Goal: Check status: Check status

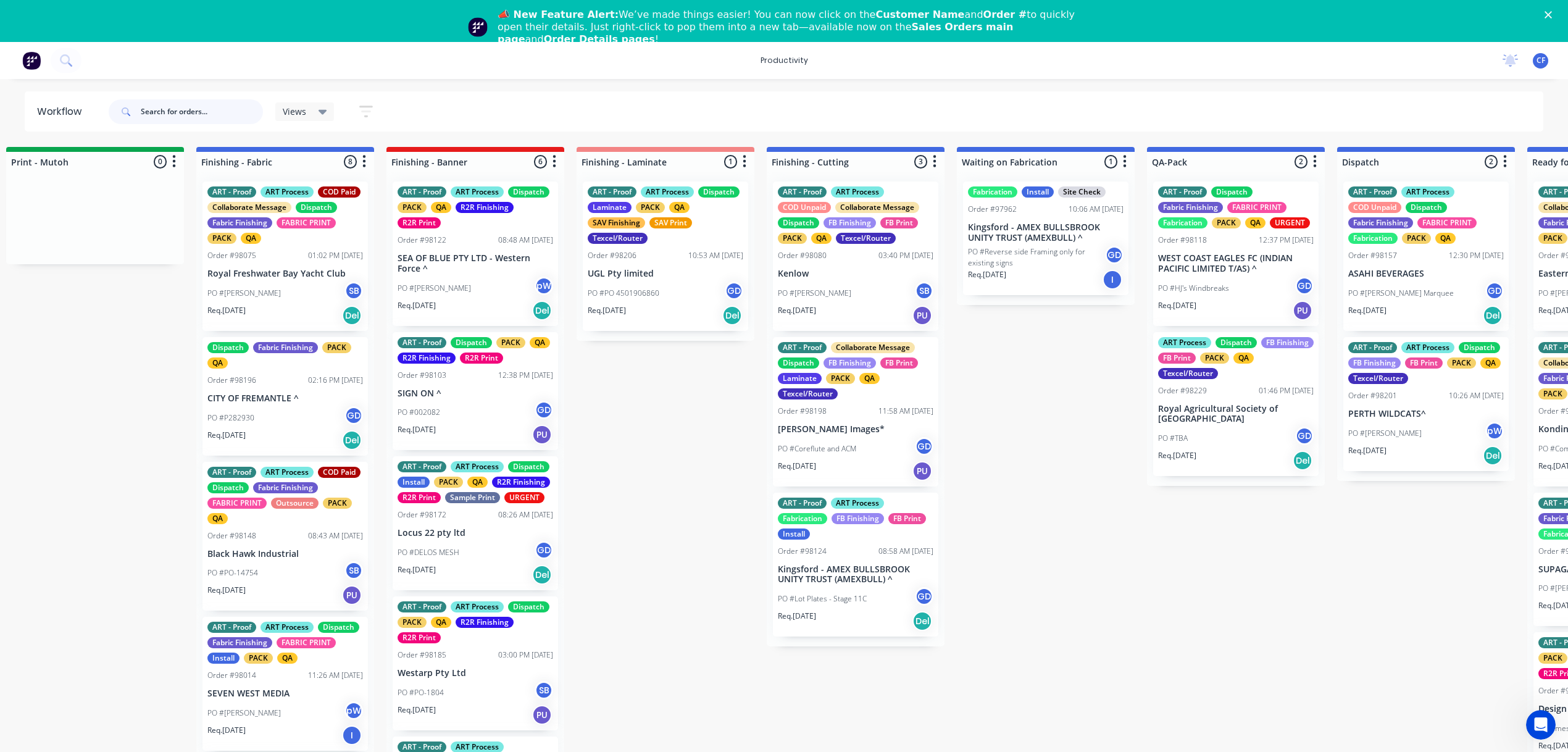
click at [171, 116] on input "text" at bounding box center [201, 112] width 122 height 25
type input "98224"
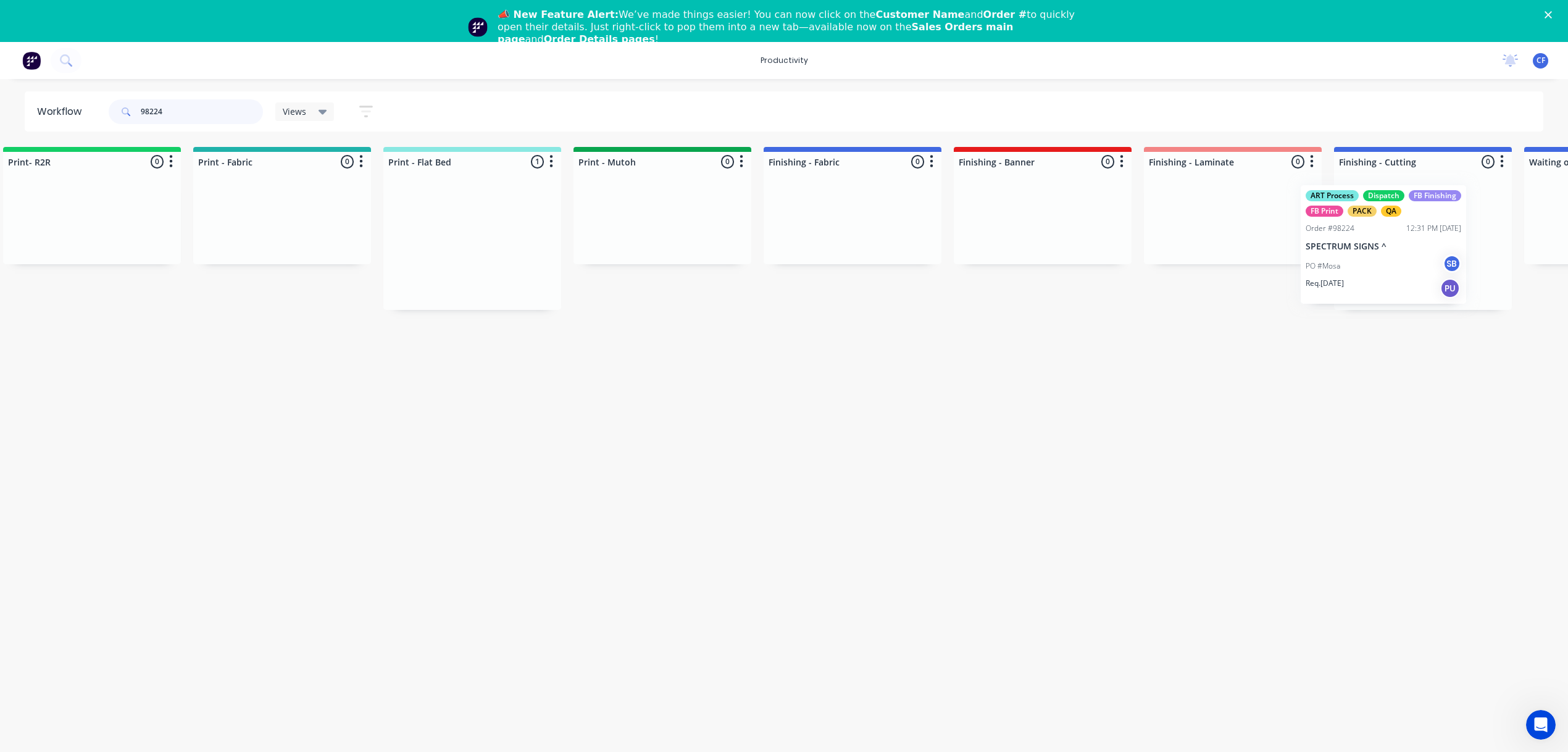
scroll to position [0, 1643]
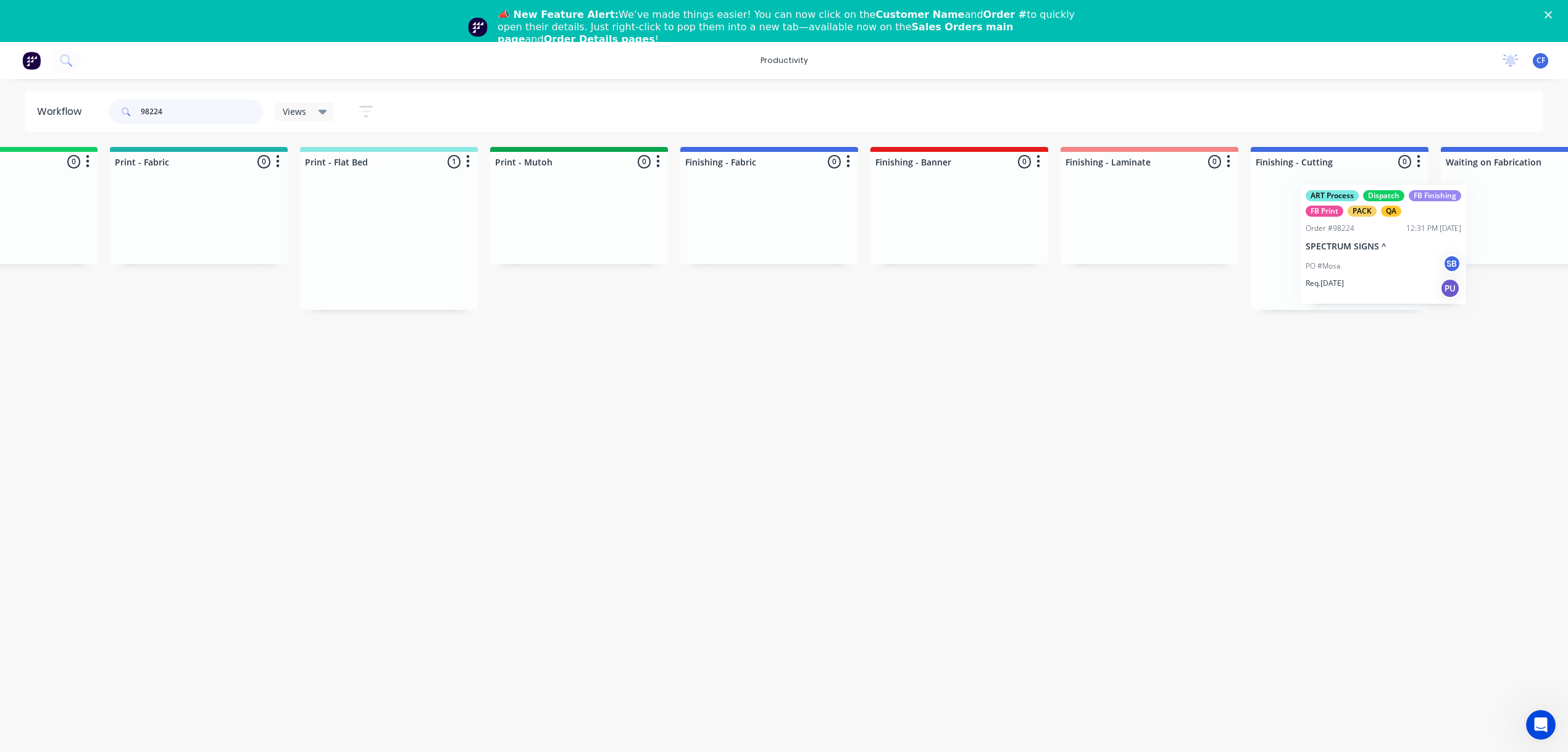
drag, startPoint x: 537, startPoint y: 251, endPoint x: 1393, endPoint y: 255, distance: 856.0
click at [1393, 255] on div "Submitted 0 Sort By Created date Required date Order number Customer name Most …" at bounding box center [732, 228] width 4744 height 163
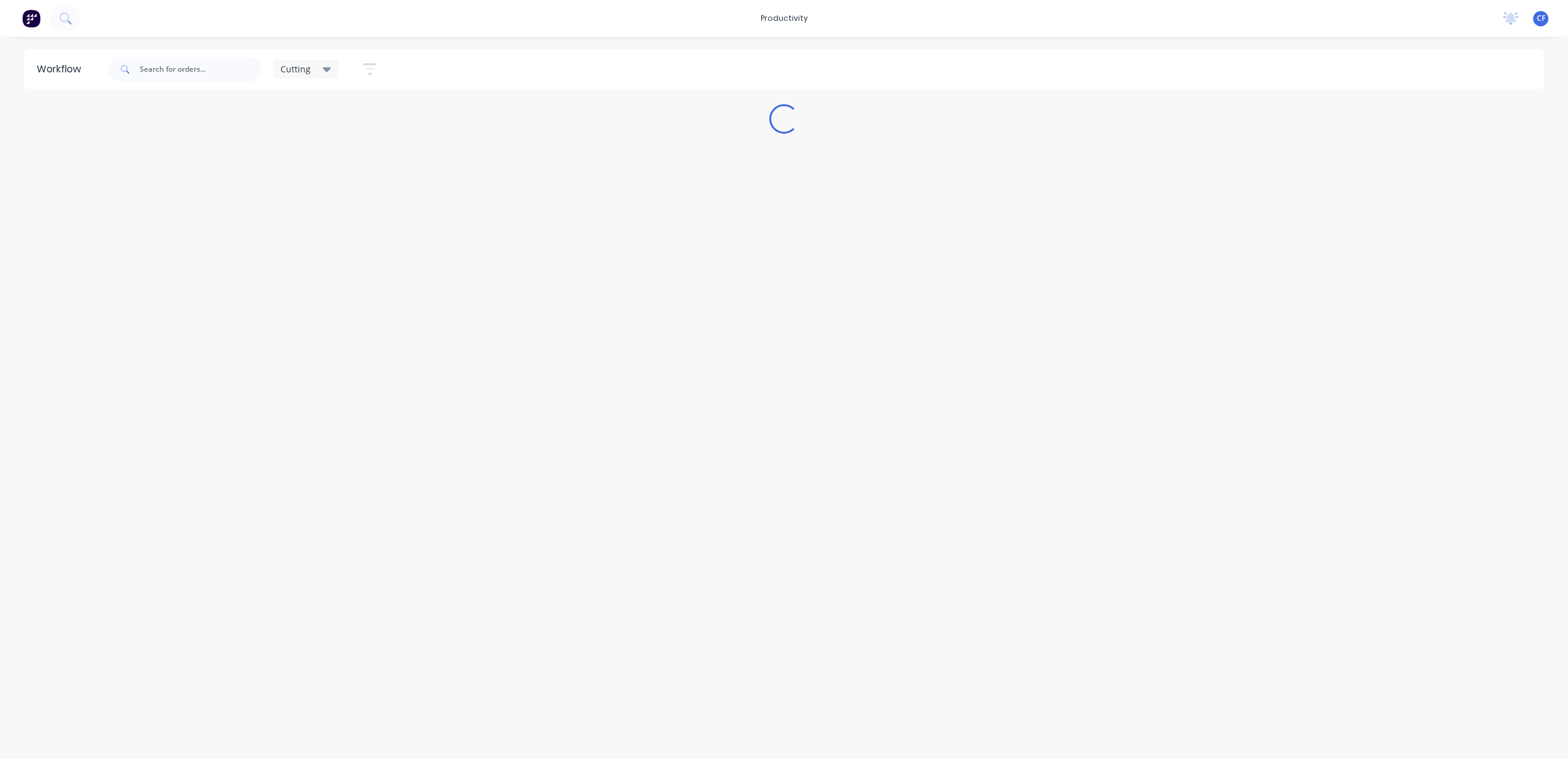
click at [326, 66] on icon at bounding box center [327, 69] width 8 height 13
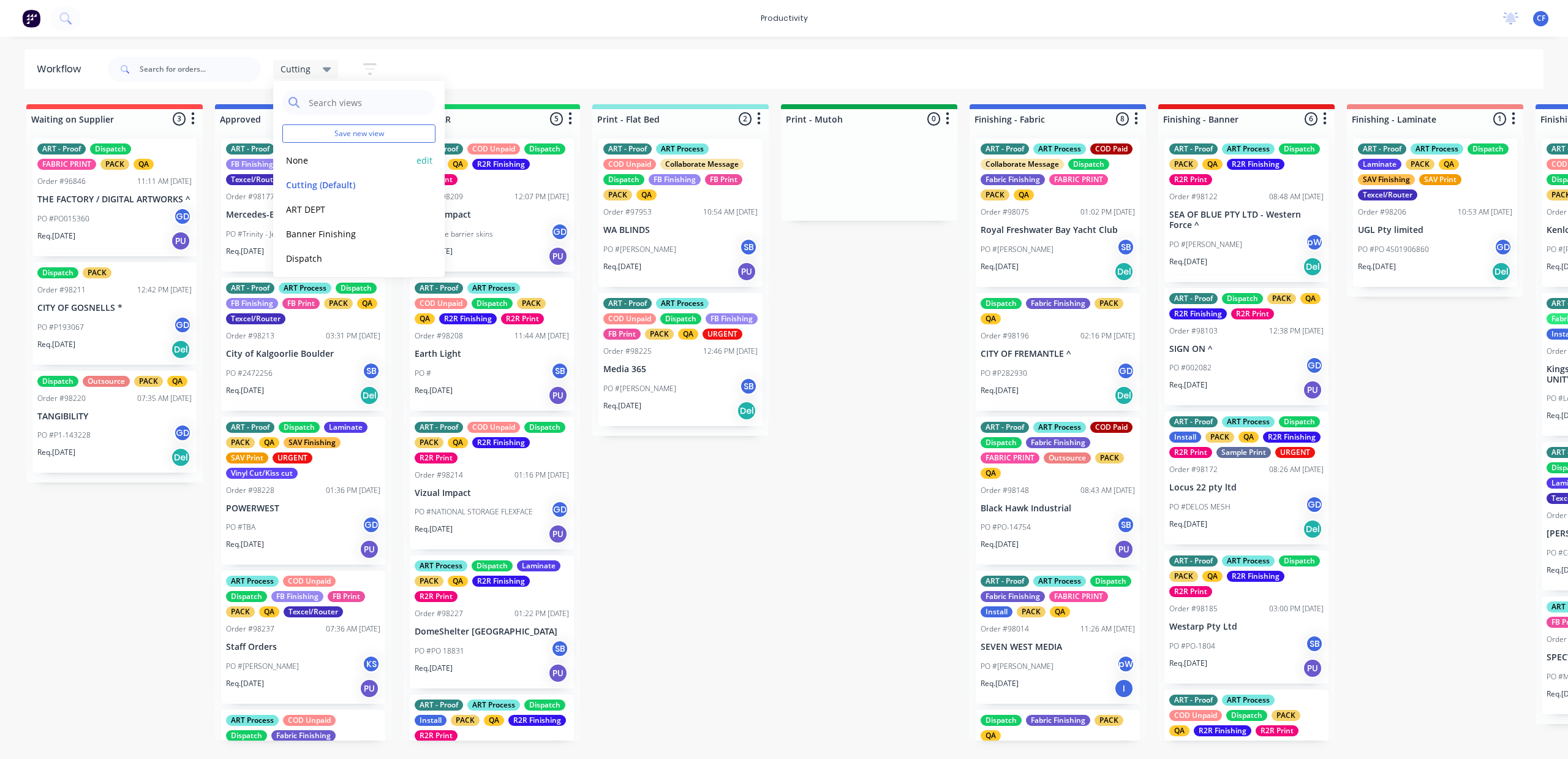
click at [307, 153] on button "None" at bounding box center [347, 160] width 130 height 14
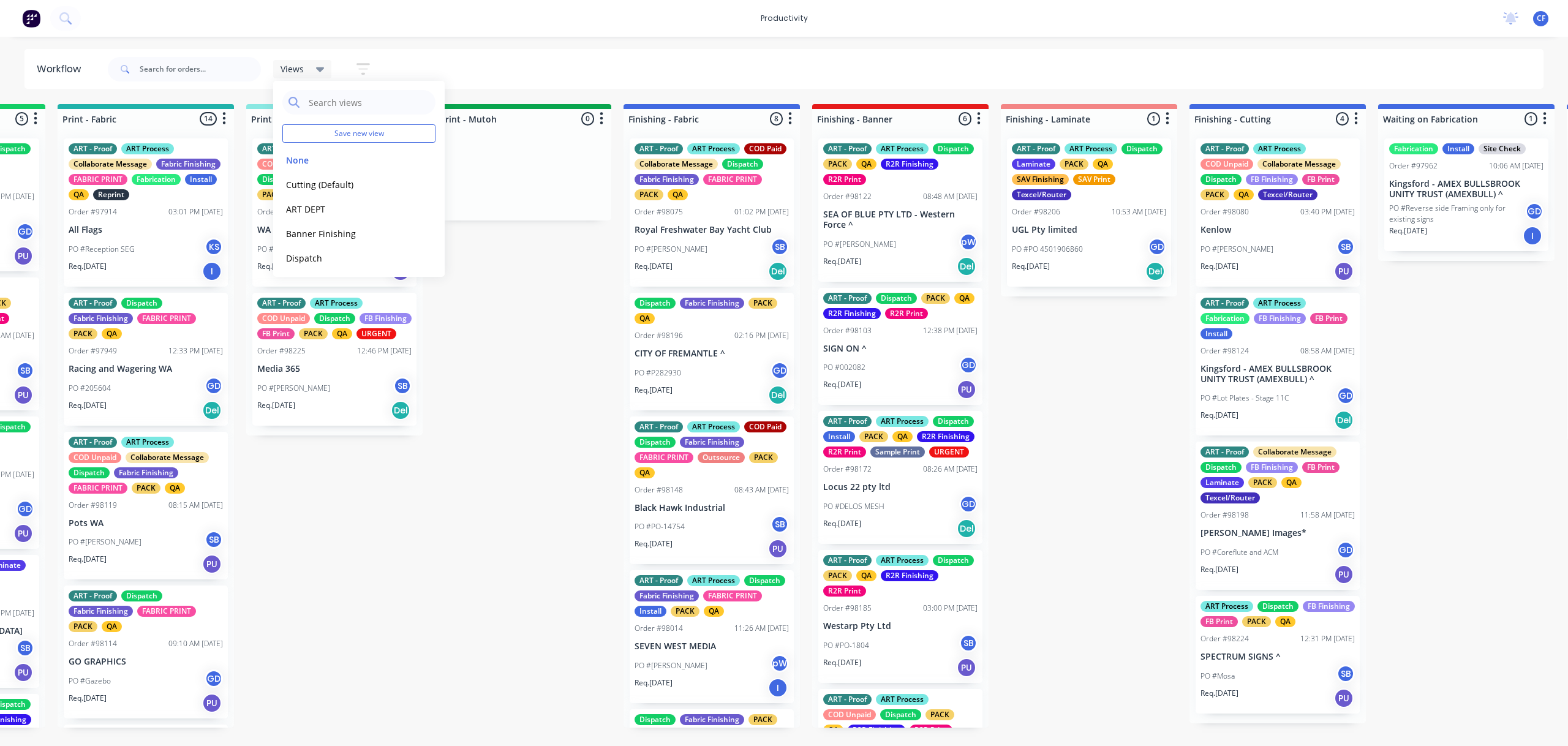
scroll to position [0, 2019]
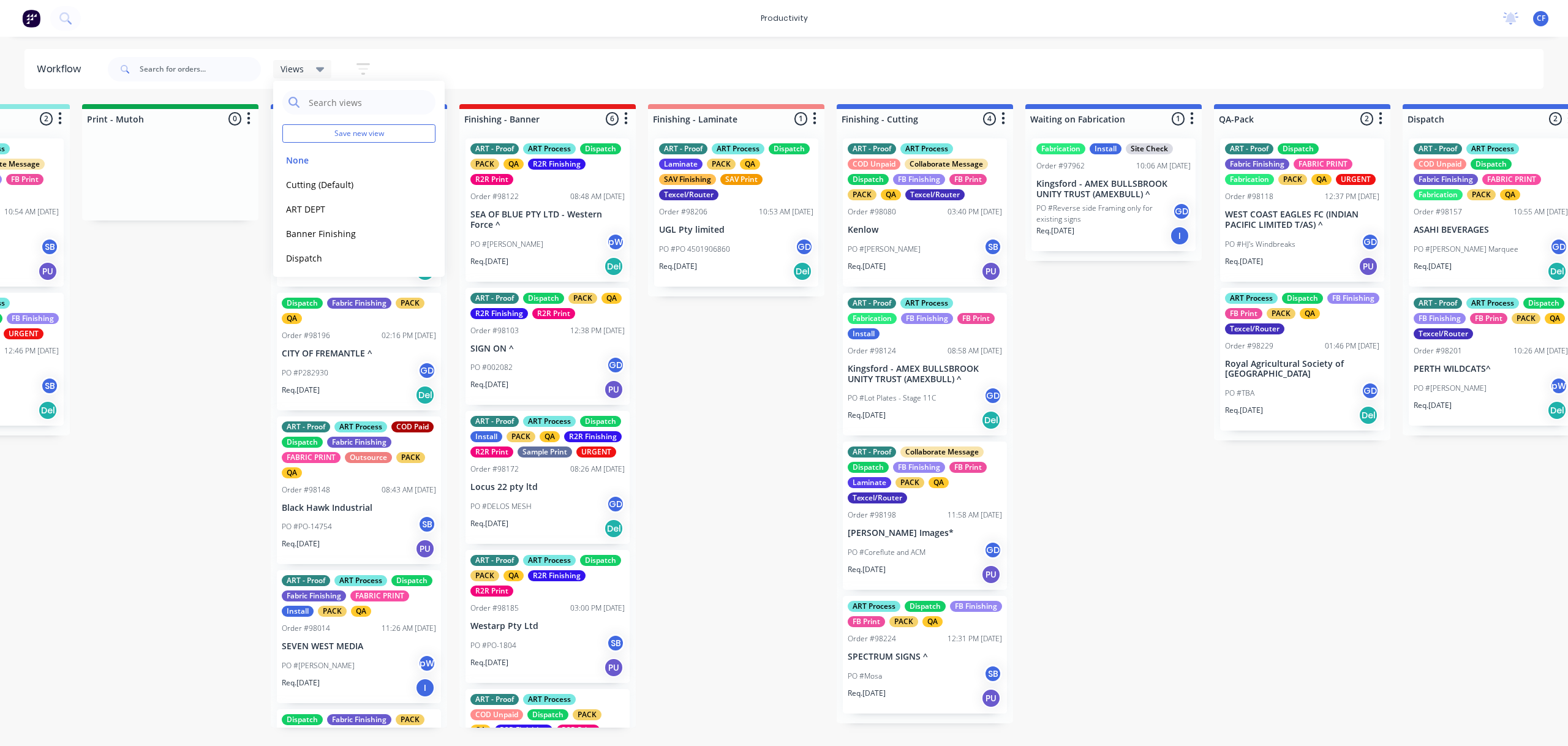
click at [675, 385] on div "Submitted 1 Sort By Created date Required date Order number Customer name Most …" at bounding box center [325, 416] width 4707 height 624
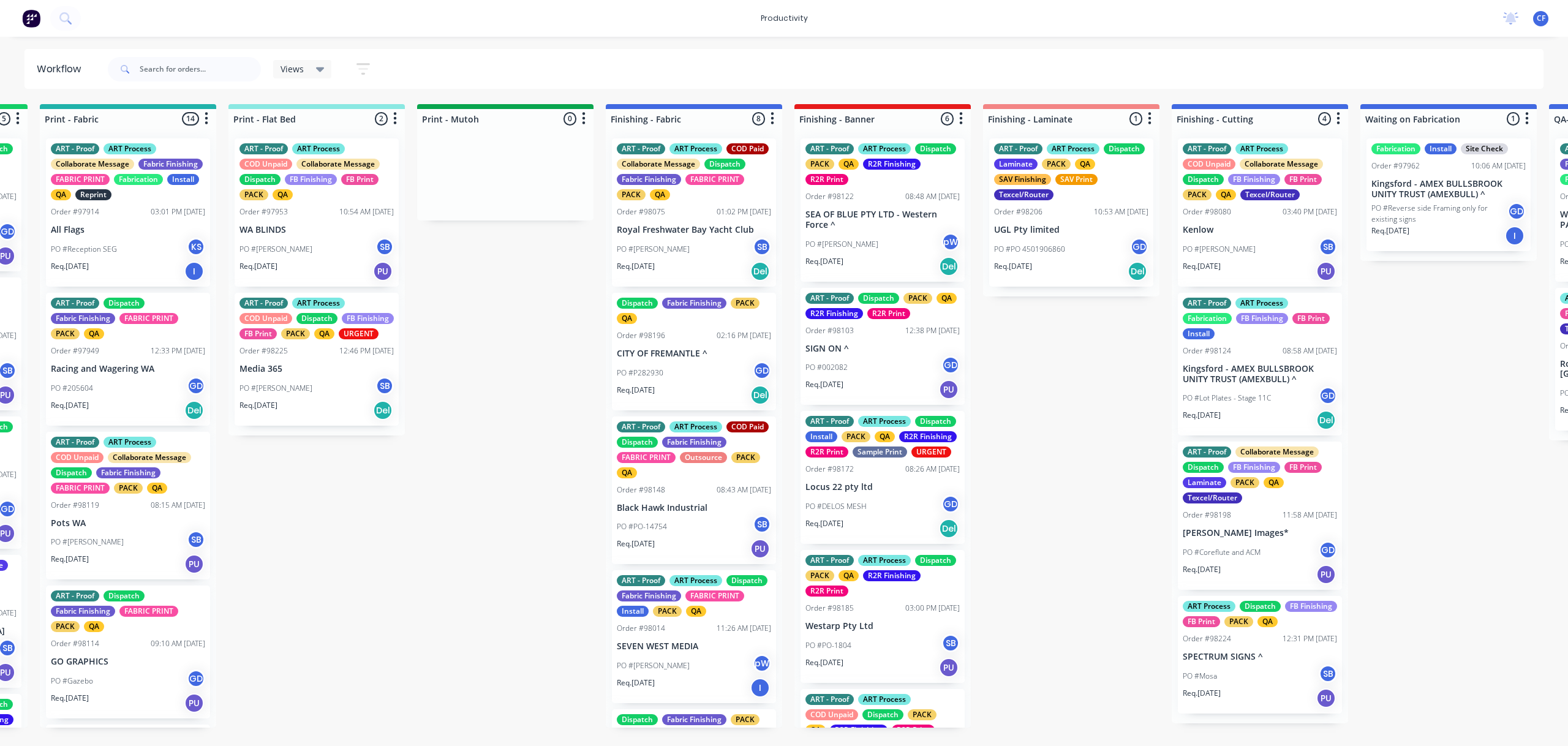
scroll to position [0, 1680]
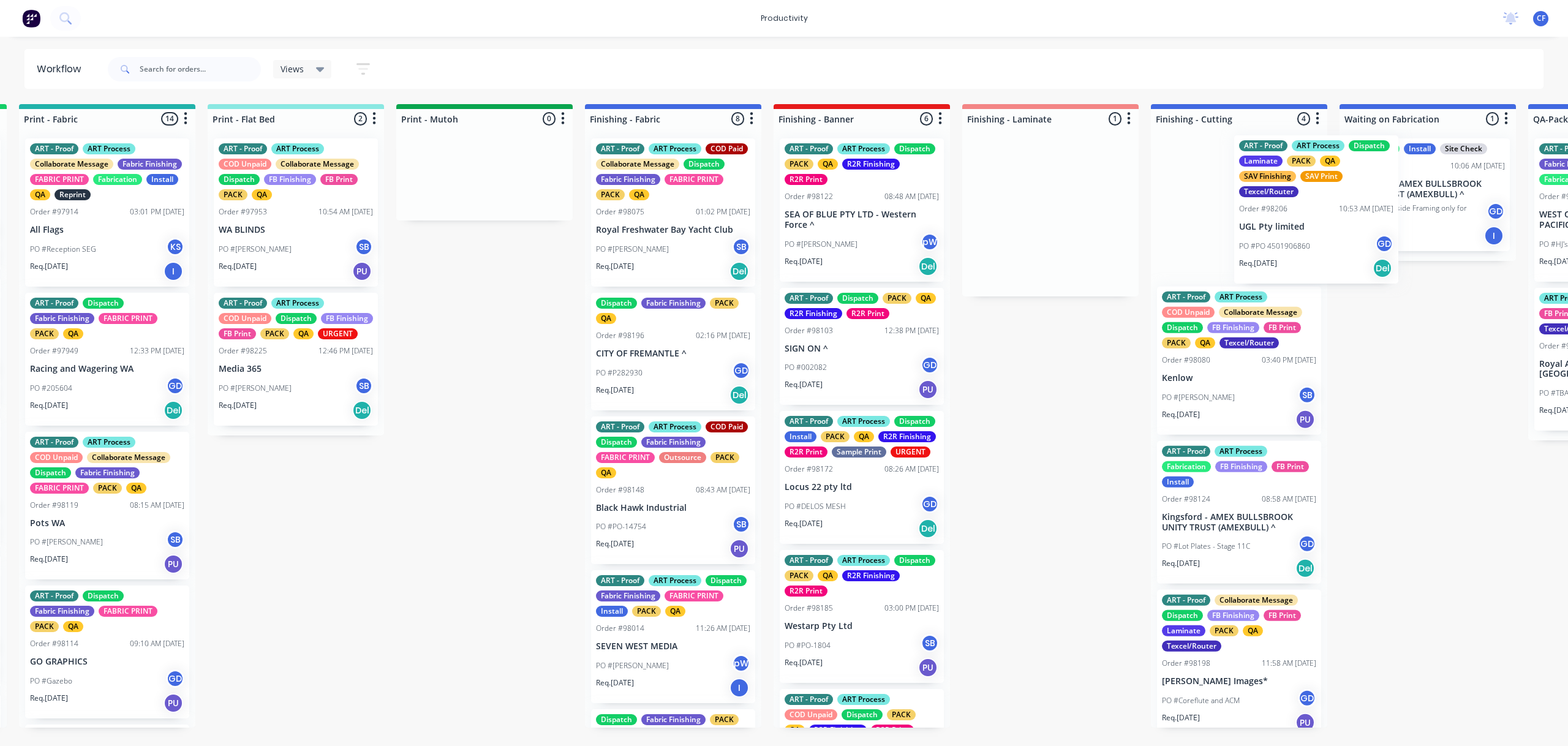
drag, startPoint x: 1057, startPoint y: 234, endPoint x: 1302, endPoint y: 231, distance: 245.0
click at [1302, 231] on div "Submitted 1 Sort By Created date Required date Order number Customer name Most …" at bounding box center [639, 416] width 4707 height 624
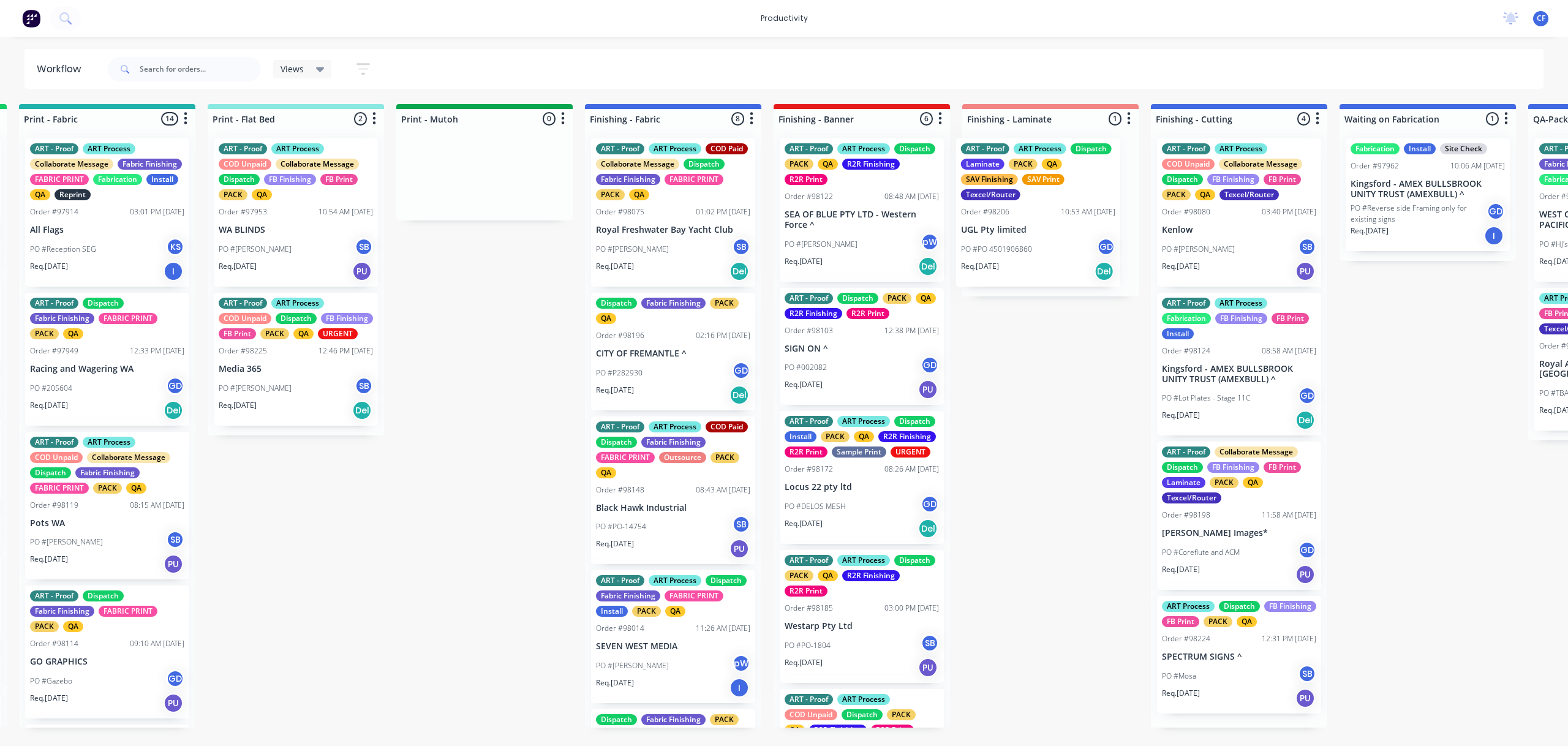
scroll to position [0, 1717]
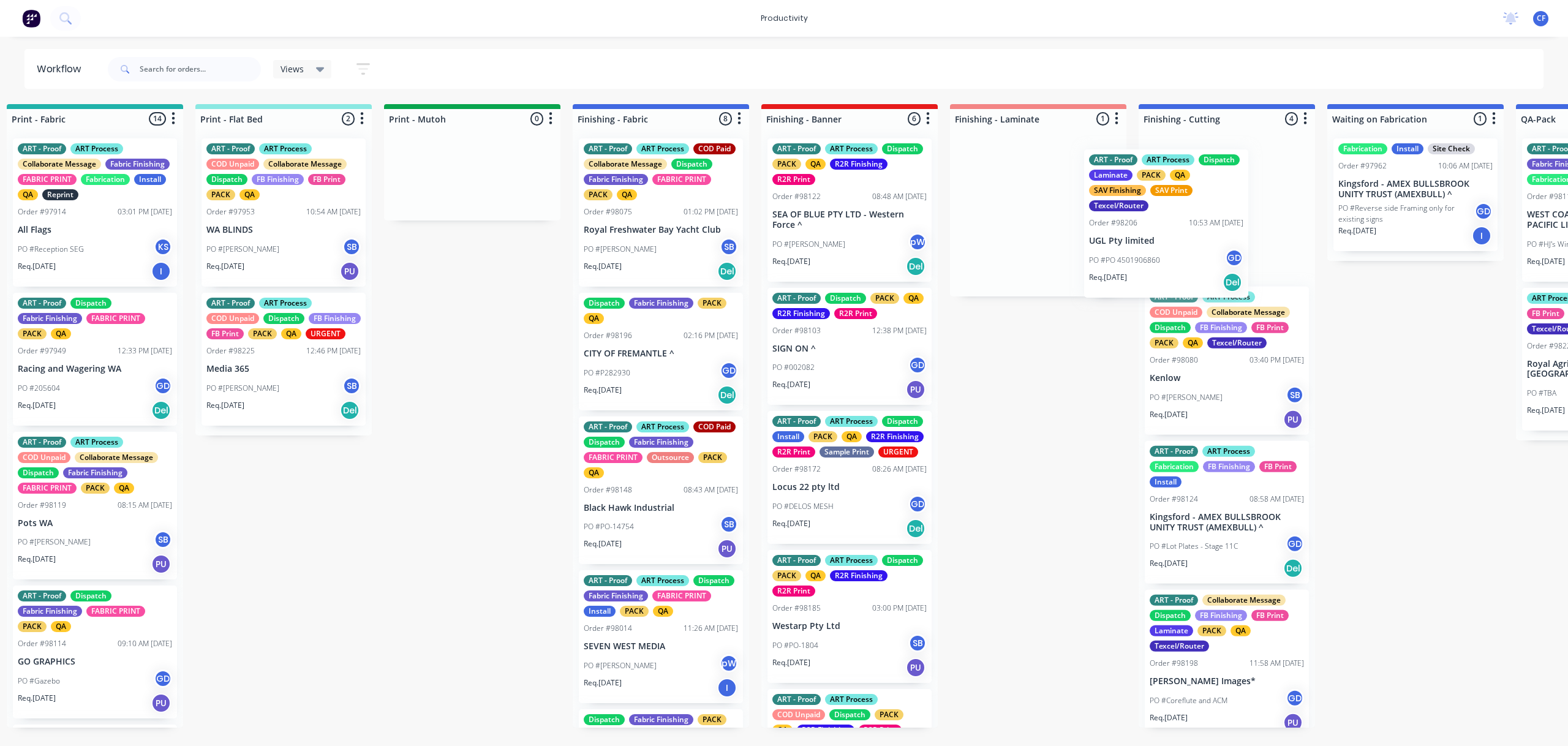
drag, startPoint x: 1047, startPoint y: 234, endPoint x: 1190, endPoint y: 247, distance: 143.6
click at [1190, 247] on div "Submitted 1 Sort By Created date Required date Order number Customer name Most …" at bounding box center [627, 416] width 4707 height 624
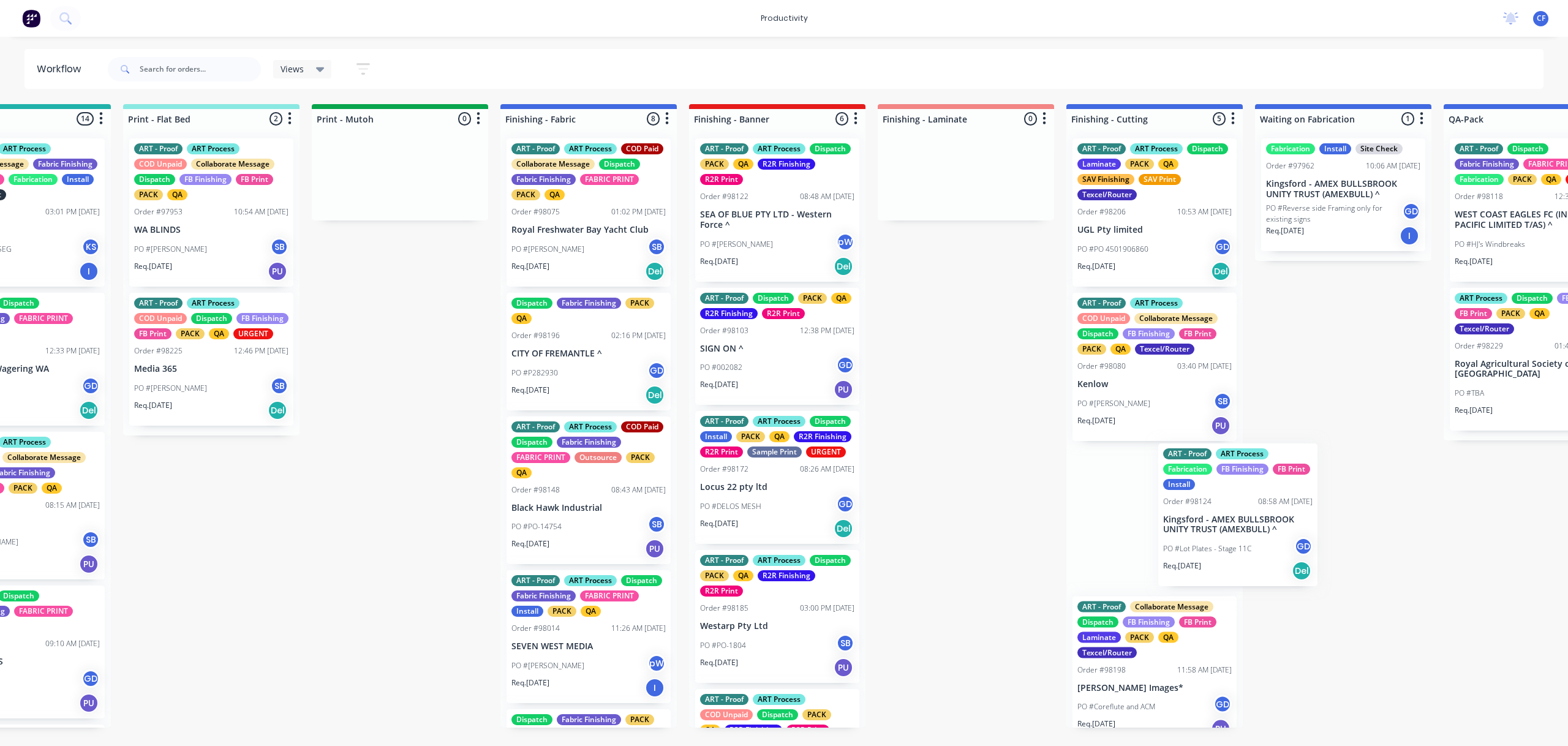
drag, startPoint x: 1225, startPoint y: 535, endPoint x: 1242, endPoint y: 531, distance: 17.5
click at [1242, 531] on div "Submitted 1 Sort By Created date Required date Order number Customer name Most …" at bounding box center [554, 416] width 4707 height 624
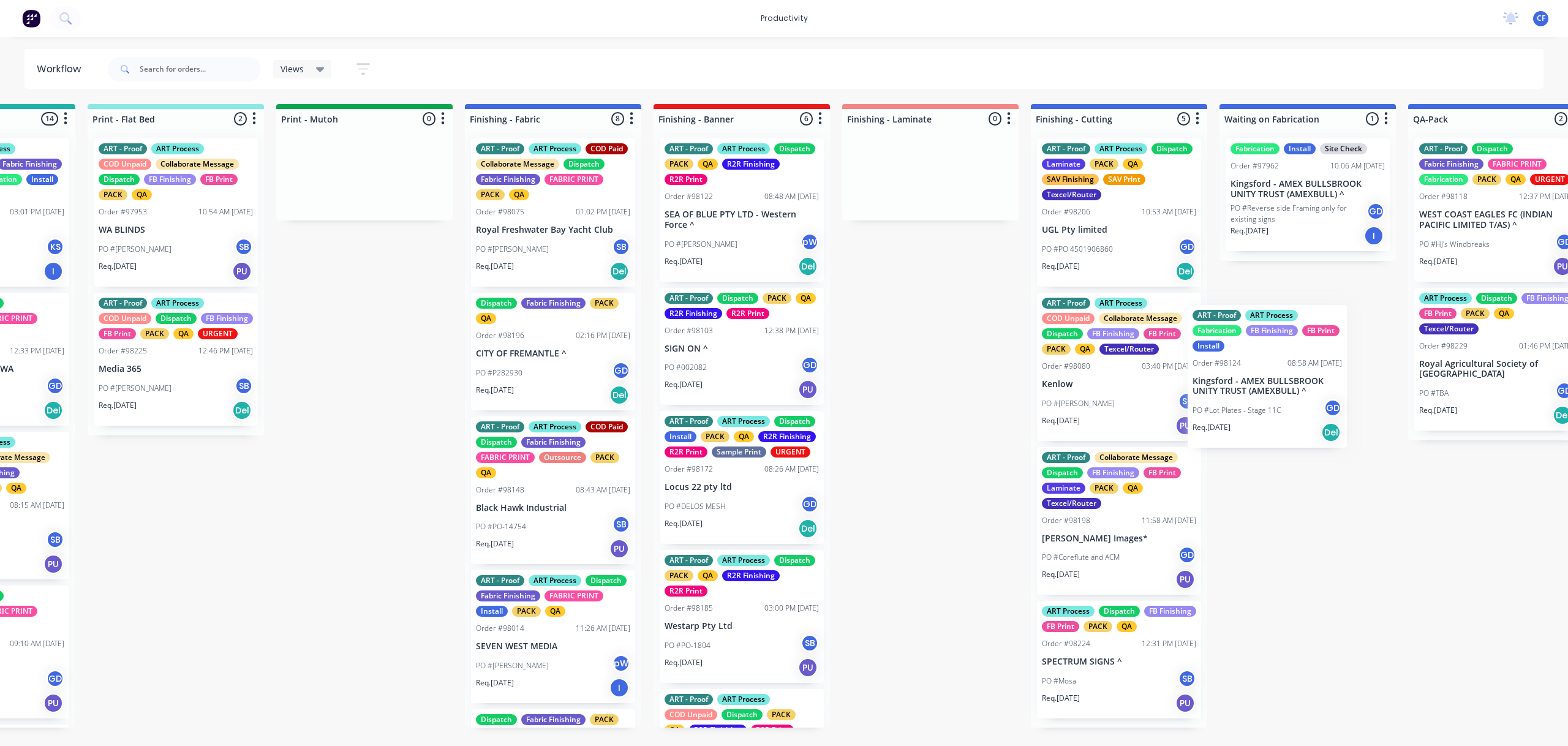
drag, startPoint x: 1148, startPoint y: 549, endPoint x: 1282, endPoint y: 390, distance: 207.9
click at [1280, 392] on div "Submitted 1 Sort By Created date Required date Order number Customer name Most …" at bounding box center [519, 416] width 4707 height 624
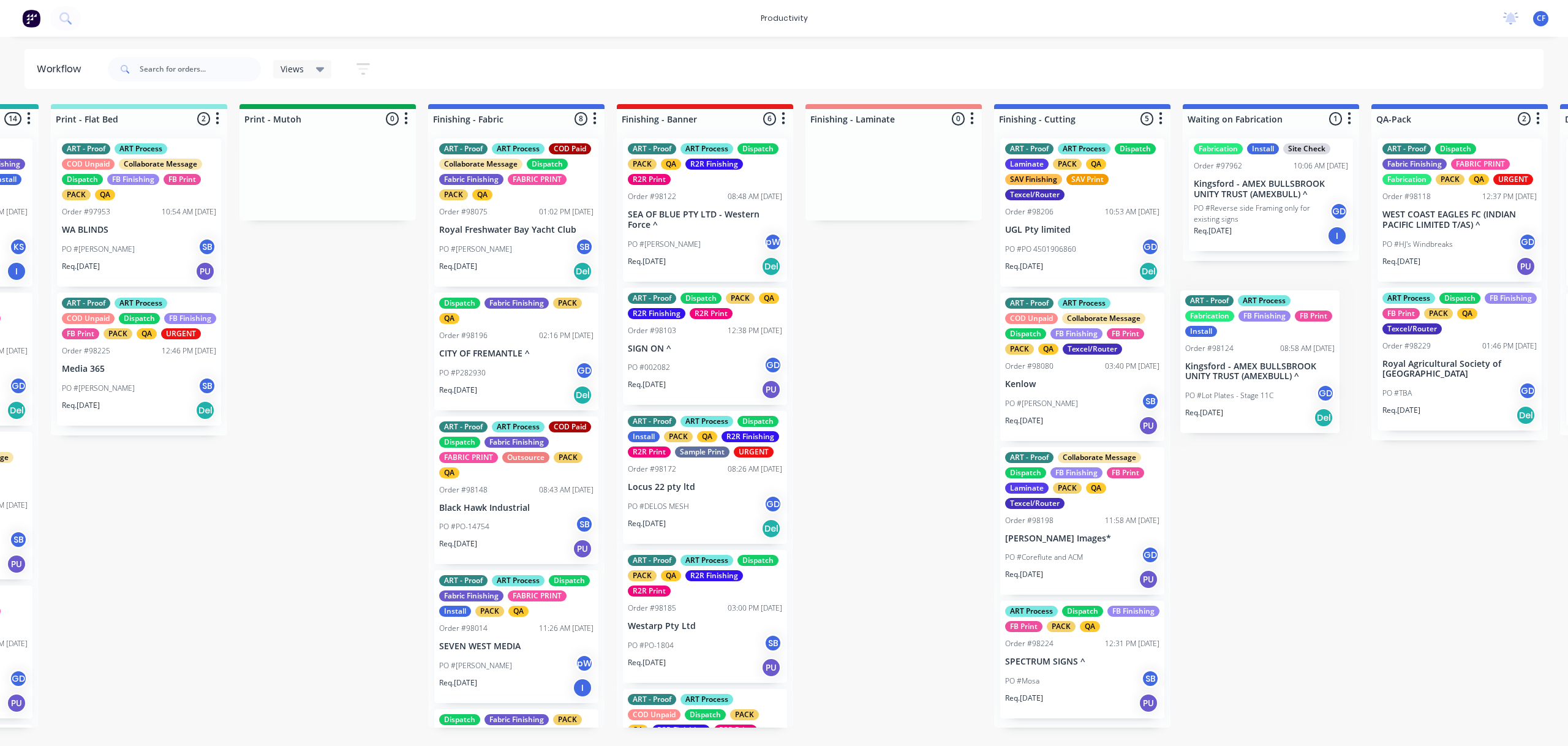
drag, startPoint x: 1115, startPoint y: 517, endPoint x: 1288, endPoint y: 333, distance: 252.6
click at [1288, 334] on div "Submitted 1 Sort By Created date Required date Order number Customer name Most …" at bounding box center [482, 416] width 4707 height 624
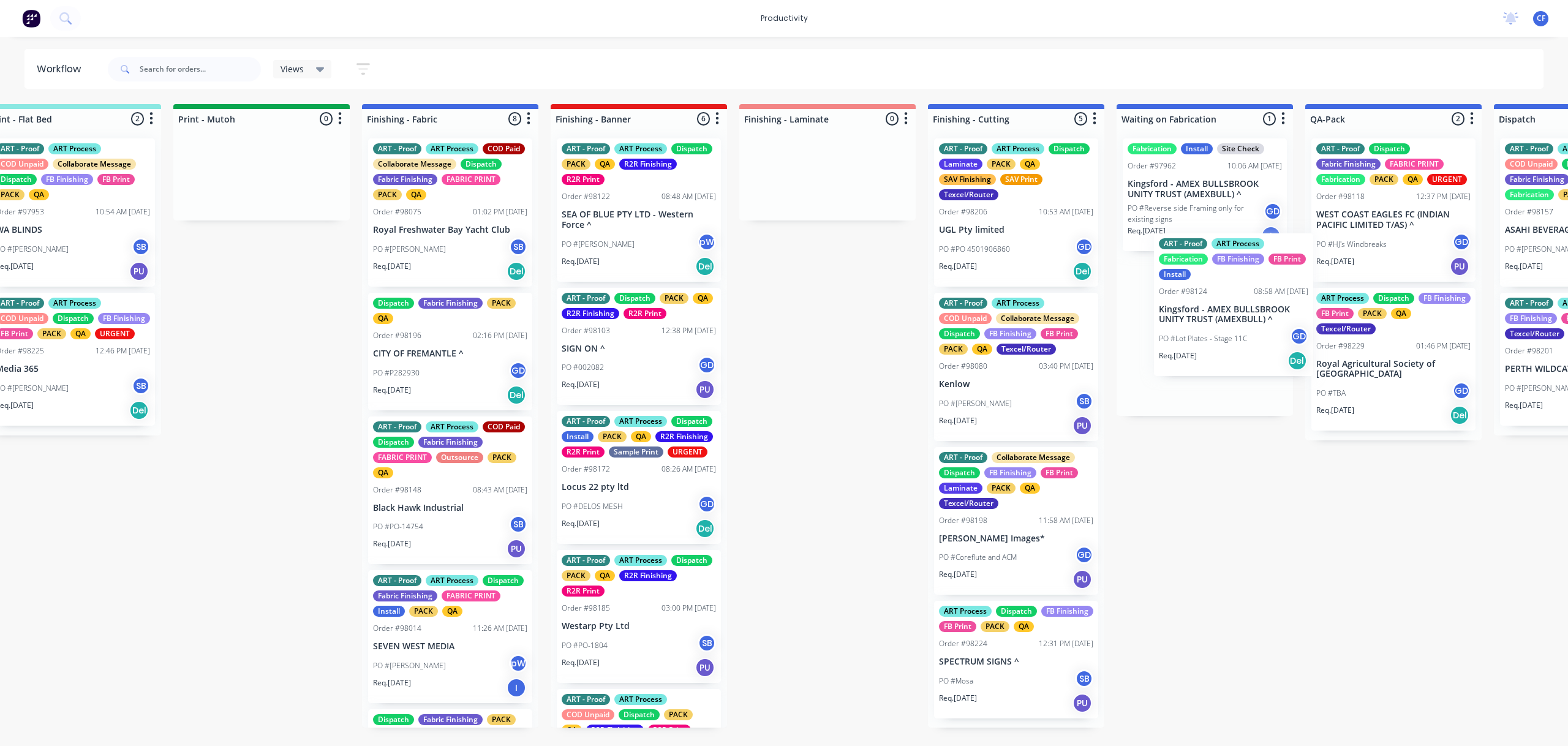
drag, startPoint x: 1045, startPoint y: 534, endPoint x: 1206, endPoint y: 326, distance: 263.0
click at [1206, 326] on div "Submitted 1 Sort By Created date Required date Order number Customer name Most …" at bounding box center [416, 416] width 4707 height 624
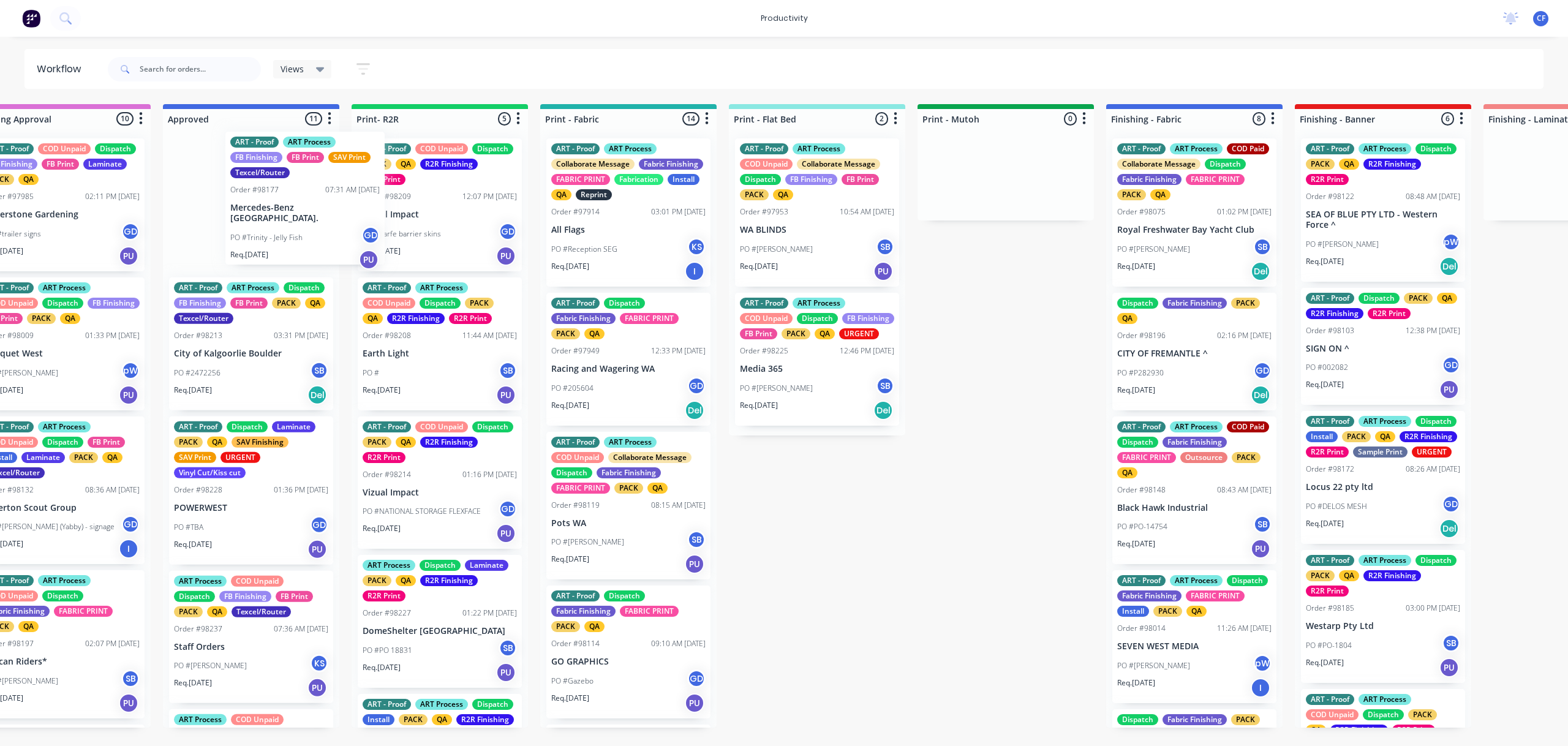
scroll to position [0, 1179]
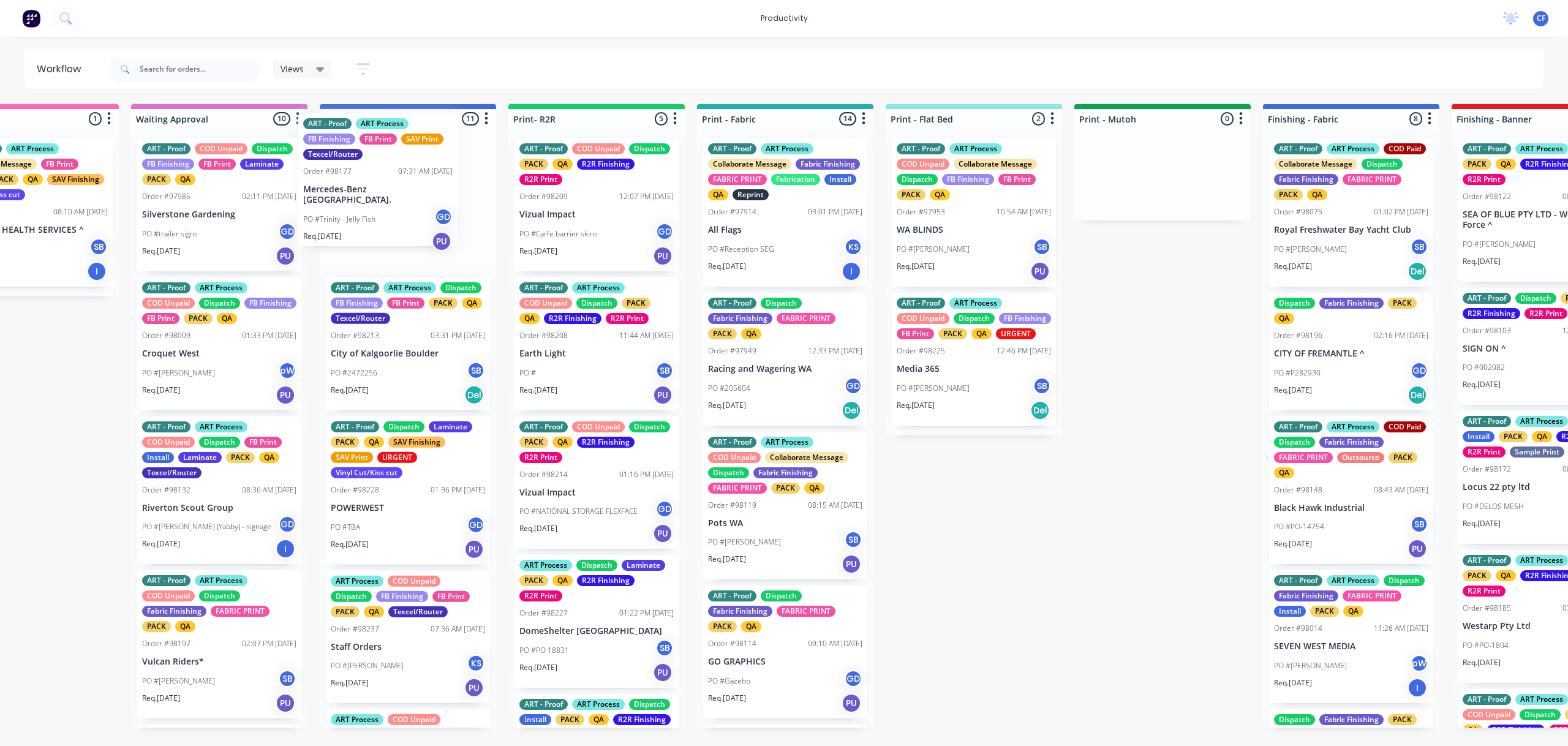
drag, startPoint x: 238, startPoint y: 218, endPoint x: 375, endPoint y: 191, distance: 139.6
click at [375, 191] on div "ART - Proof ART Process FB Finishing FB Print SAV Print Texcel/Router Order #98…" at bounding box center [407, 428] width 176 height 599
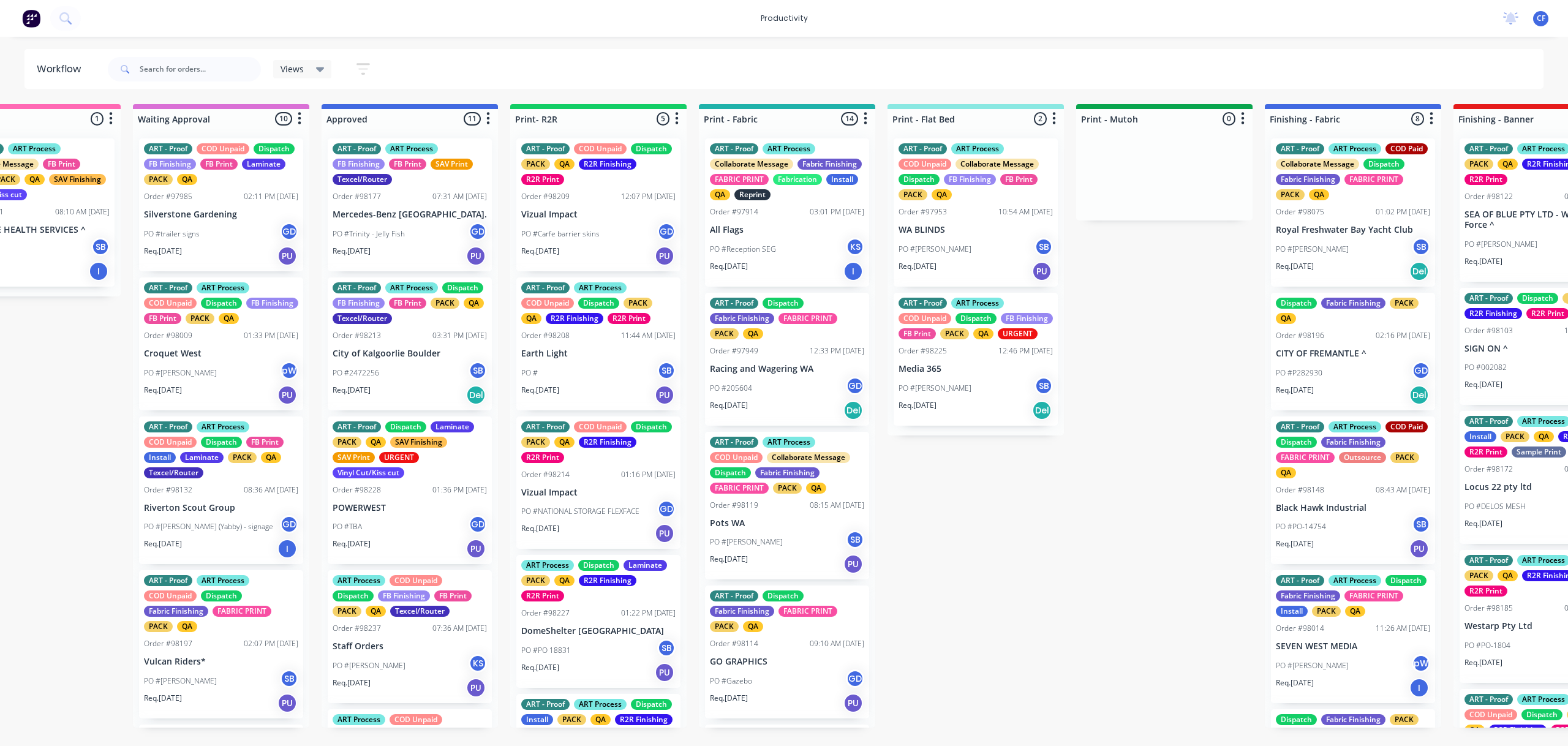
click at [407, 233] on div "PO #Trinity - Jelly Fish GD" at bounding box center [410, 234] width 154 height 23
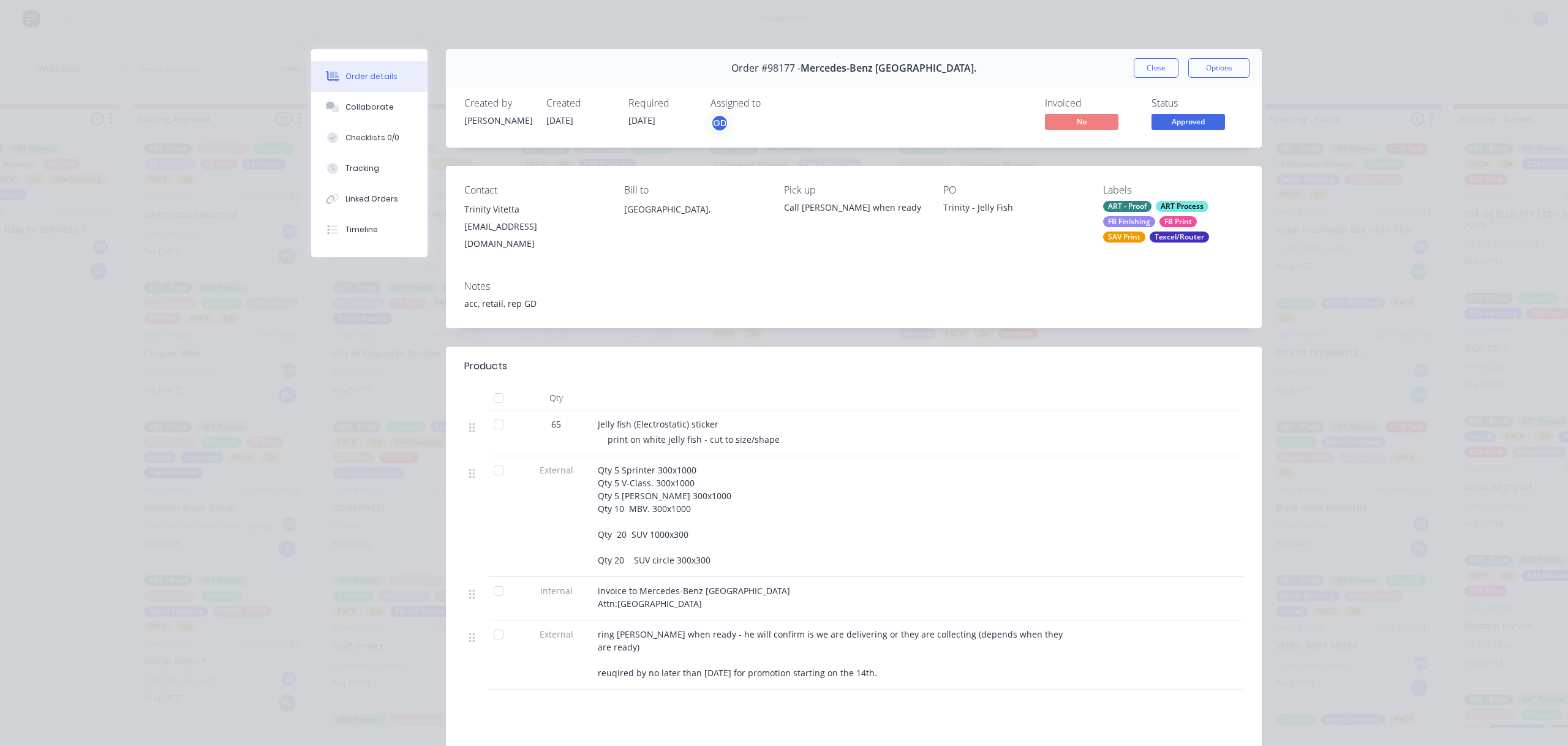
click at [1139, 69] on button "Close" at bounding box center [1156, 68] width 45 height 19
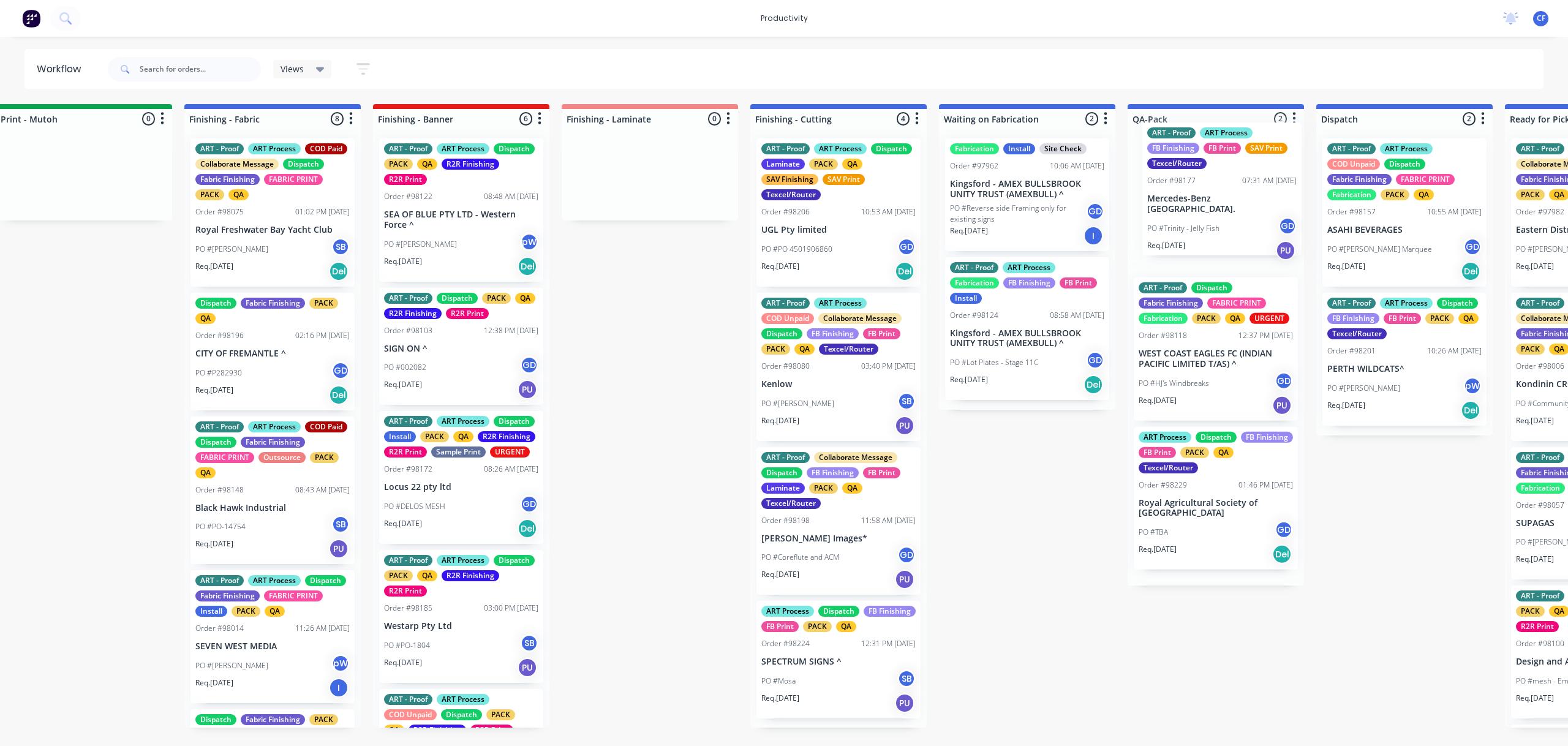
drag, startPoint x: 364, startPoint y: 211, endPoint x: 1180, endPoint y: 189, distance: 816.3
click at [1182, 194] on div "Submitted 1 Sort By Created date Required date Order number Customer name Most …" at bounding box center [239, 416] width 4707 height 624
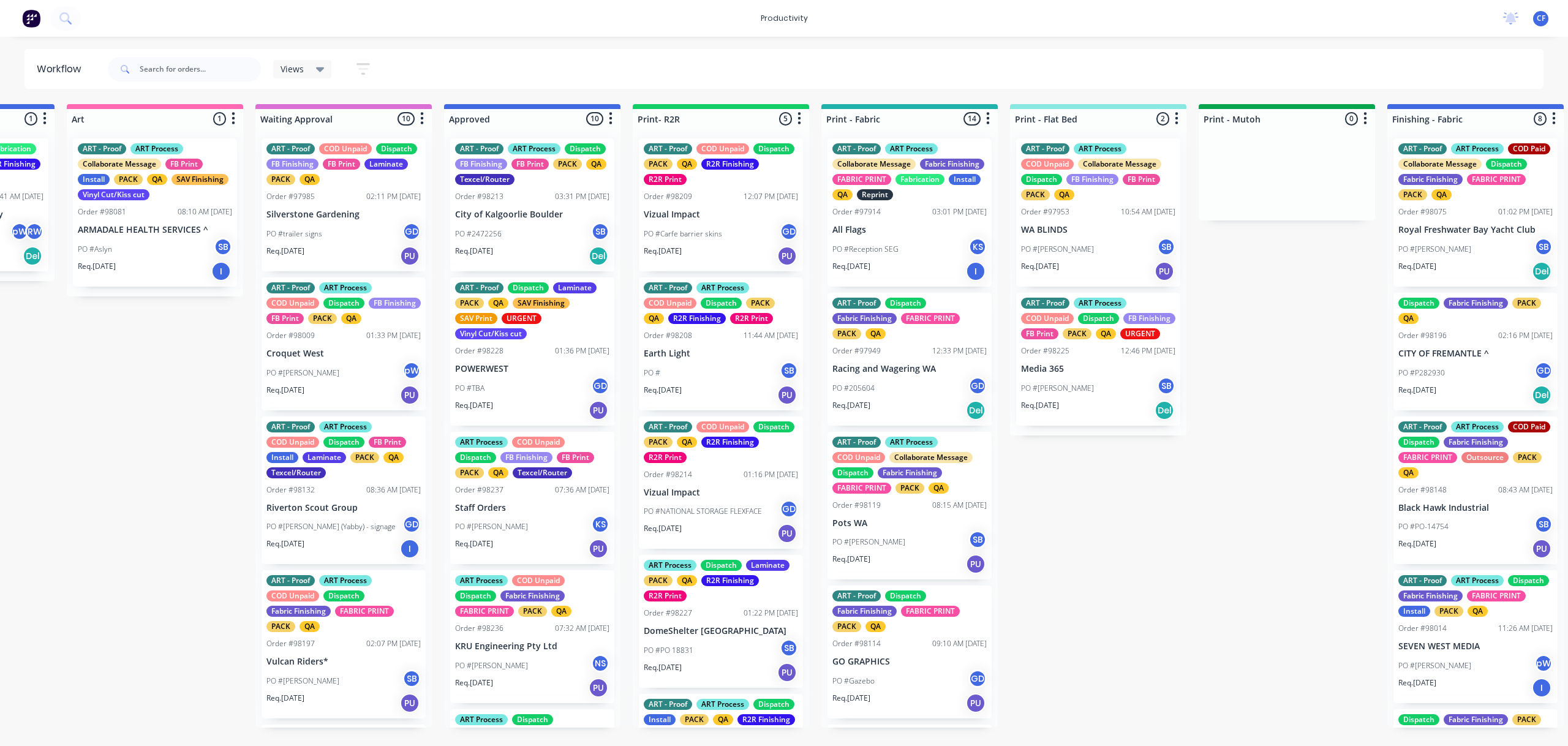
scroll to position [0, 896]
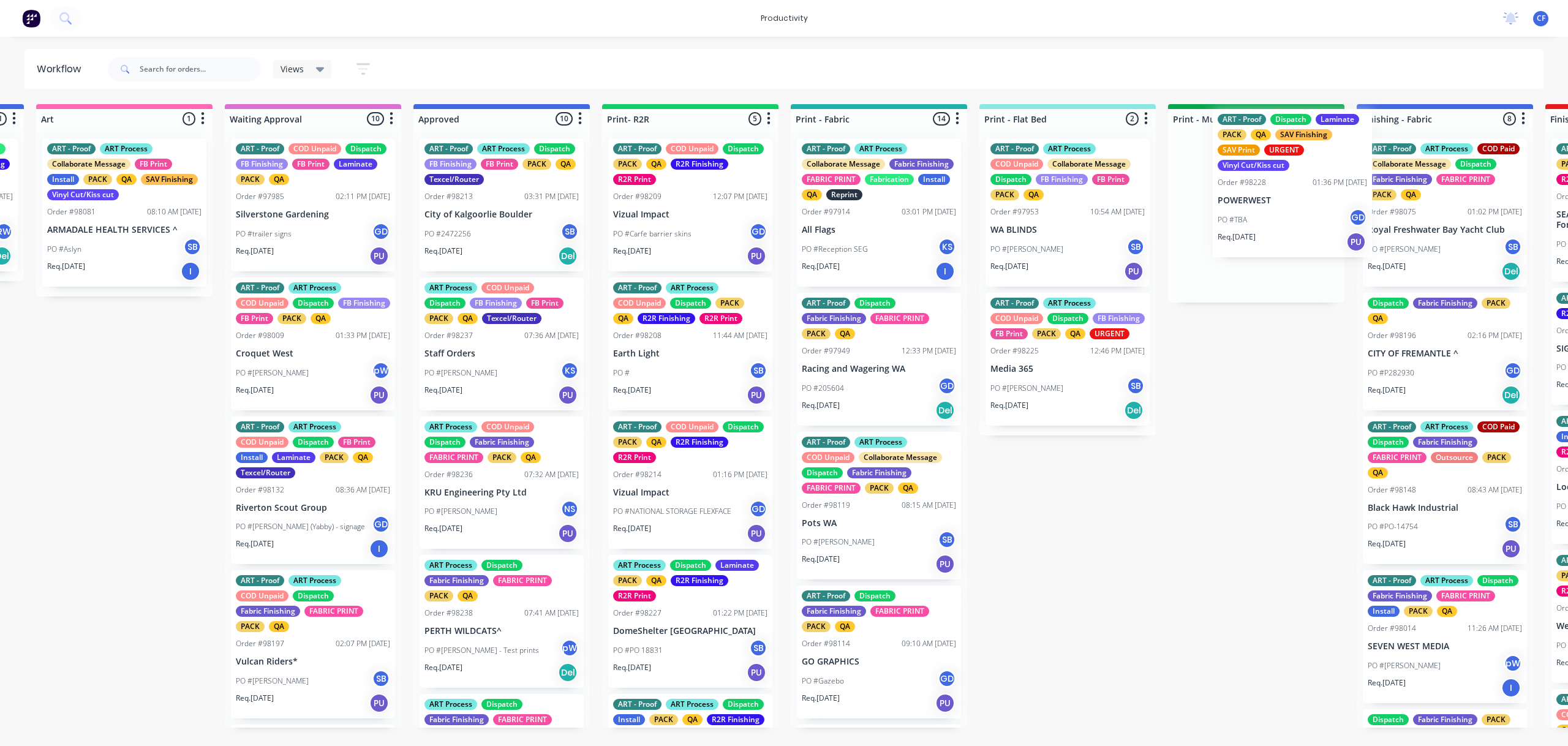
drag, startPoint x: 518, startPoint y: 363, endPoint x: 1282, endPoint y: 195, distance: 782.3
click at [1282, 195] on div "Submitted 1 Sort By Created date Required date Order number Customer name Most …" at bounding box center [1411, 416] width 4707 height 624
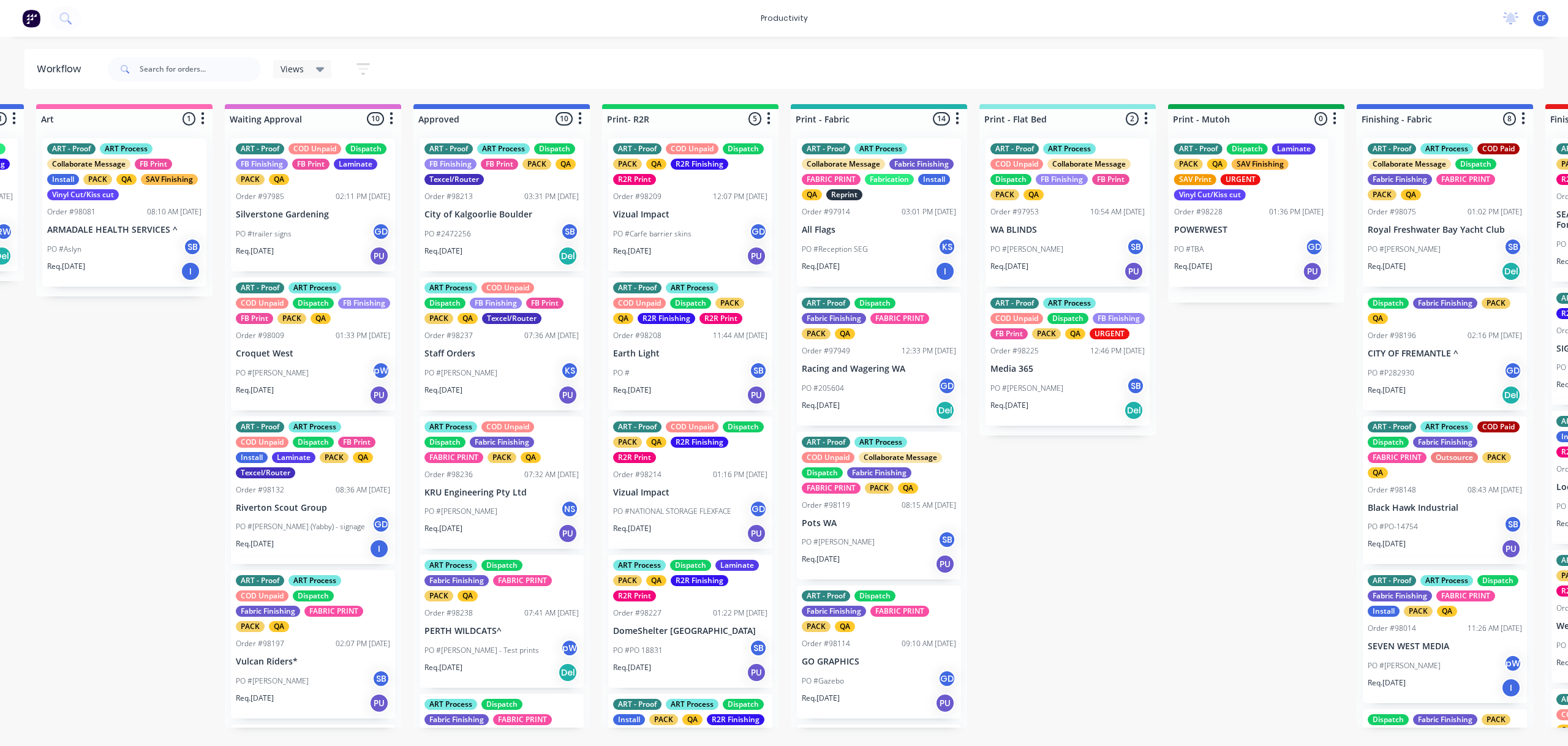
scroll to position [0, 939]
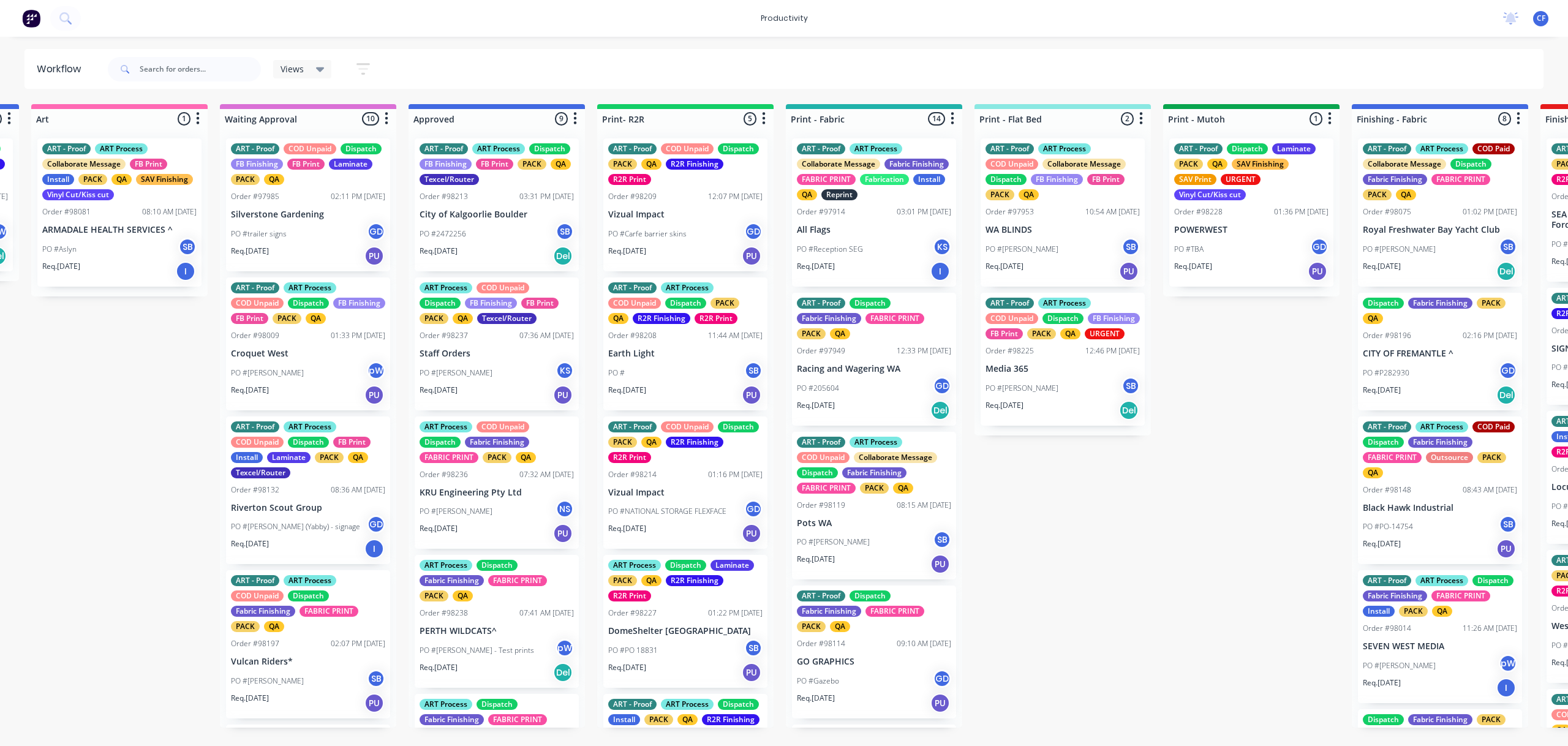
click at [454, 209] on p "City of Kalgoorlie Boulder" at bounding box center [497, 215] width 154 height 11
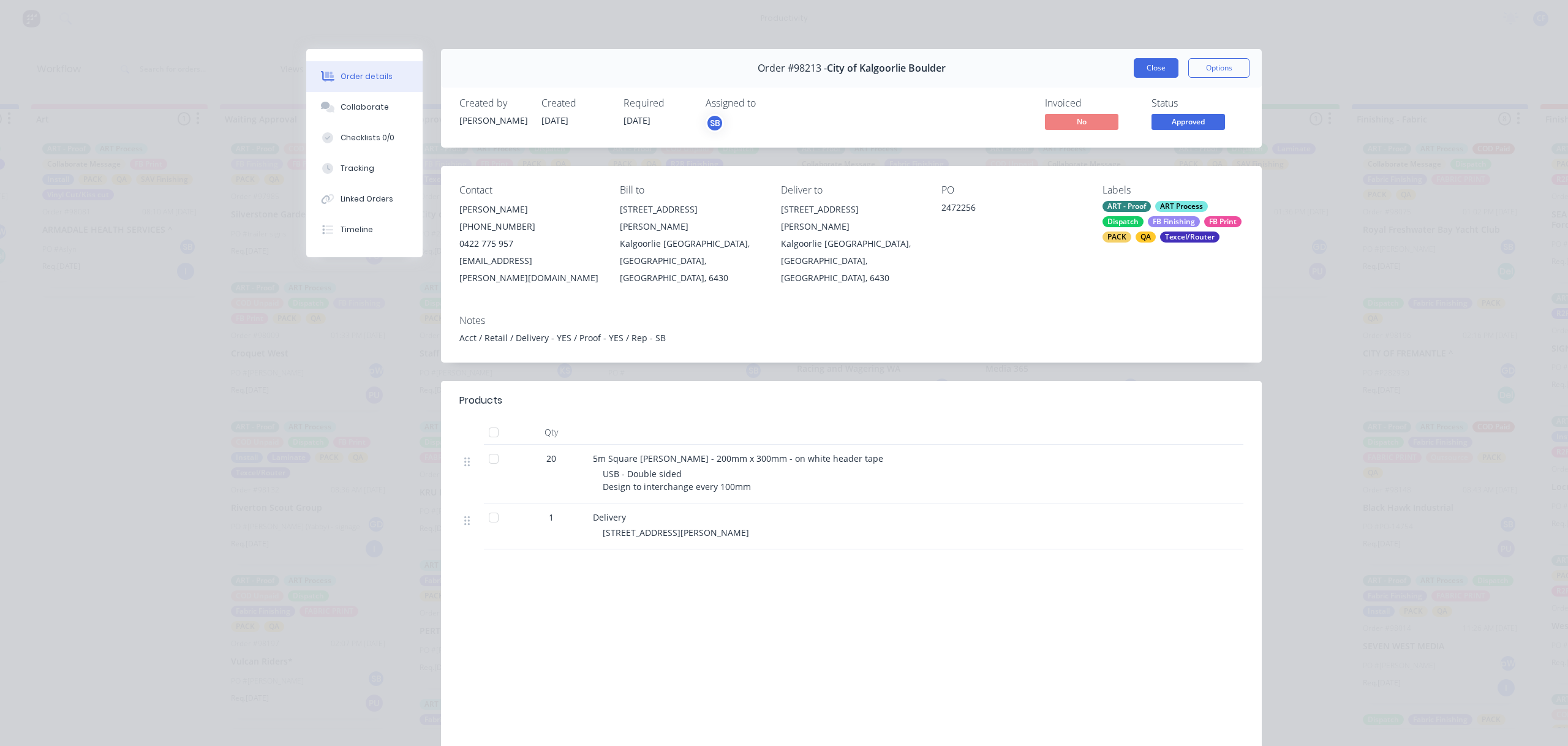
click at [1143, 64] on button "Close" at bounding box center [1156, 68] width 45 height 19
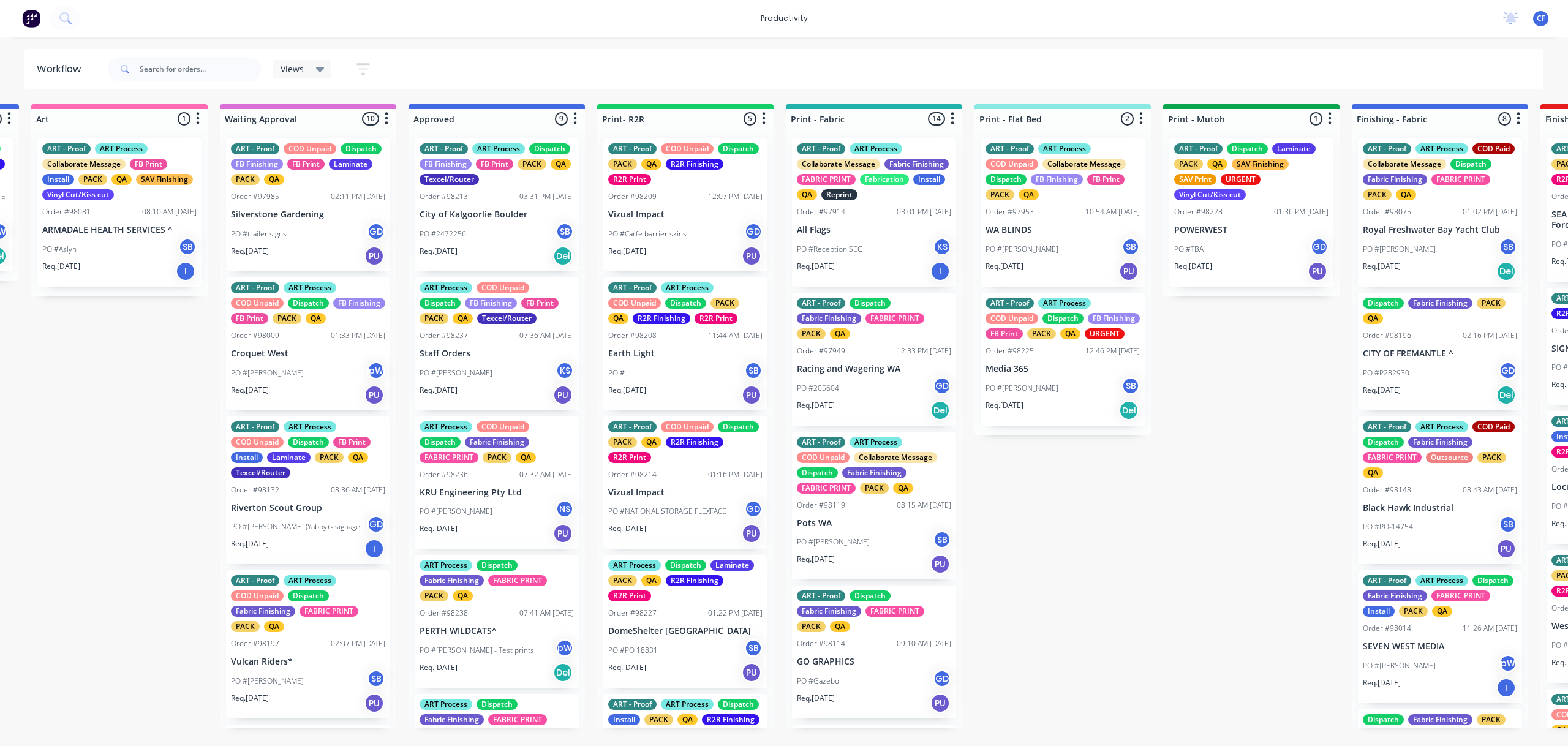
click at [481, 380] on div "PO #[PERSON_NAME]" at bounding box center [497, 373] width 154 height 23
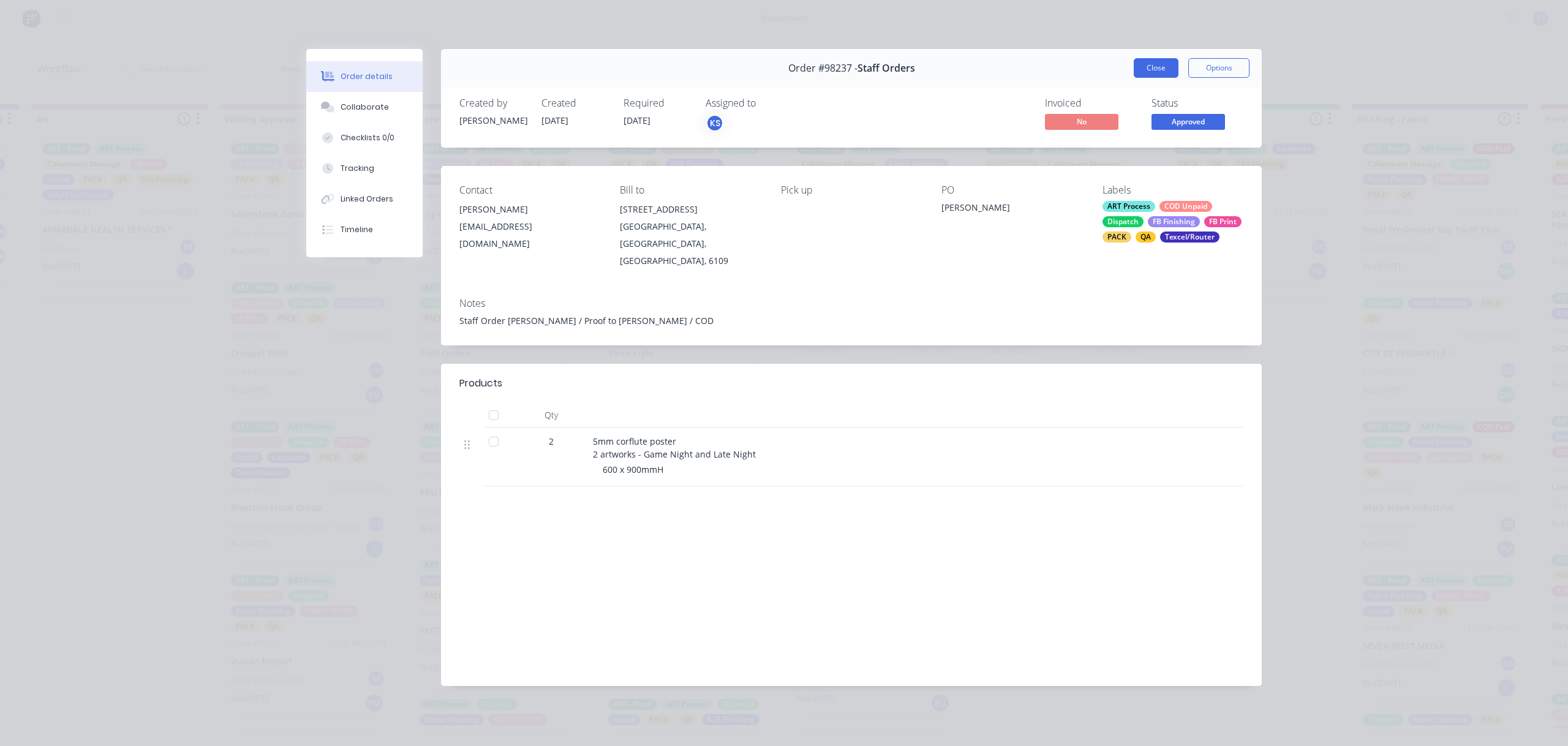
click at [1157, 67] on button "Close" at bounding box center [1156, 68] width 45 height 19
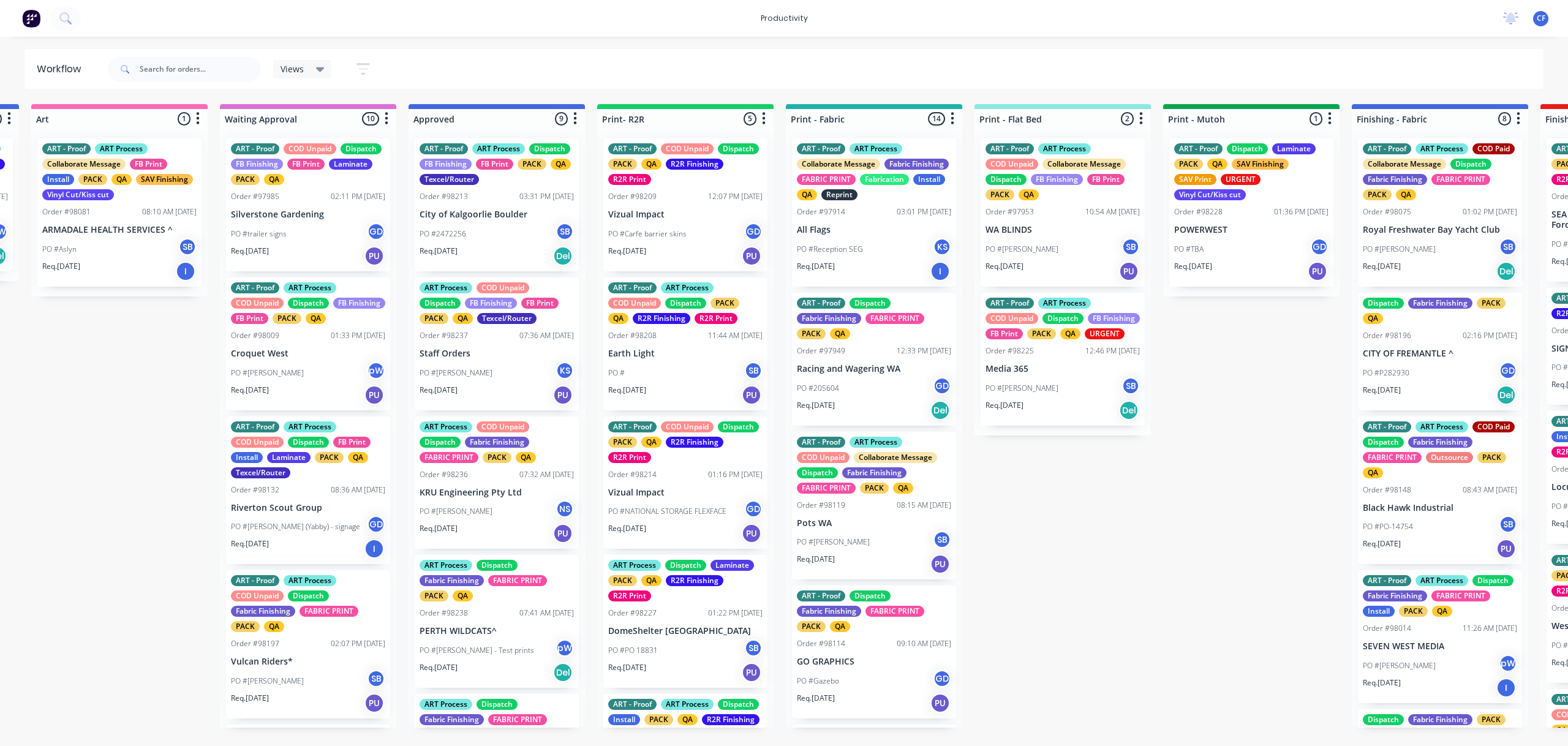
click at [488, 505] on div "PO #[PERSON_NAME] NS" at bounding box center [497, 511] width 154 height 23
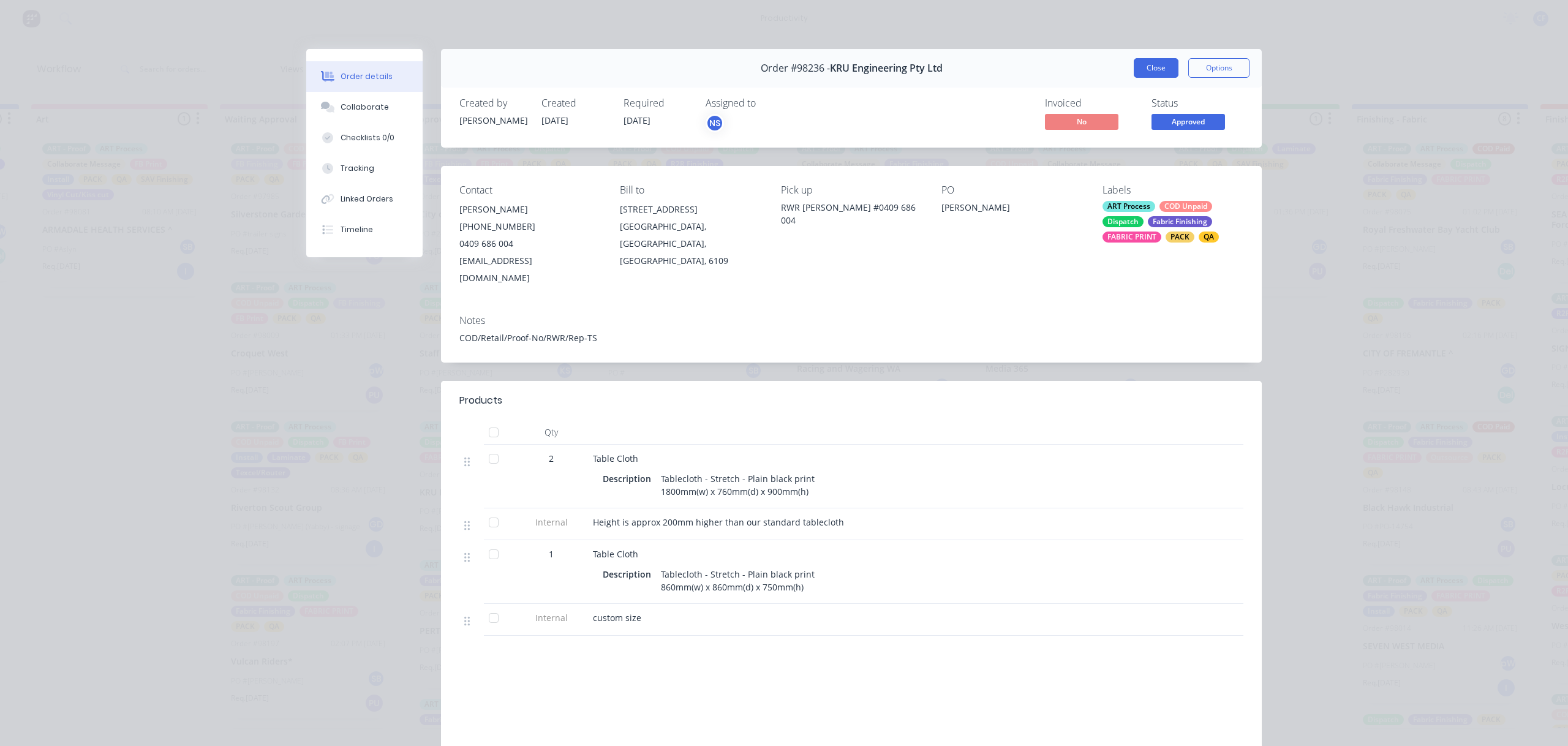
click at [1135, 59] on button "Close" at bounding box center [1156, 68] width 45 height 19
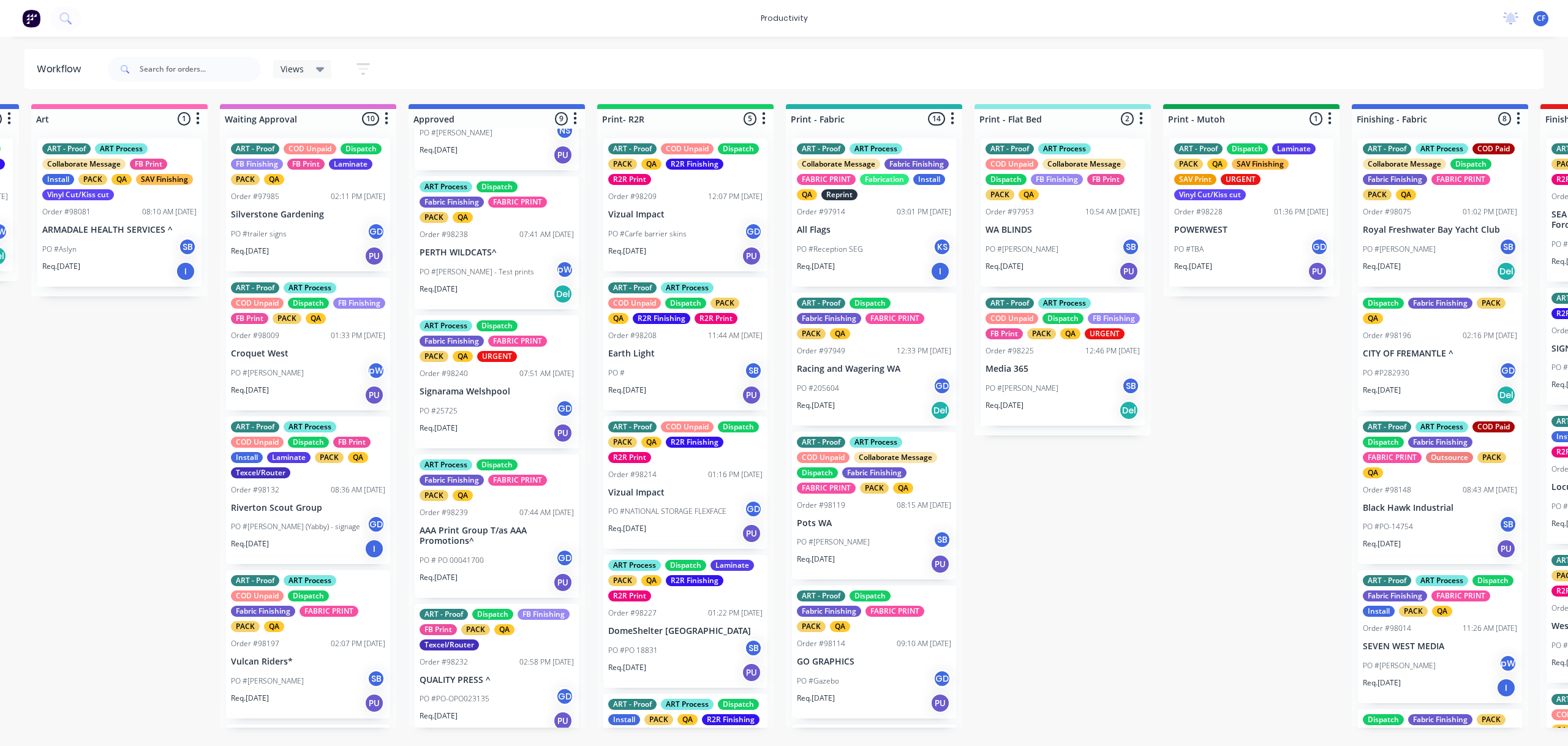
scroll to position [408, 0]
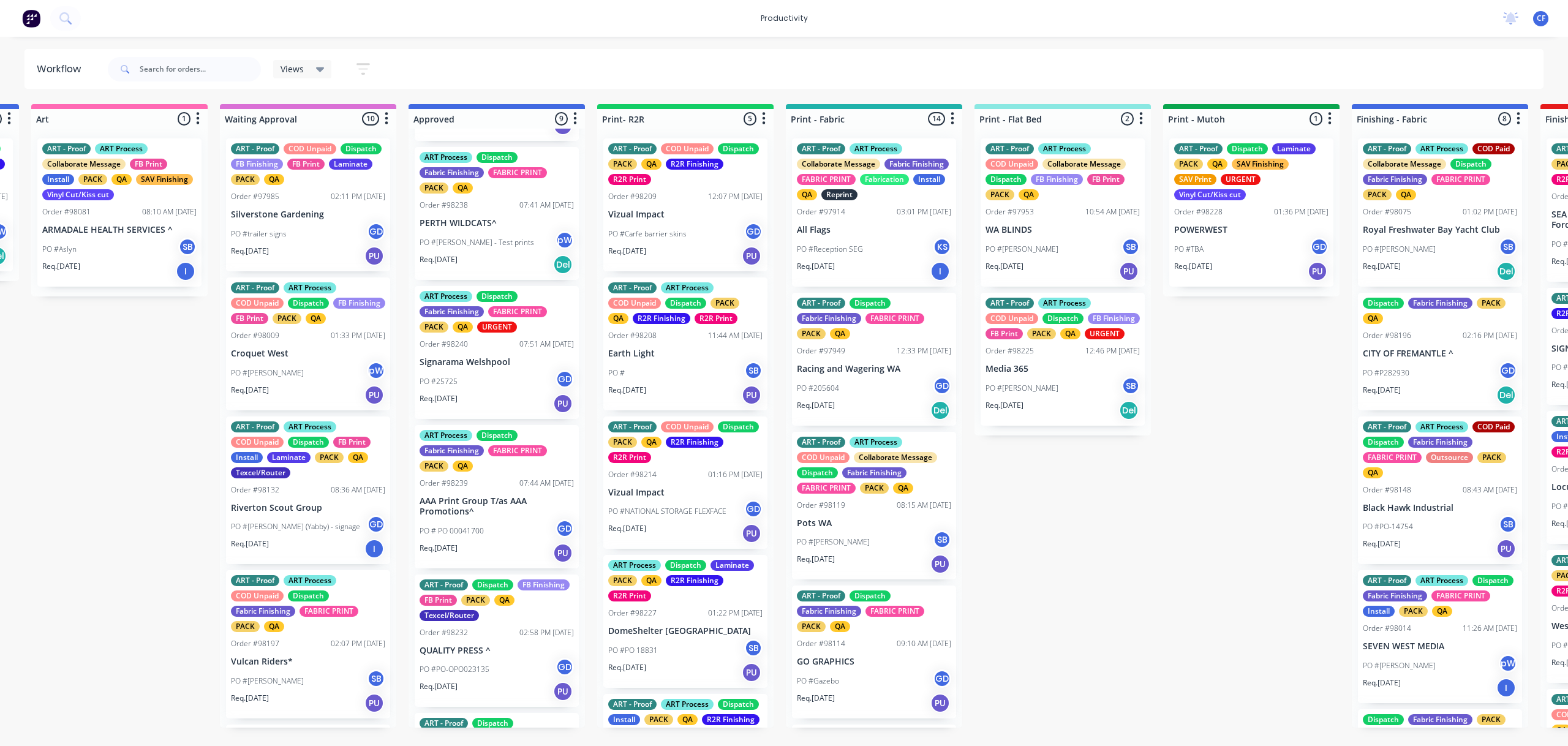
click at [487, 387] on div "PO #25725 GD" at bounding box center [497, 381] width 154 height 23
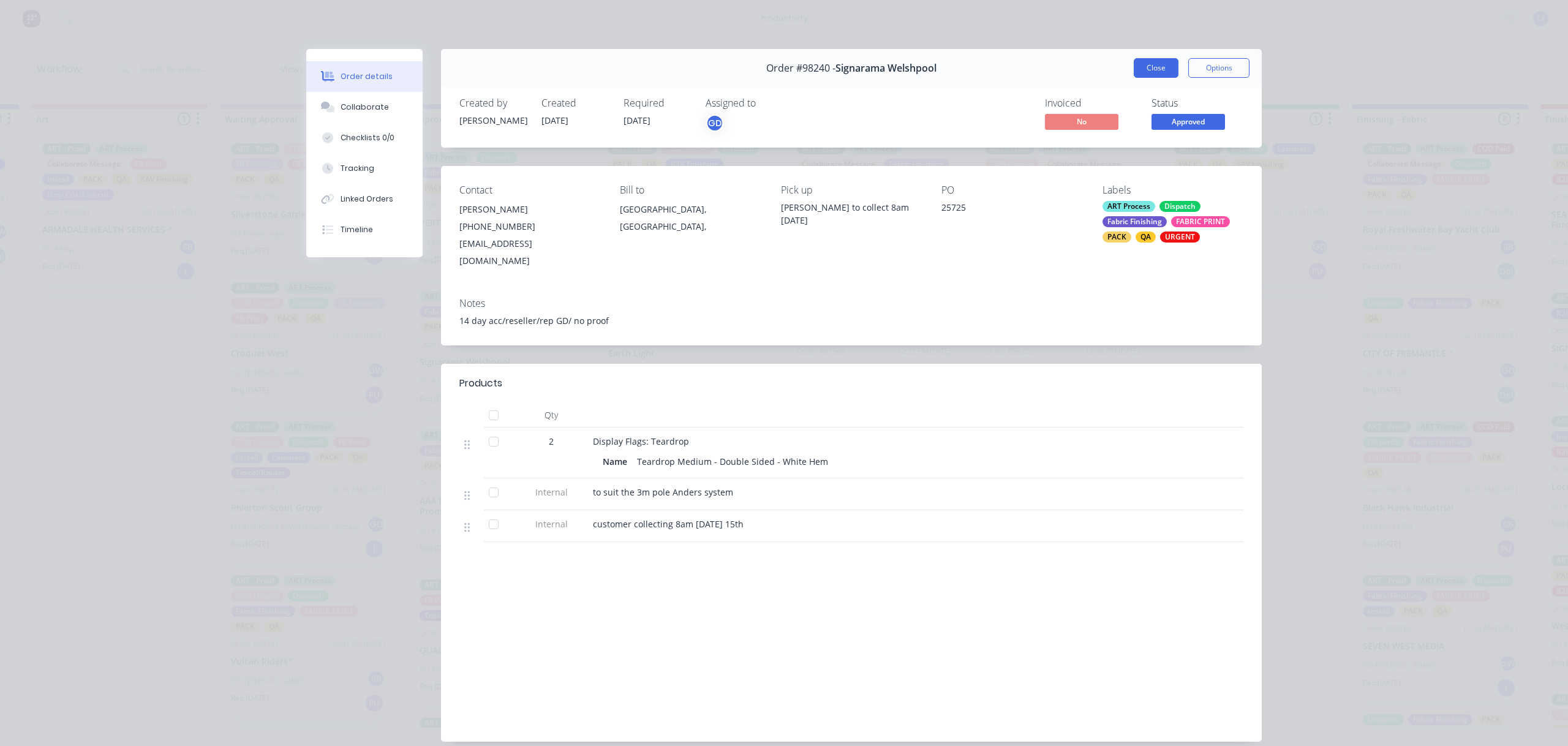
click at [1142, 59] on button "Close" at bounding box center [1156, 68] width 45 height 19
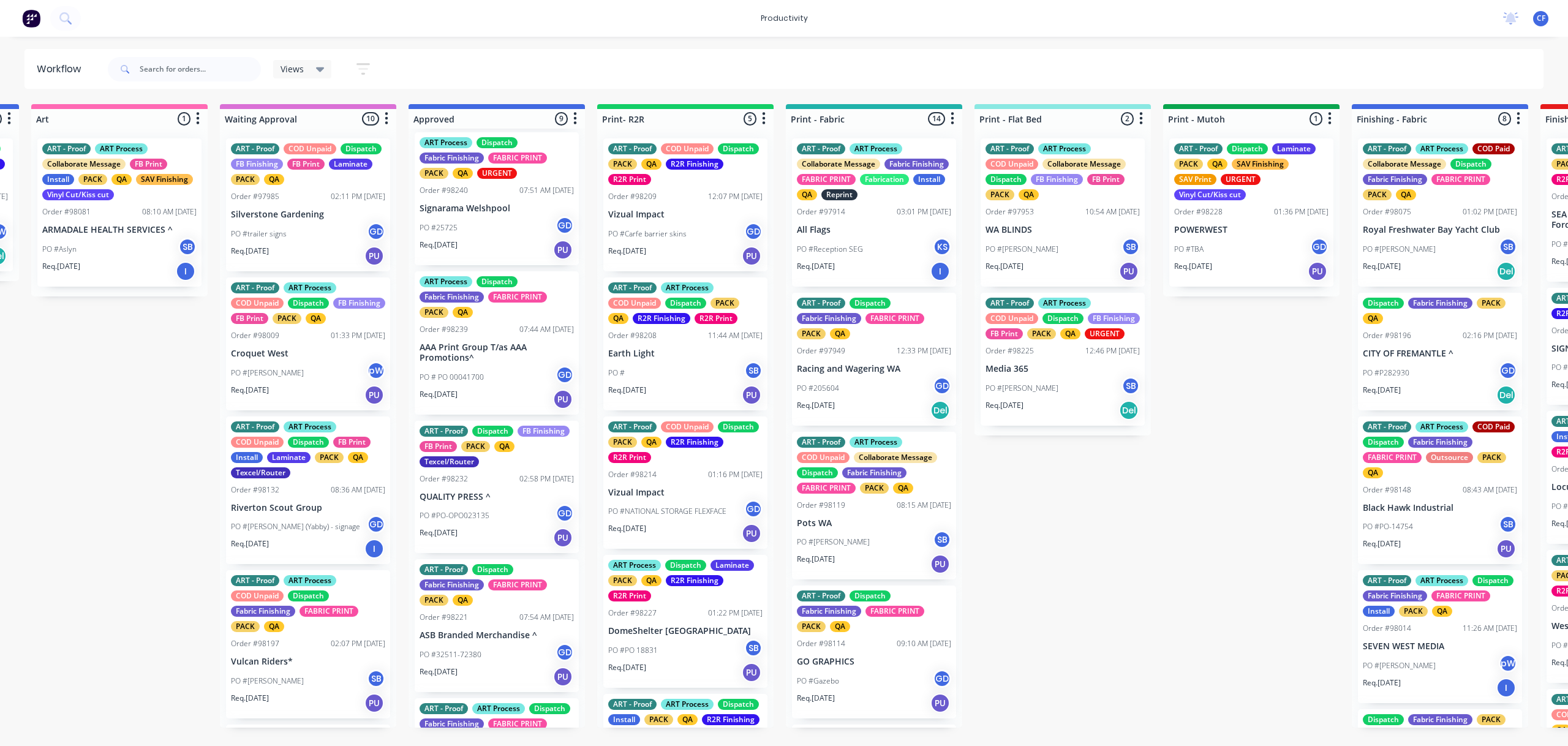
scroll to position [571, 0]
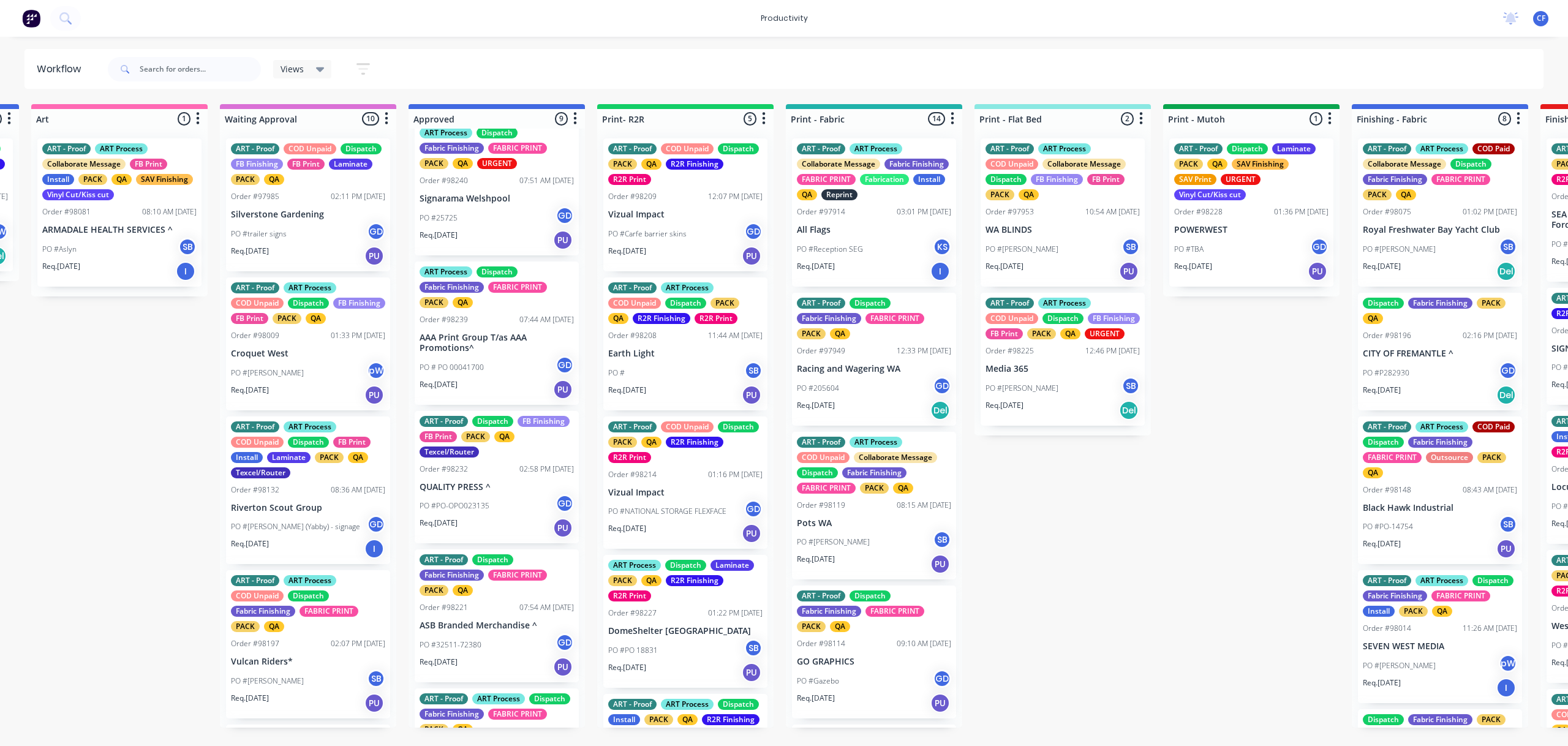
click at [498, 510] on div "PO #PO-OPO023135 GD" at bounding box center [497, 506] width 154 height 23
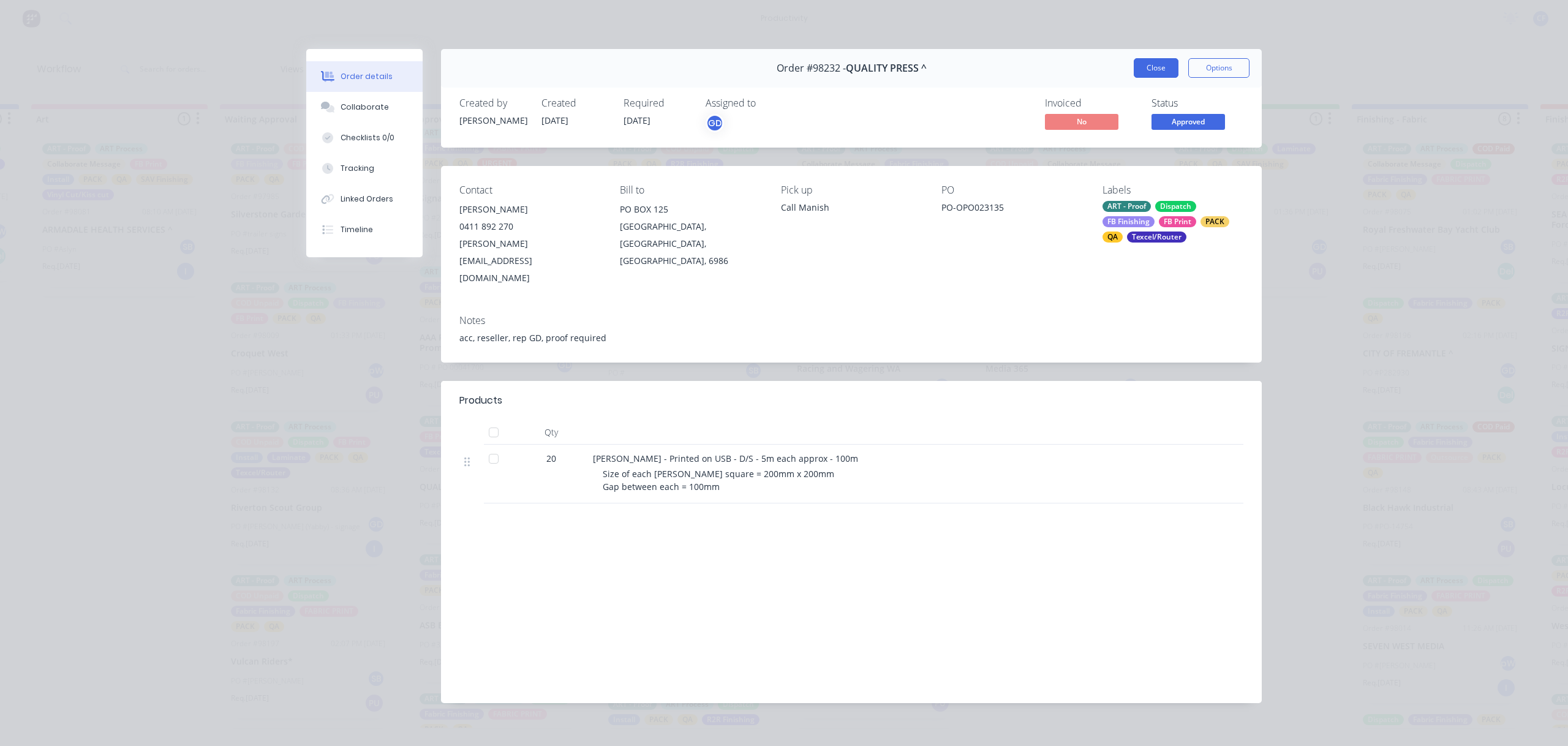
click at [1148, 76] on button "Close" at bounding box center [1156, 68] width 45 height 19
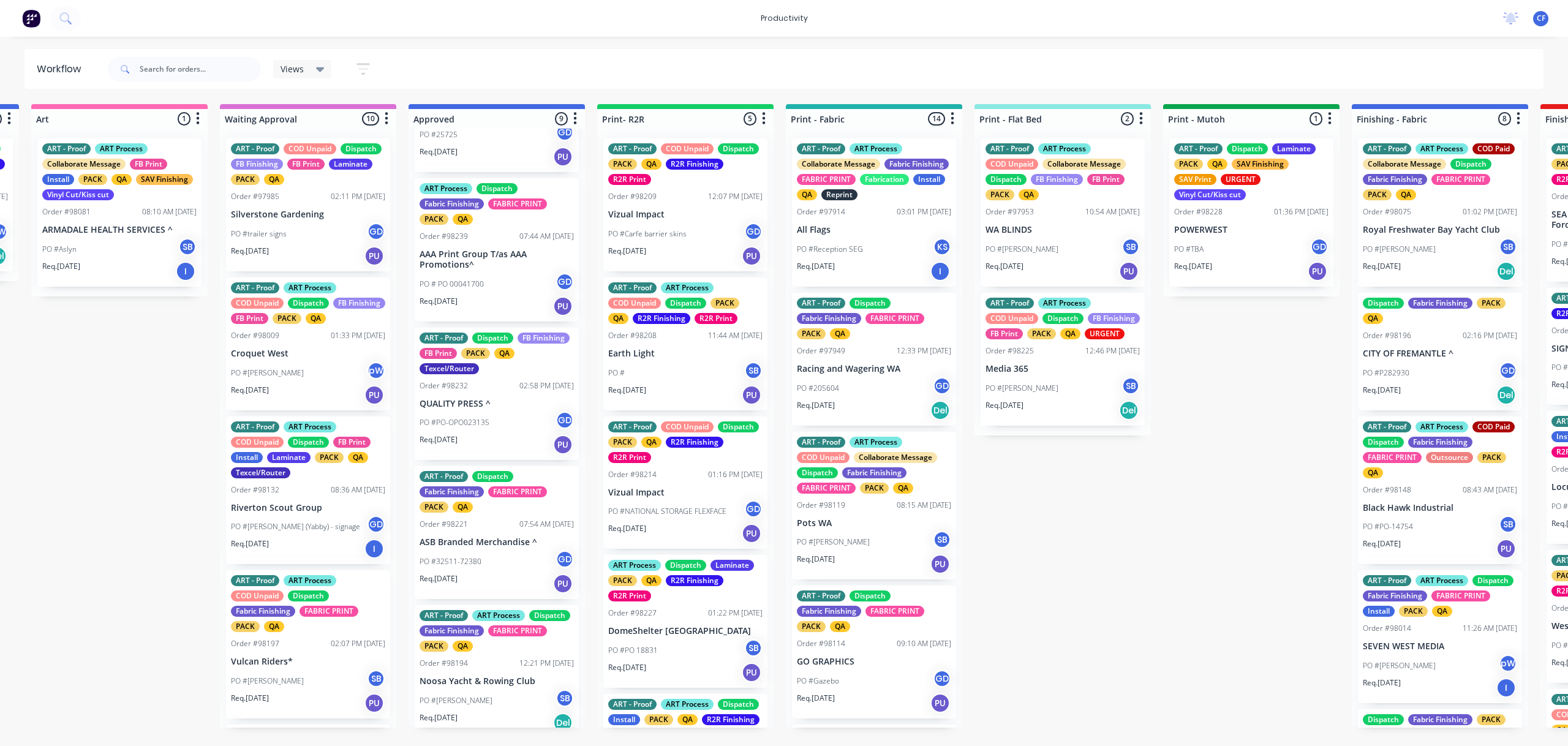
scroll to position [661, 0]
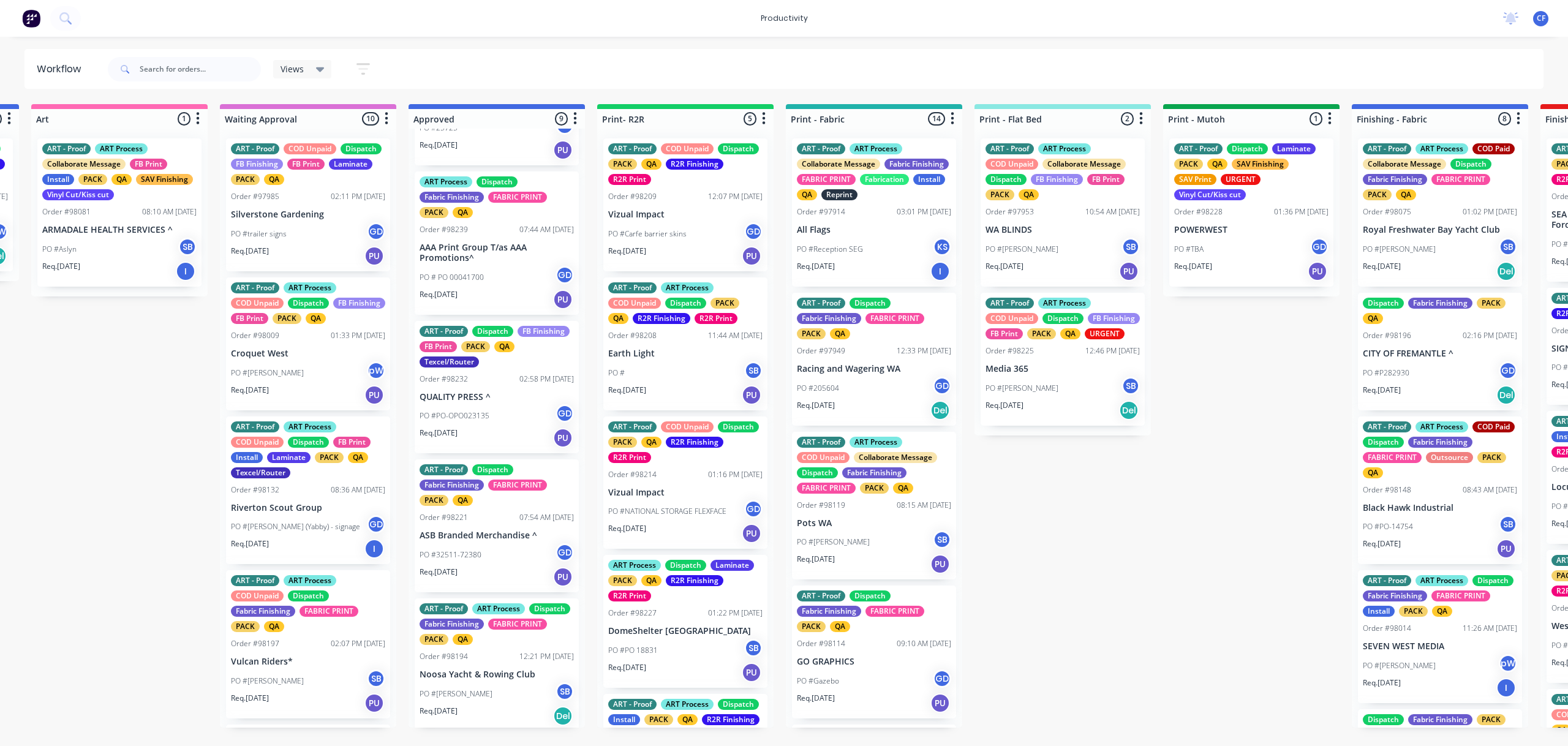
click at [498, 420] on div "PO #PO-OPO023135 GD" at bounding box center [497, 416] width 154 height 23
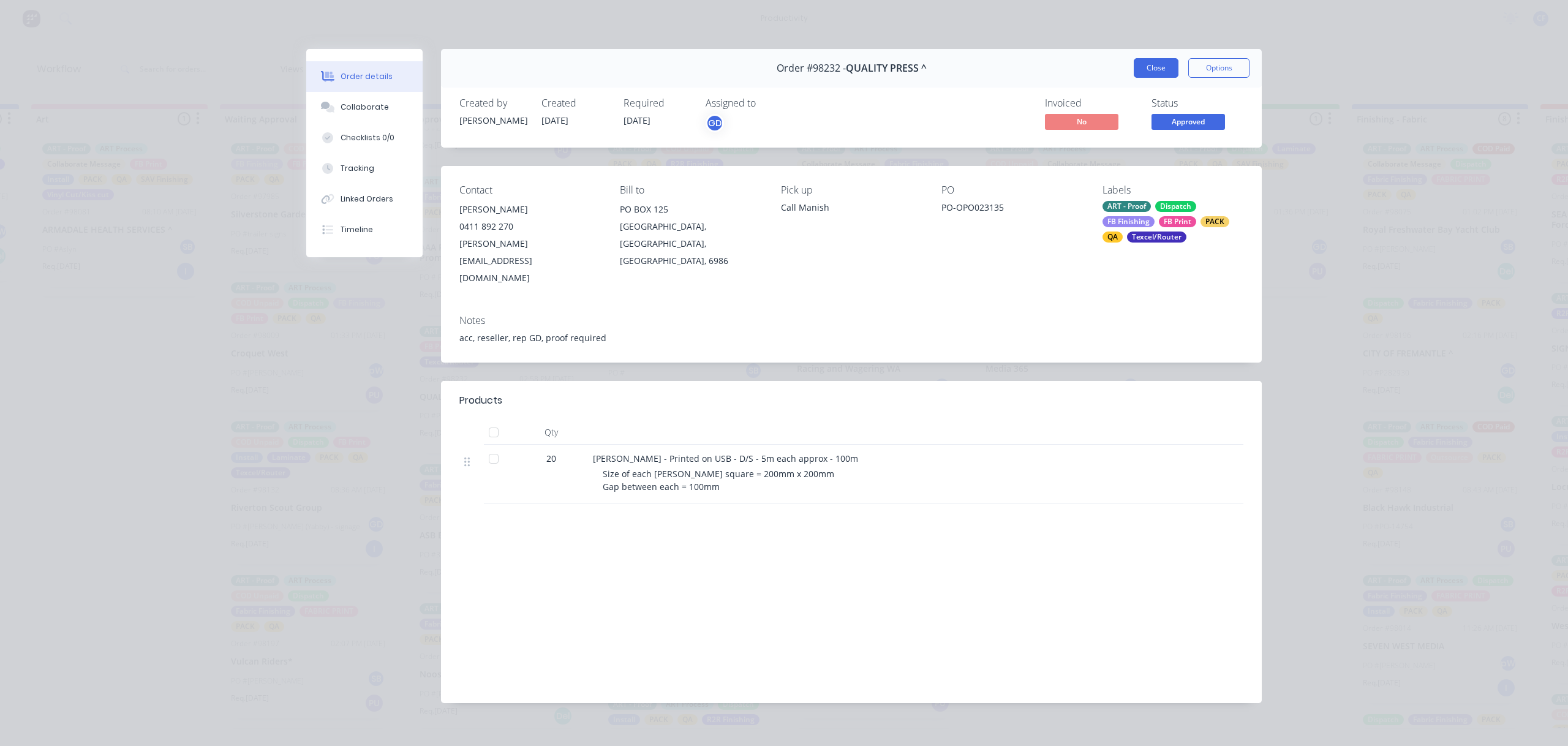
click at [1154, 73] on button "Close" at bounding box center [1156, 68] width 45 height 19
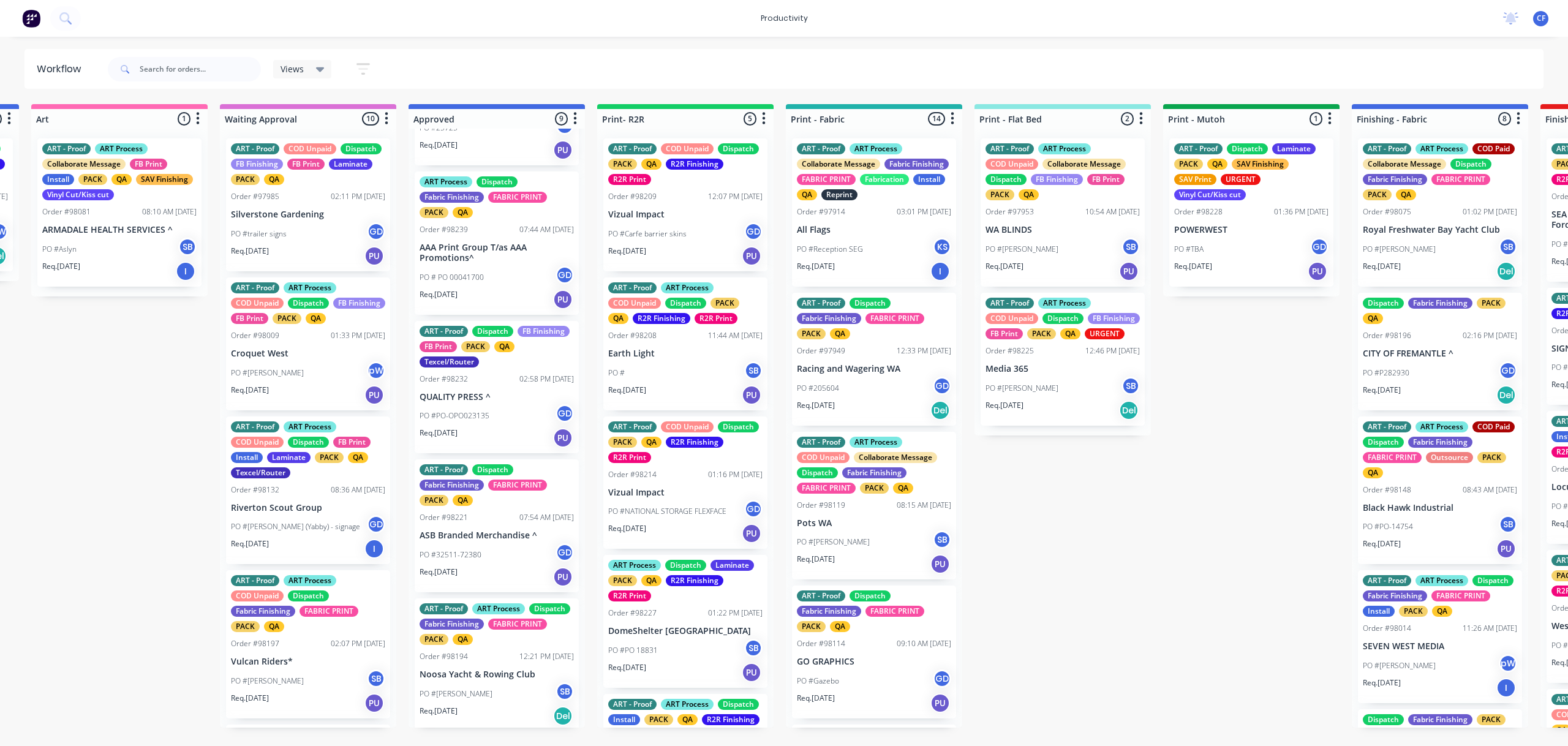
drag, startPoint x: 518, startPoint y: 540, endPoint x: 511, endPoint y: 537, distance: 7.6
click at [513, 539] on div "ART - Proof ART Process Dispatch FB Finishing FB Print PACK QA Texcel/Router Or…" at bounding box center [497, 428] width 176 height 599
click at [464, 541] on div "ART - Proof Dispatch Fabric Finishing FABRIC PRINT PACK QA Order #98221 07:54 A…" at bounding box center [496, 526] width 164 height 133
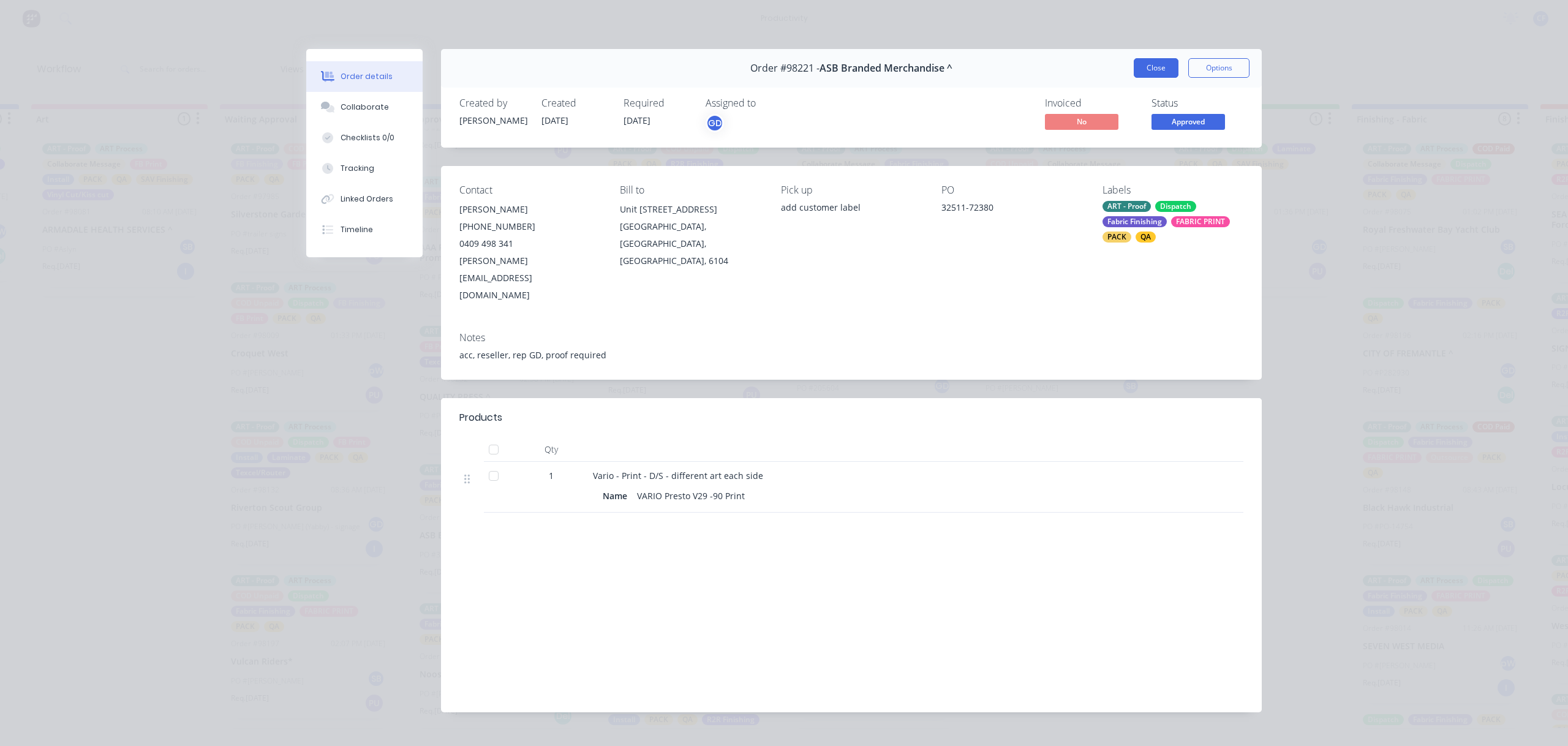
click at [1148, 69] on button "Close" at bounding box center [1156, 68] width 45 height 19
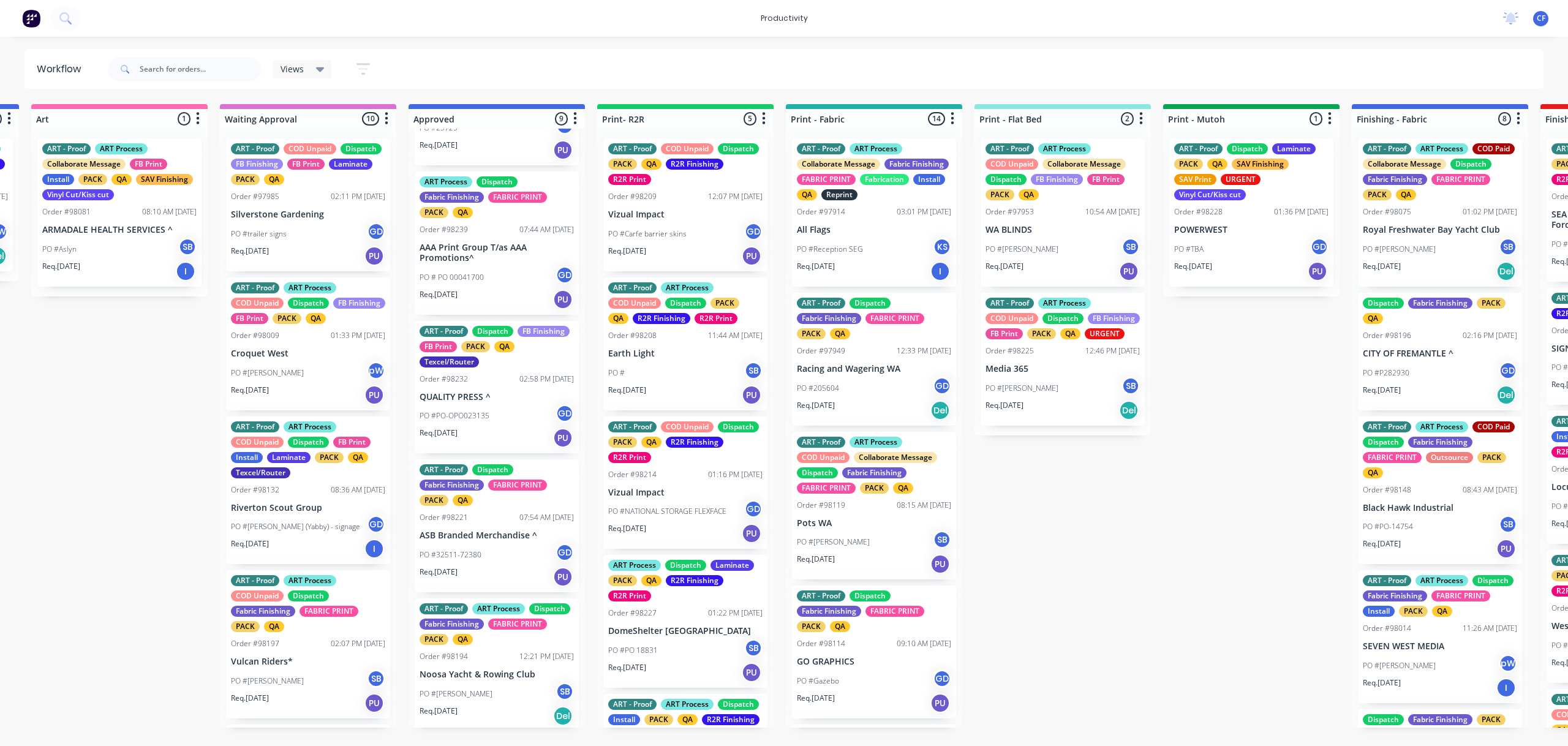
click at [488, 679] on p "Noosa Yacht & Rowing Club" at bounding box center [497, 674] width 154 height 11
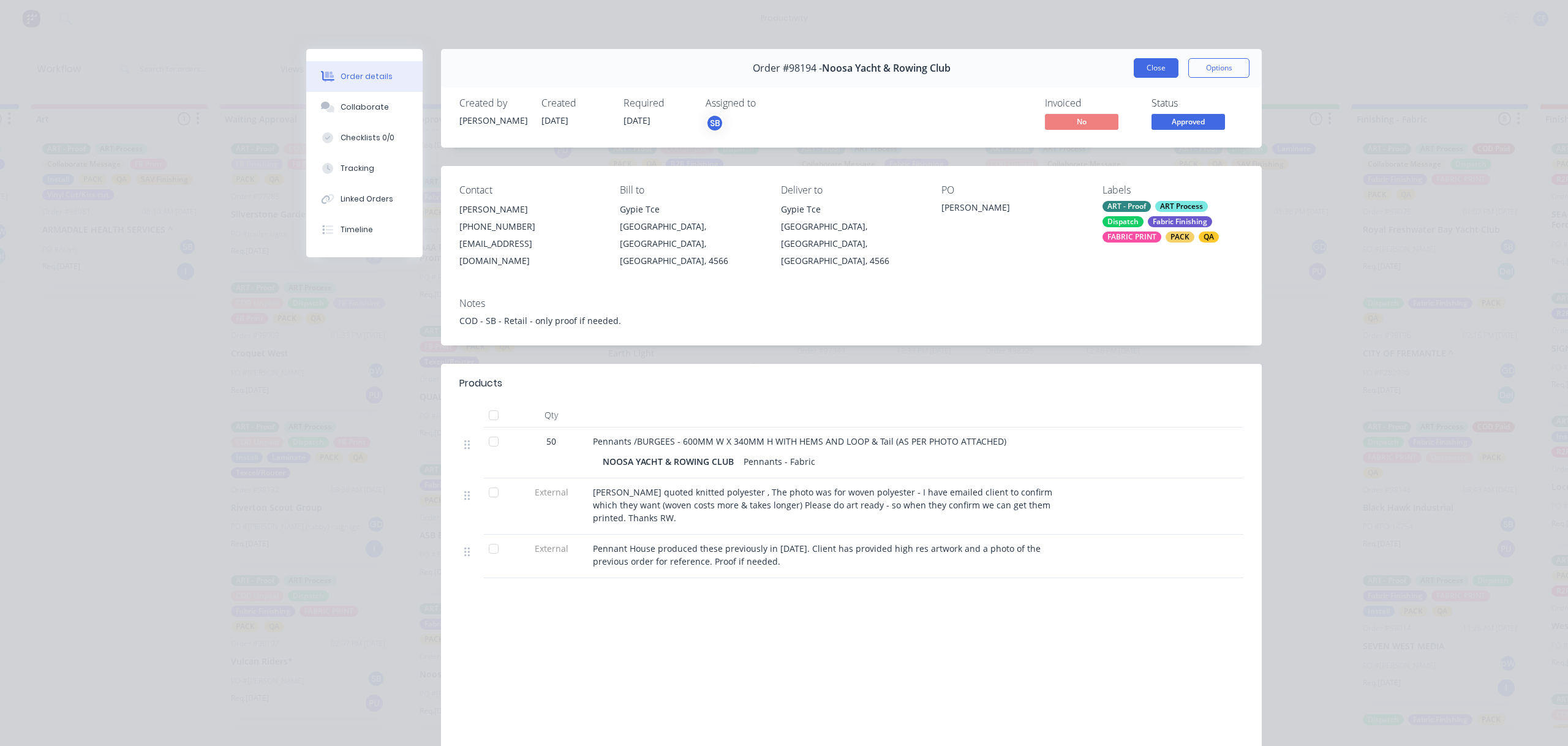
click at [1145, 65] on button "Close" at bounding box center [1156, 68] width 45 height 19
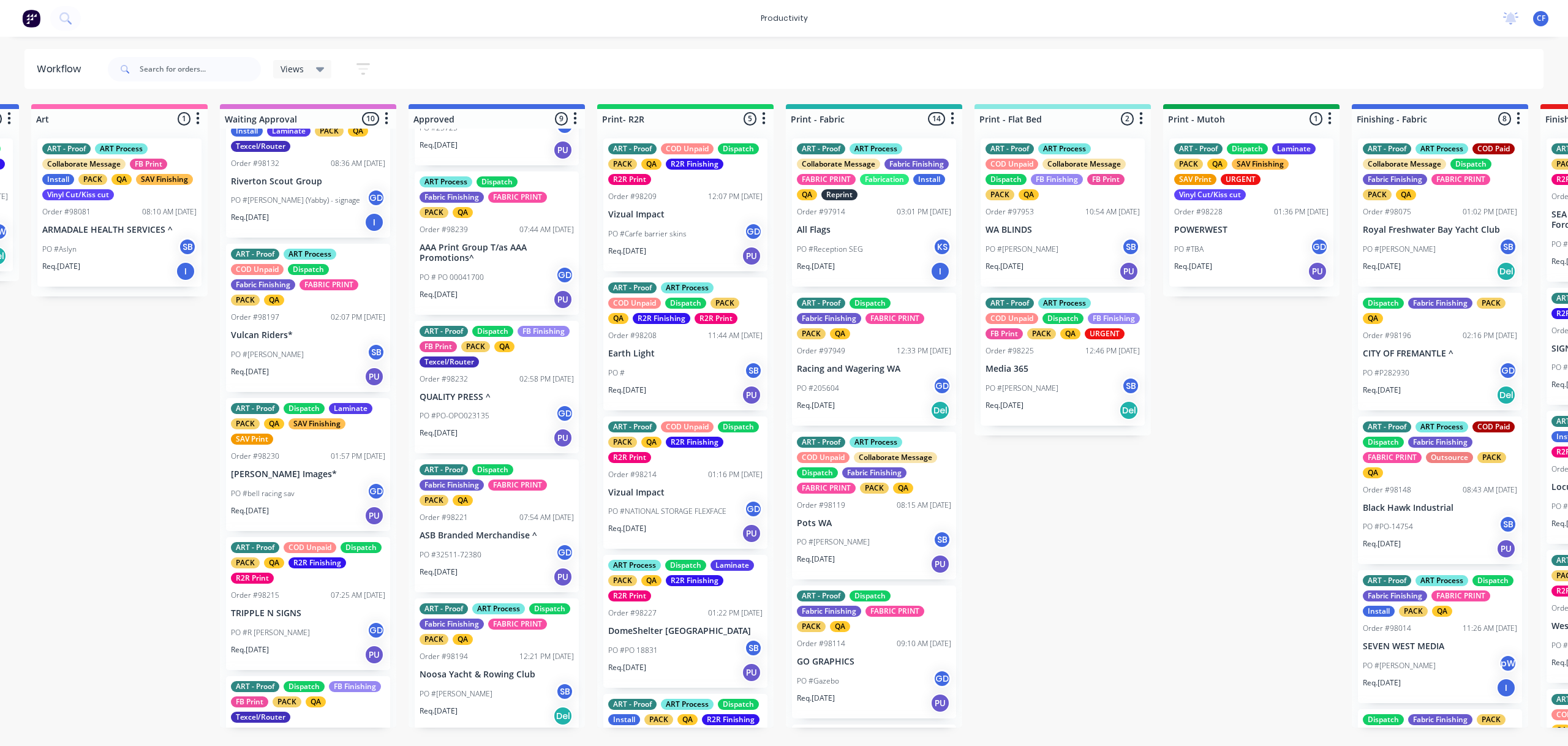
scroll to position [408, 0]
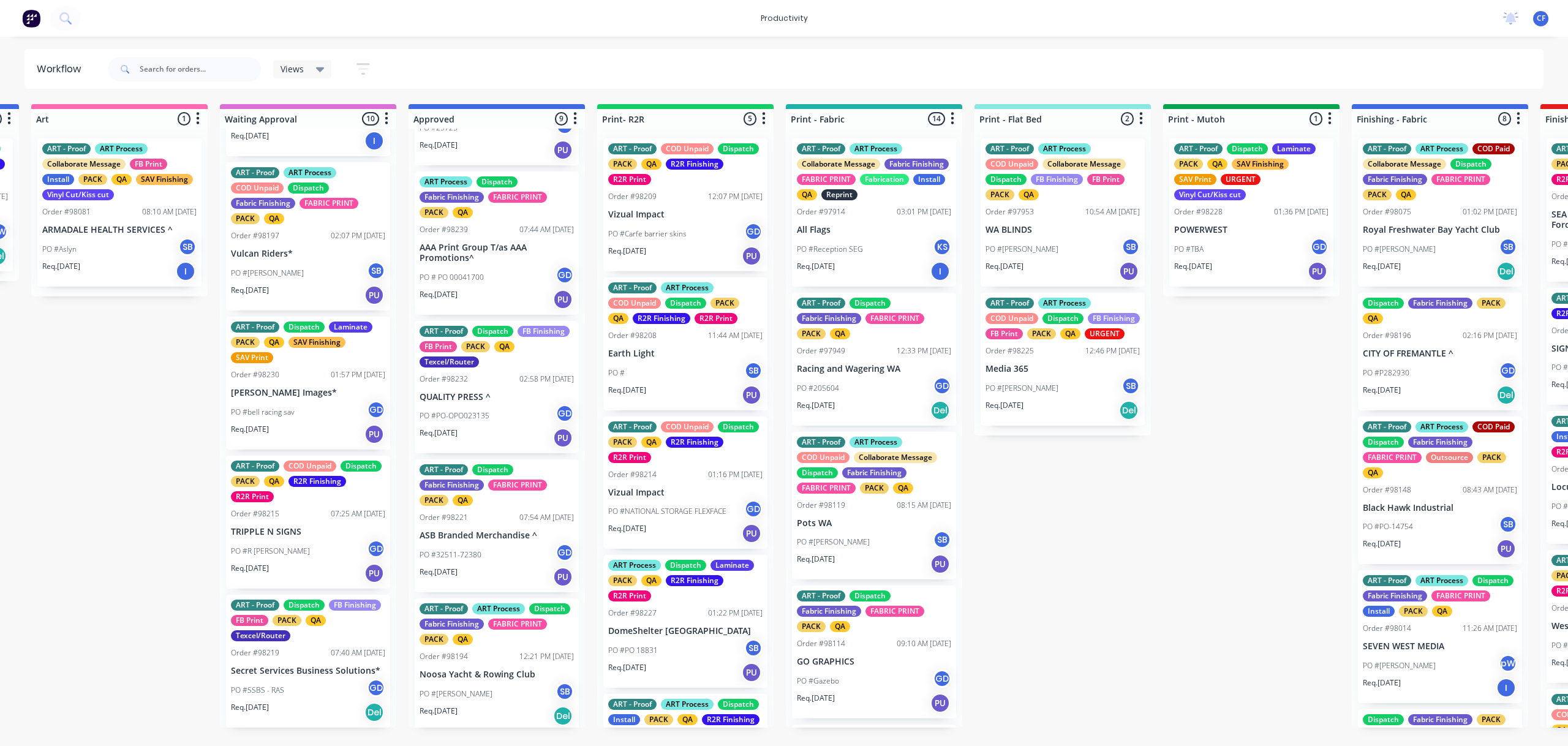
click at [287, 416] on div "PO #bell racing sav GD" at bounding box center [308, 412] width 154 height 23
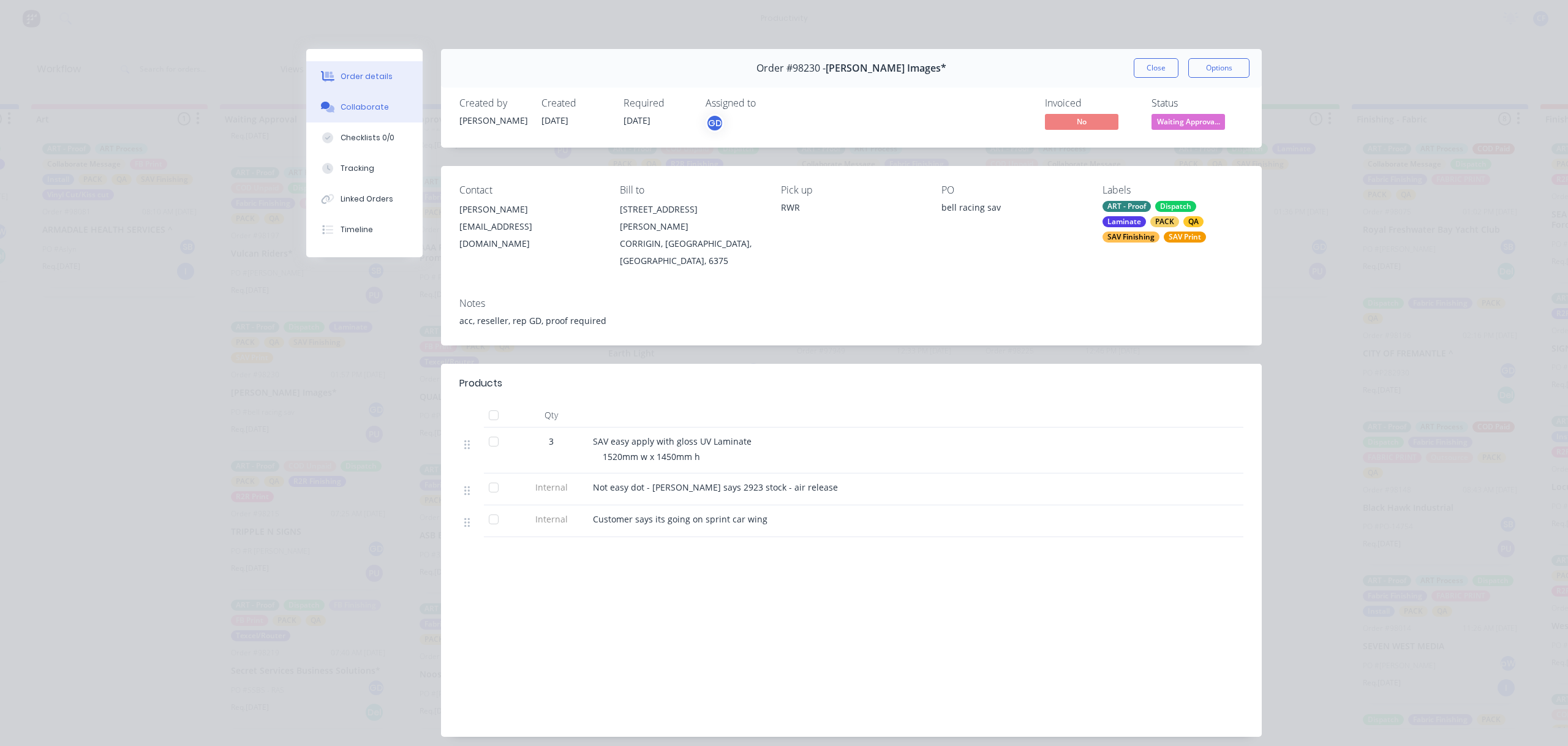
click at [346, 104] on div "Collaborate" at bounding box center [364, 107] width 49 height 11
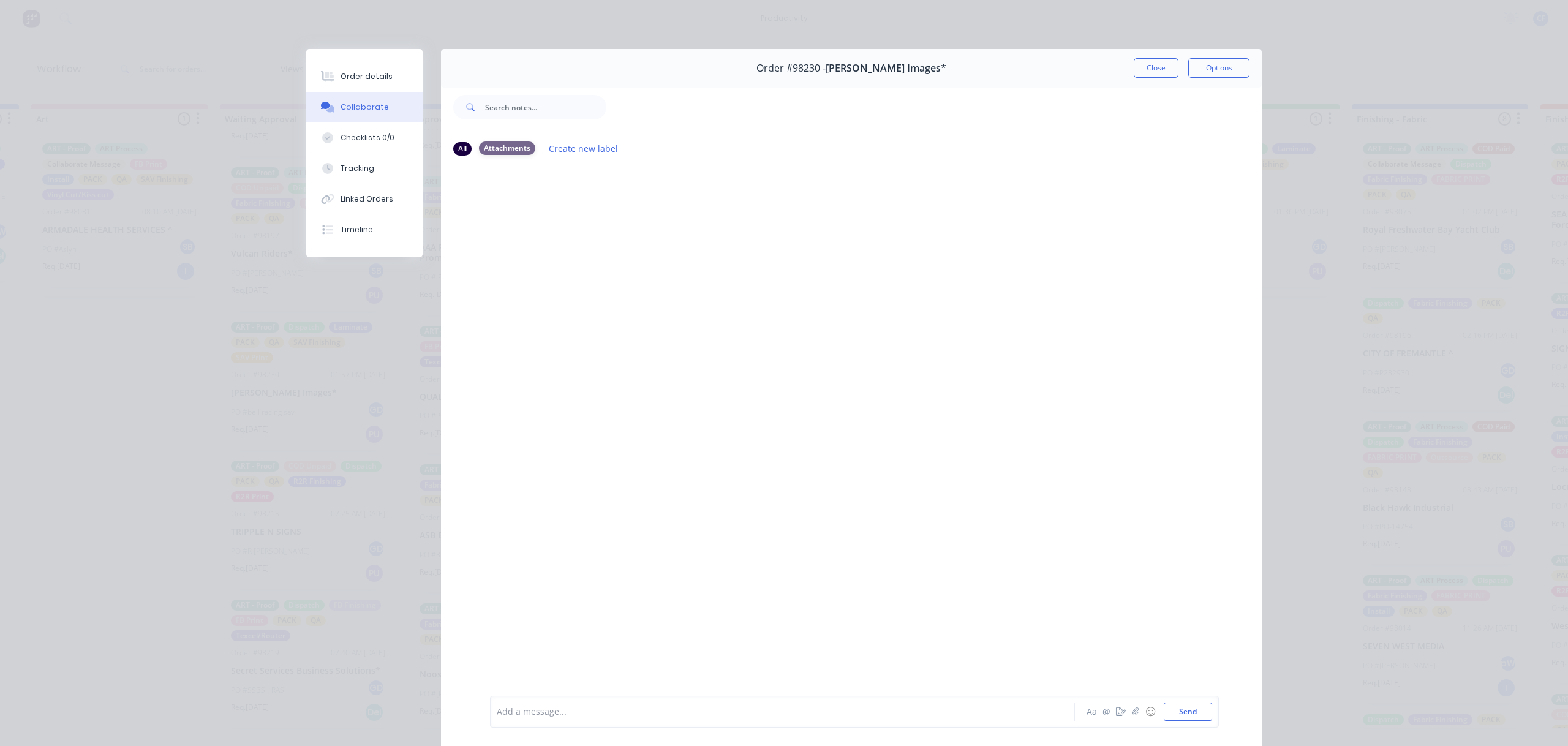
click at [508, 142] on div "Attachments" at bounding box center [507, 148] width 56 height 13
click at [481, 143] on div "Attachments" at bounding box center [507, 148] width 56 height 13
click at [1137, 66] on button "Close" at bounding box center [1156, 68] width 45 height 19
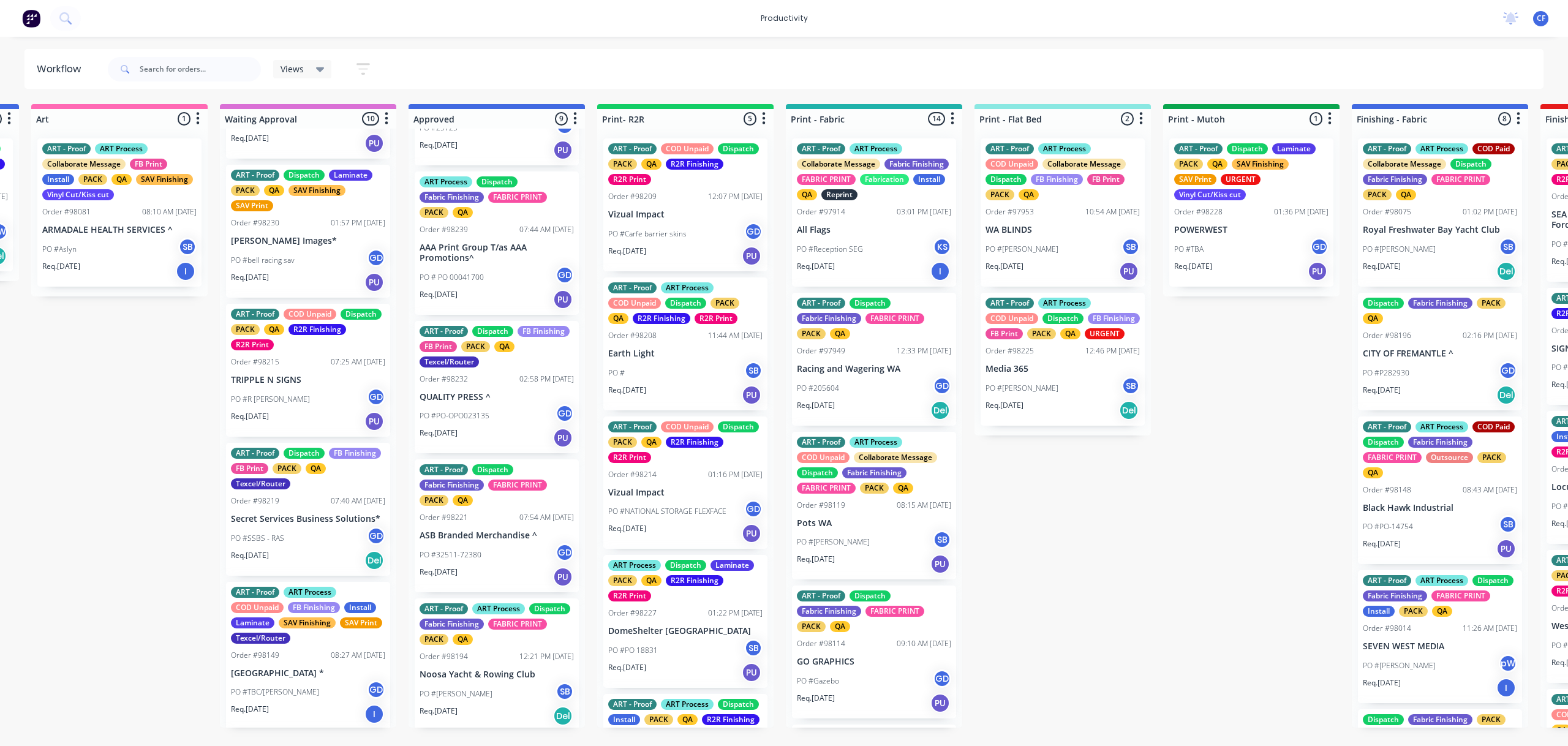
scroll to position [571, 0]
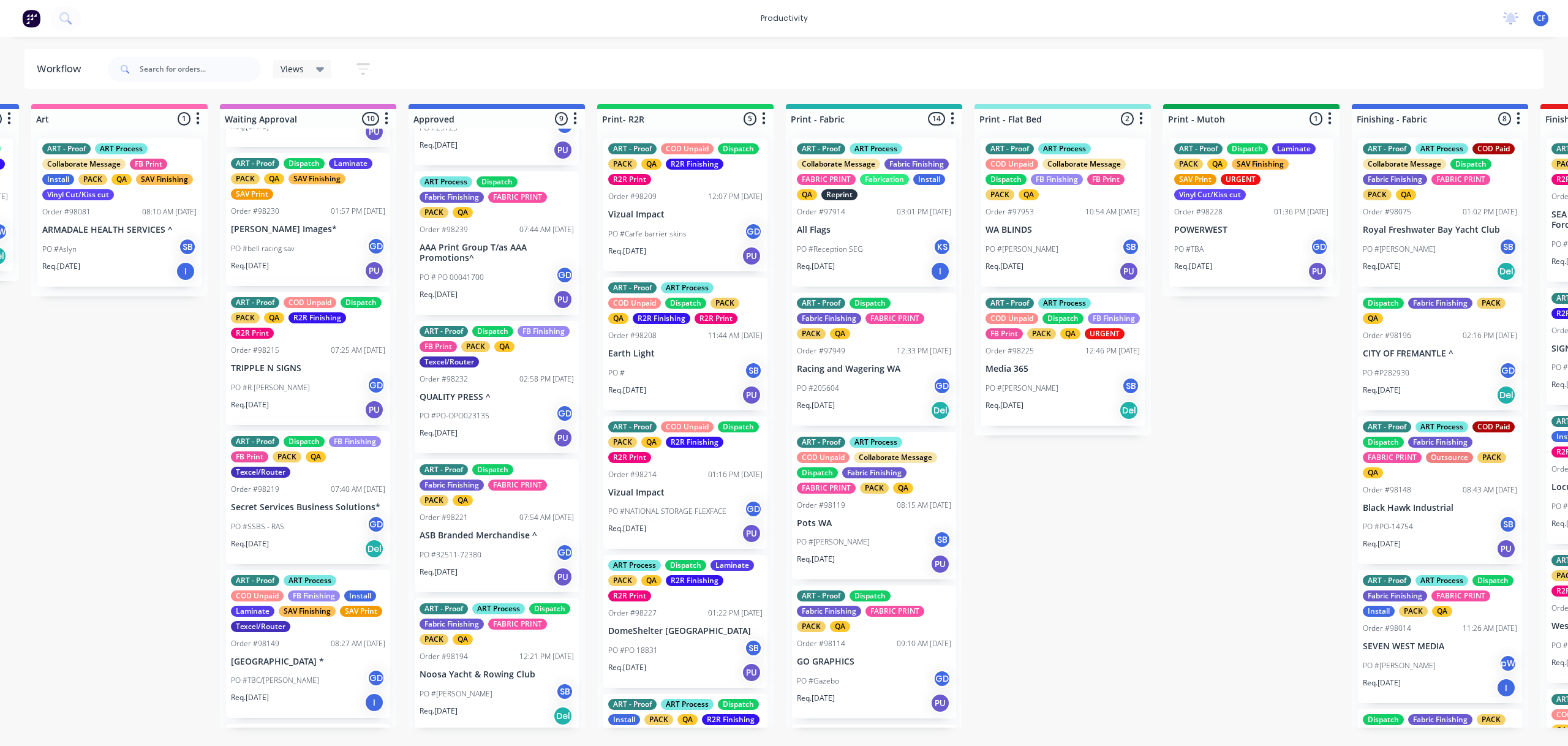
click at [283, 398] on div "PO #R [PERSON_NAME]" at bounding box center [308, 387] width 154 height 23
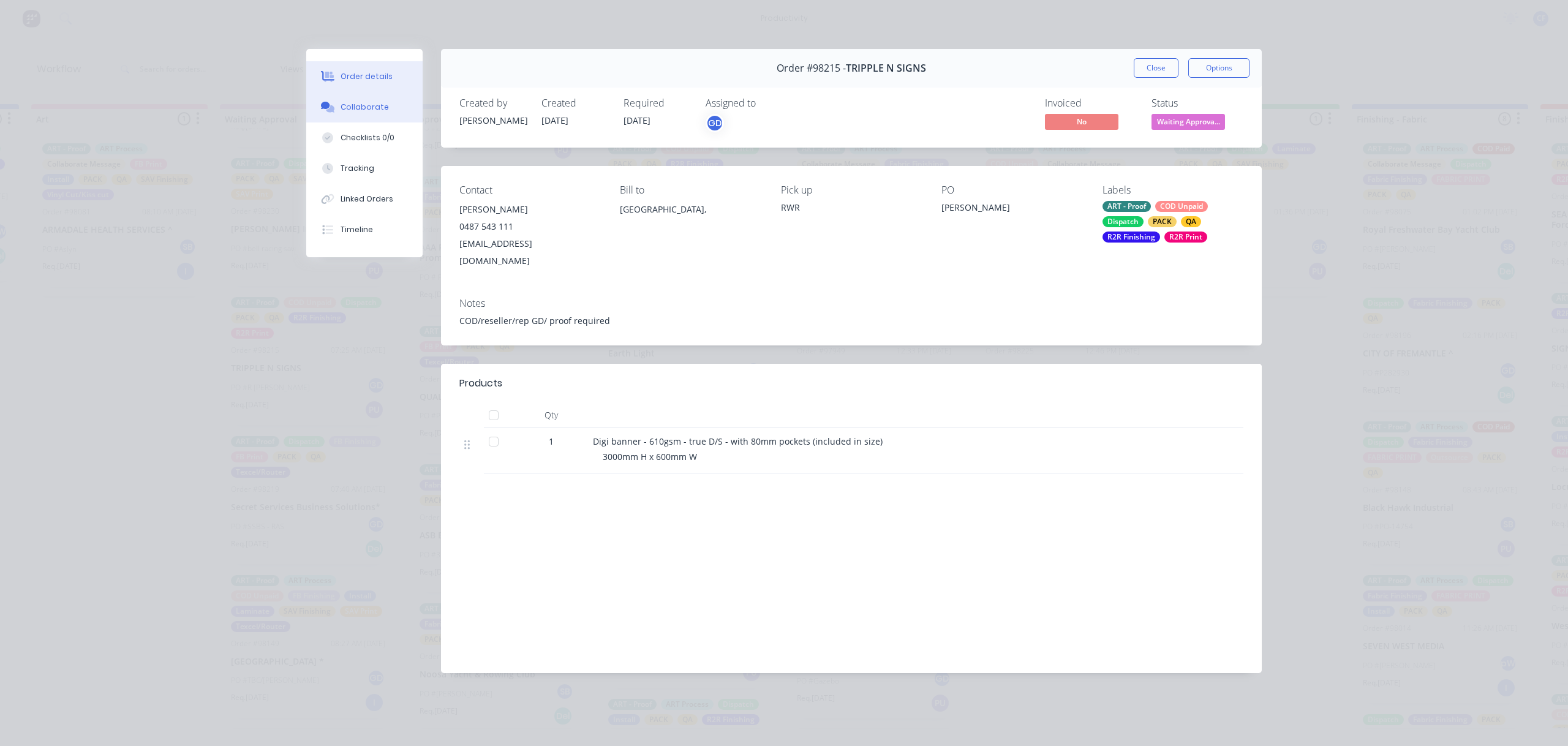
click at [384, 103] on button "Collaborate" at bounding box center [364, 107] width 116 height 31
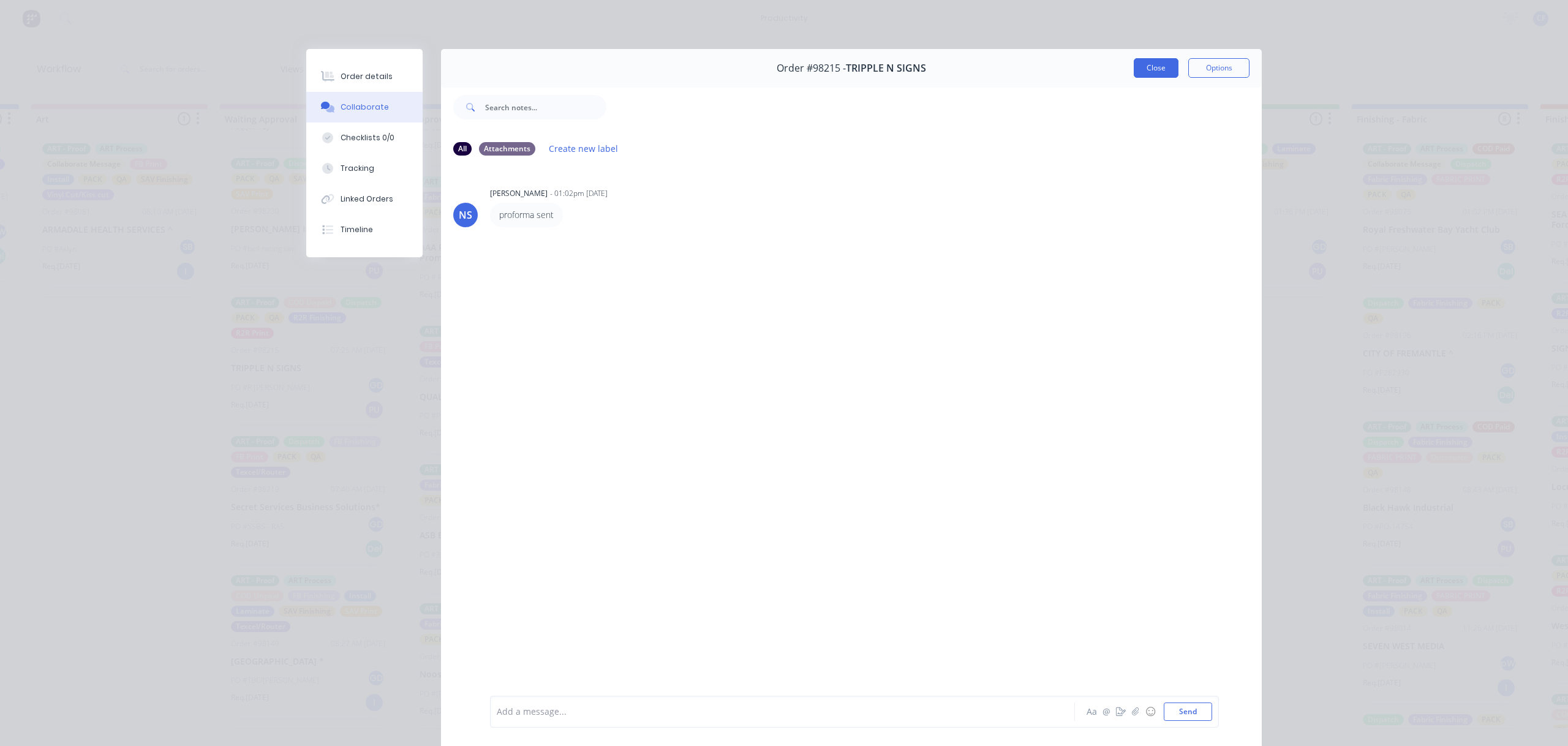
click at [1141, 69] on button "Close" at bounding box center [1156, 68] width 45 height 19
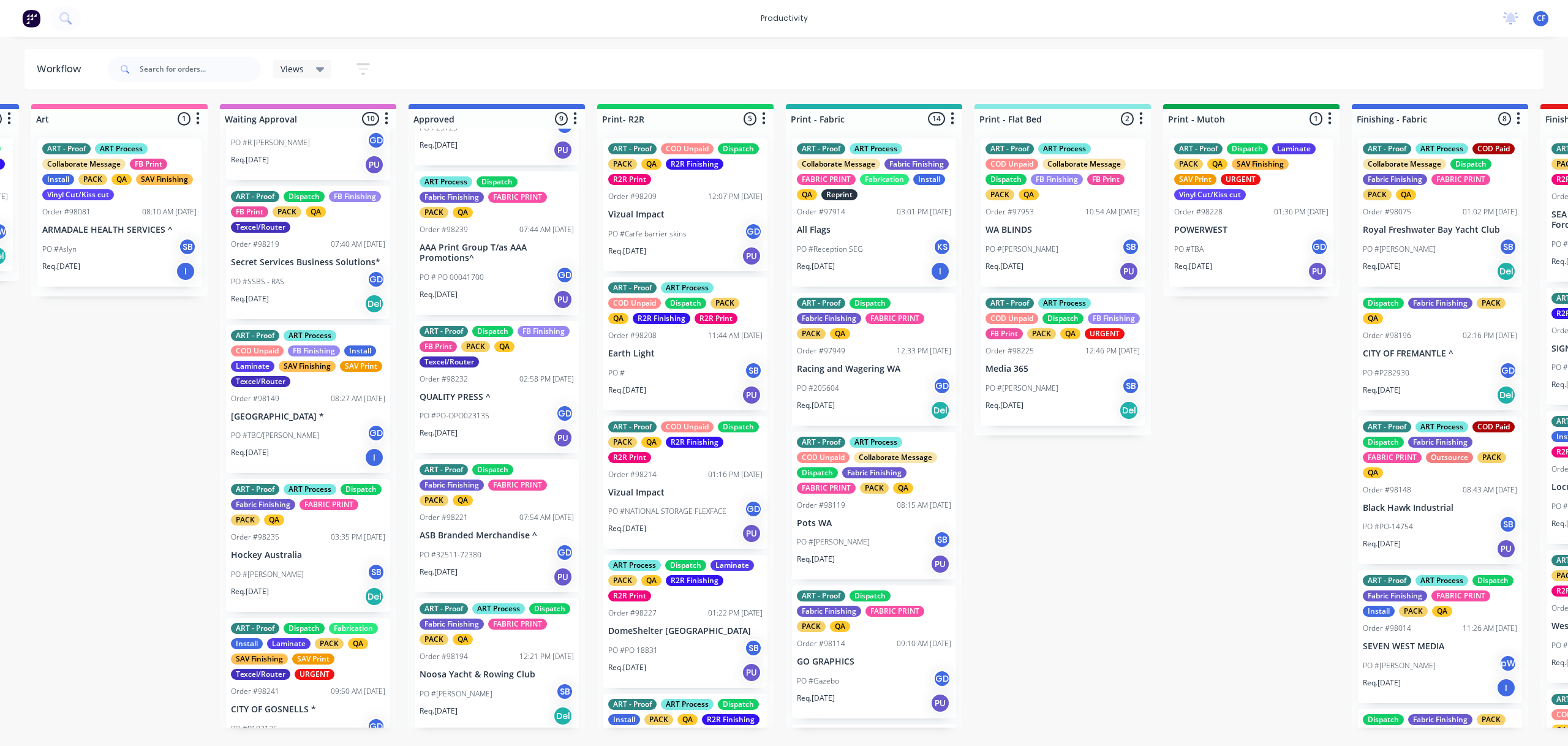
scroll to position [867, 0]
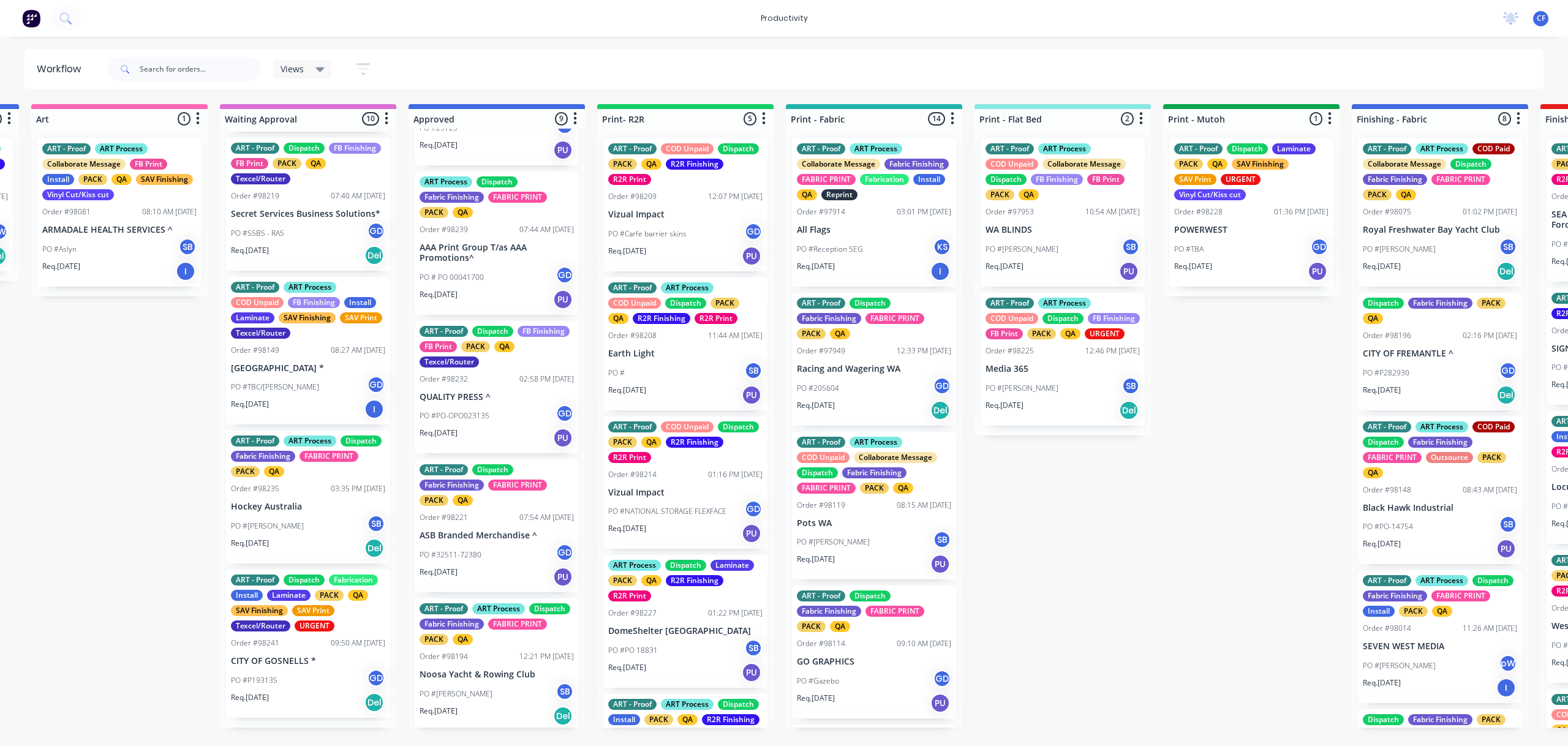
click at [304, 682] on div "ART - Proof COD Unpaid Dispatch FB Finishing FB Print Laminate PACK QA Order #9…" at bounding box center [308, 428] width 176 height 599
click at [284, 666] on p "CITY OF GOSNELLS *" at bounding box center [308, 661] width 154 height 11
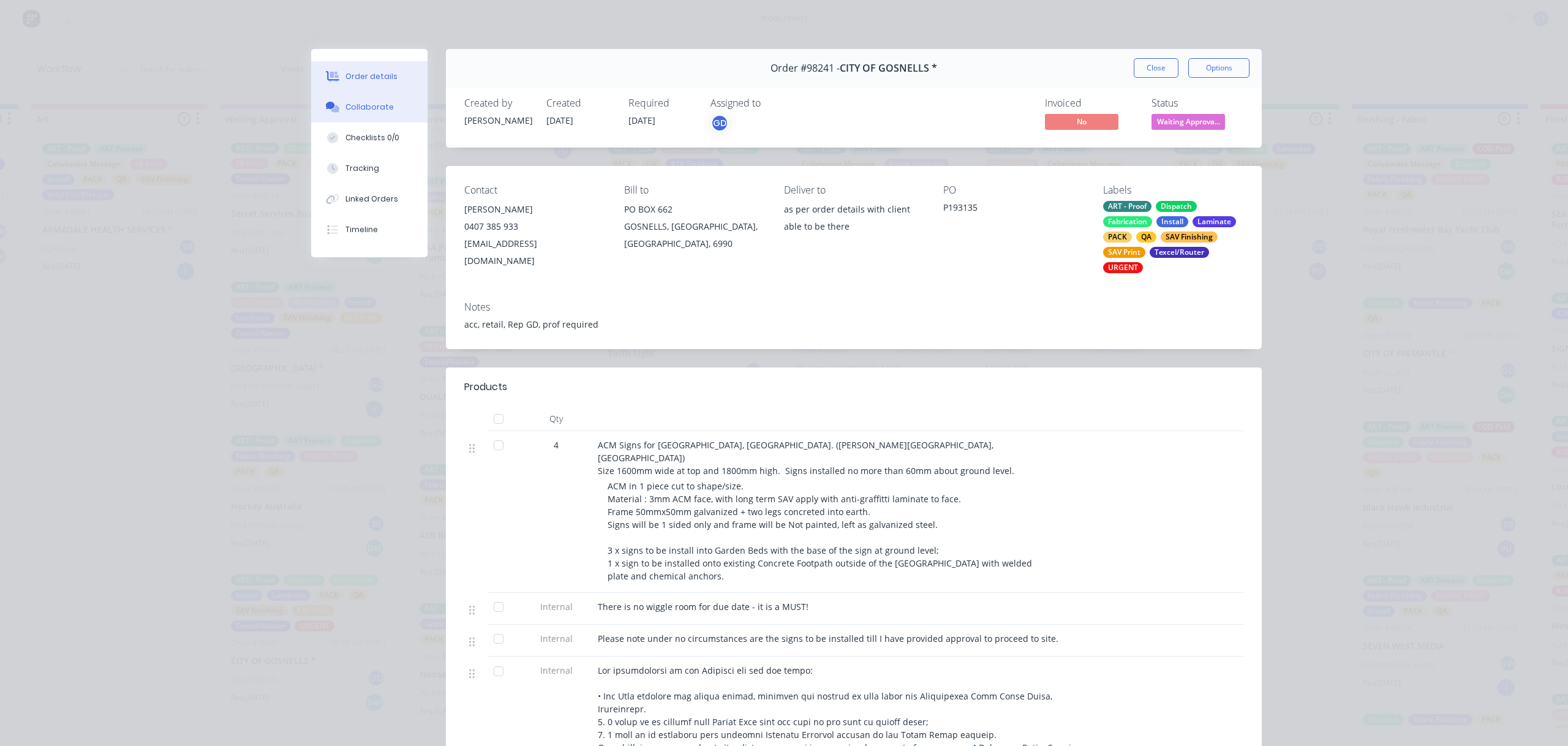
click at [361, 100] on button "Collaborate" at bounding box center [369, 107] width 116 height 31
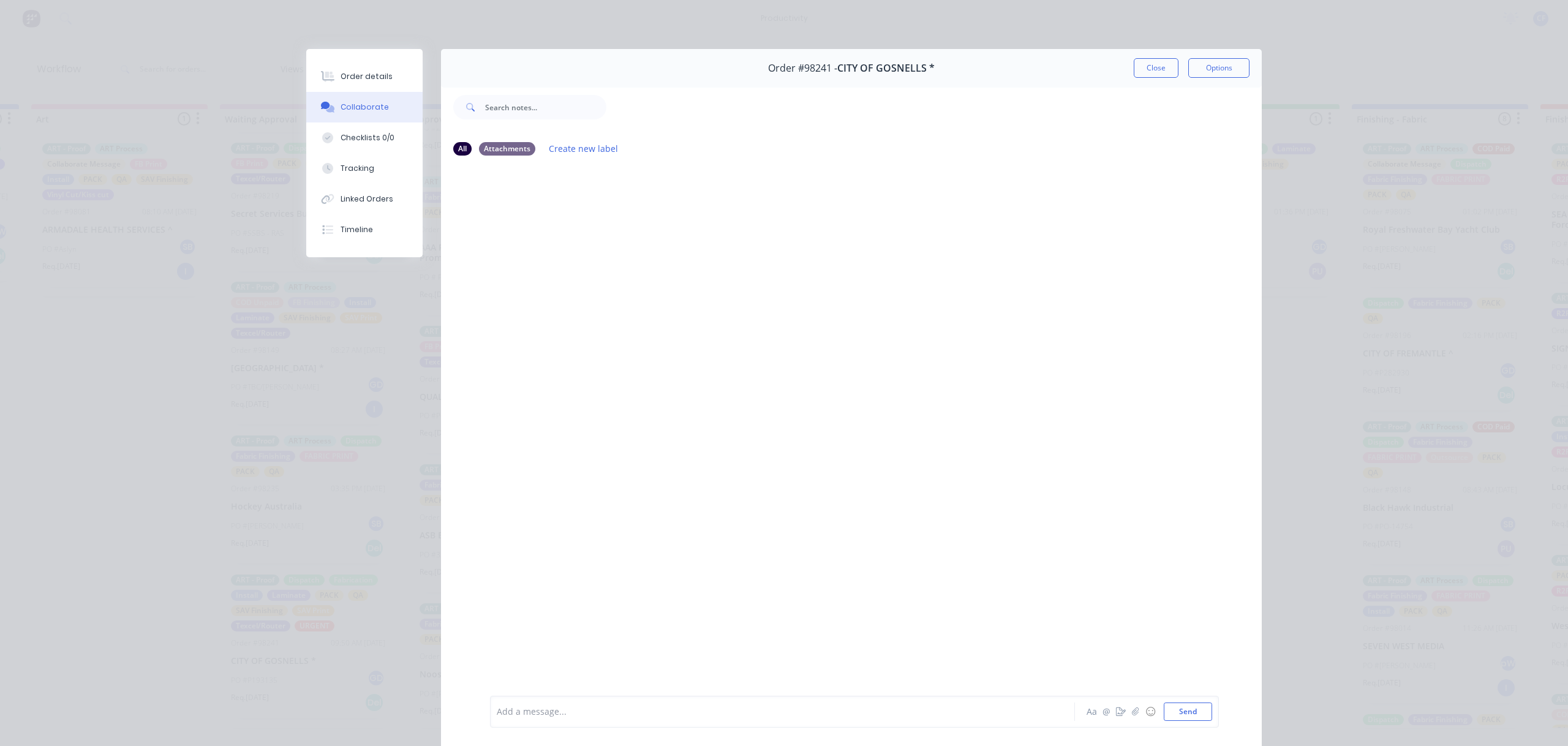
click at [1157, 57] on div "Order #98241 - CITY OF GOSNELLS * Close Options" at bounding box center [852, 69] width 821 height 38
click at [1151, 65] on button "Close" at bounding box center [1156, 68] width 45 height 19
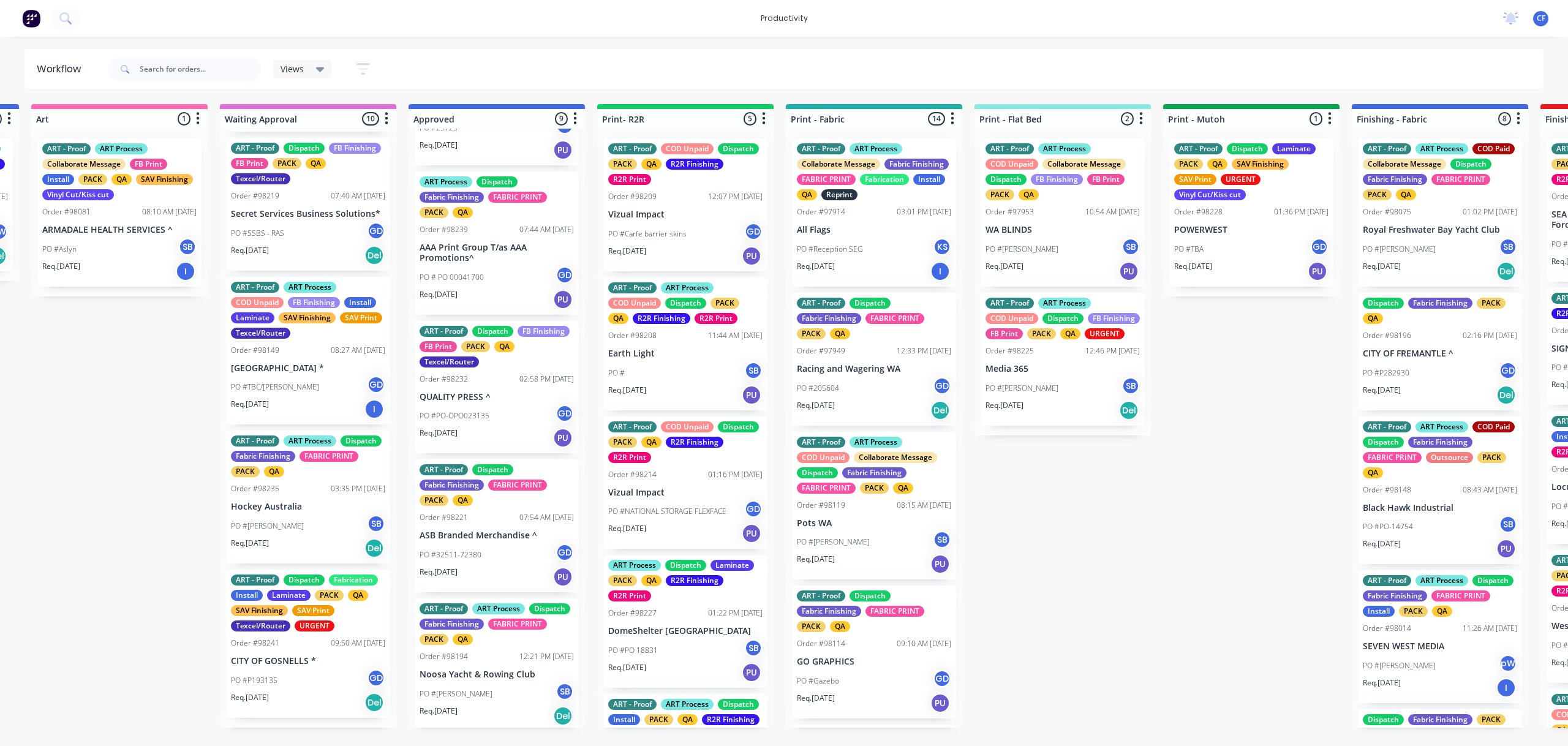
click at [312, 666] on p "CITY OF GOSNELLS *" at bounding box center [308, 661] width 154 height 11
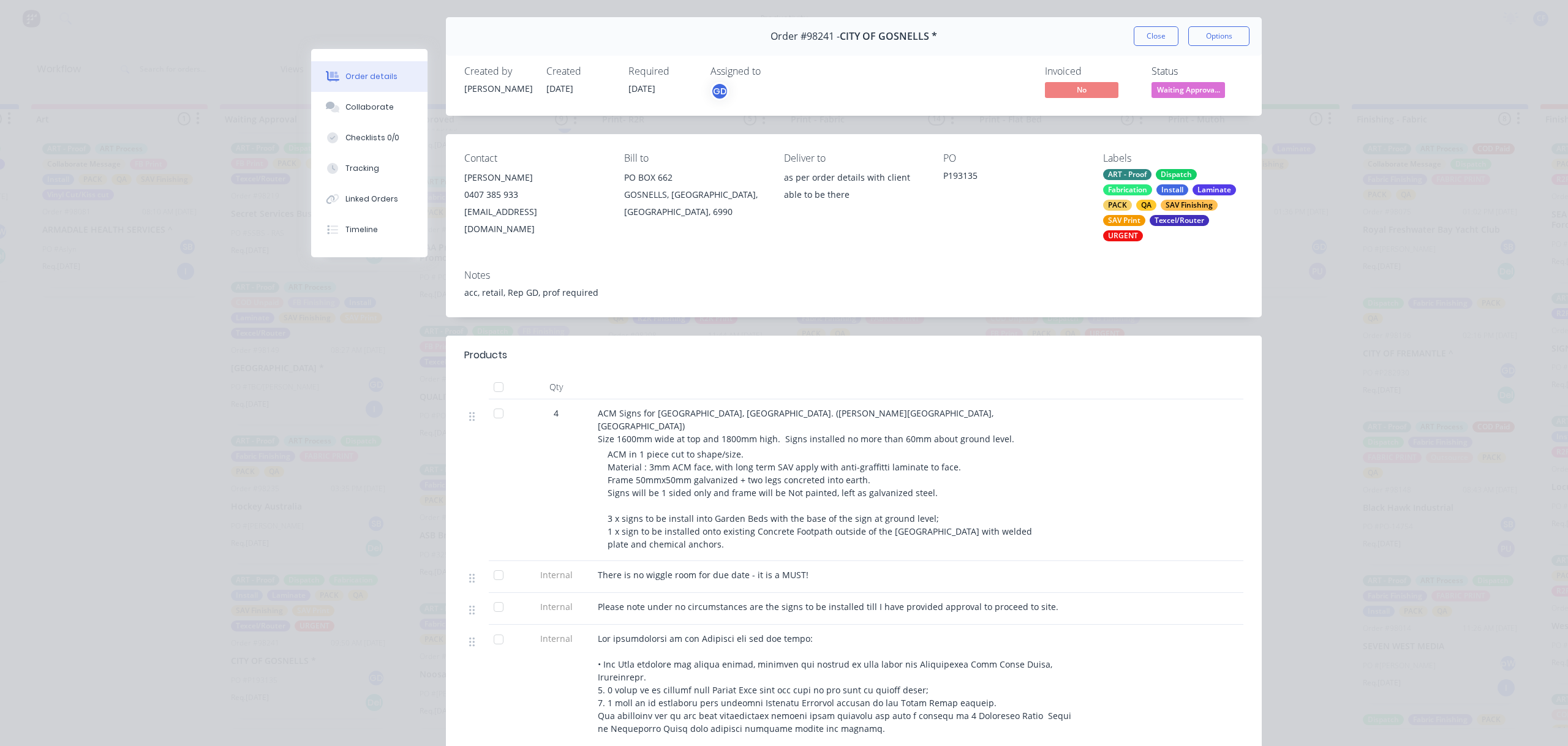
scroll to position [0, 0]
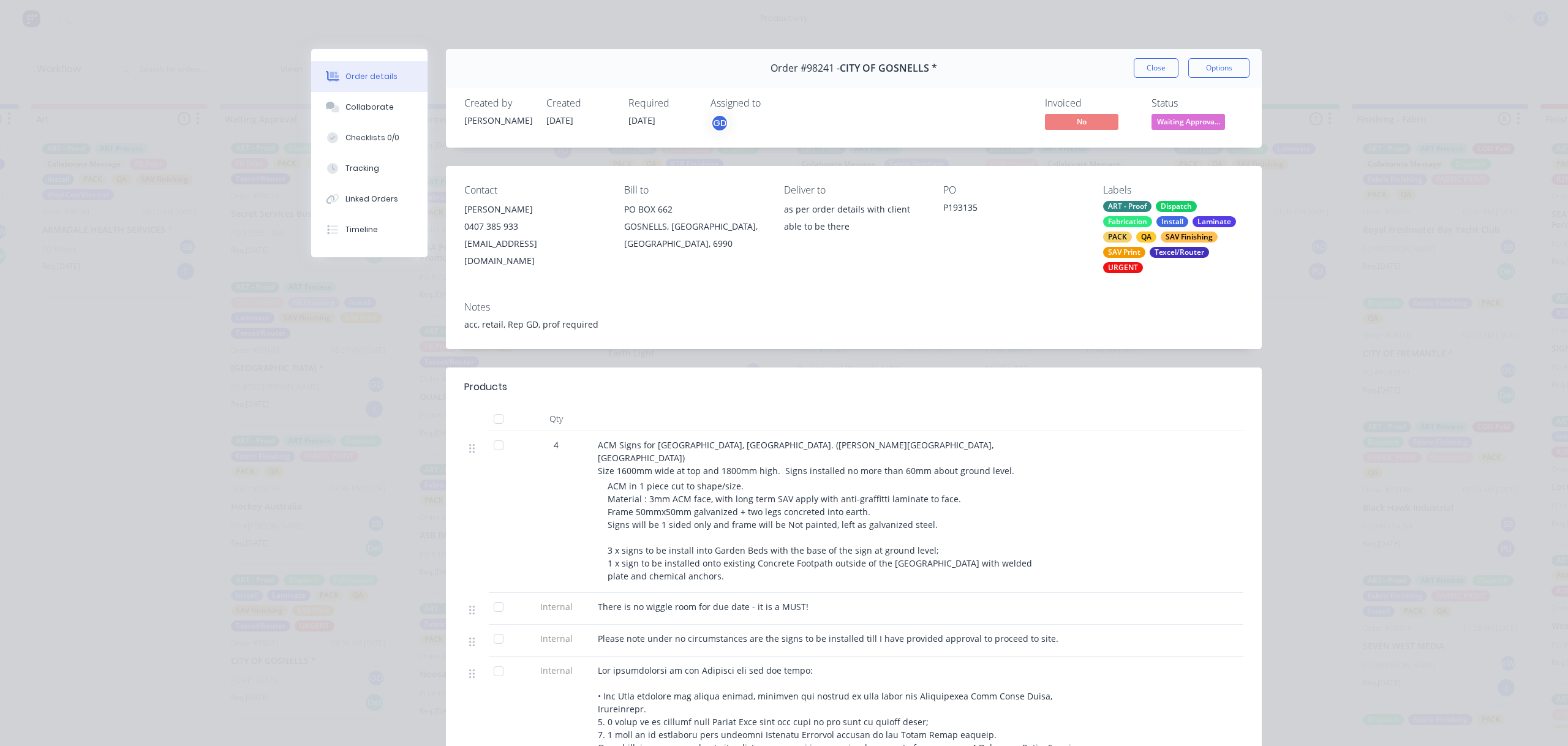
click at [375, 67] on button "Order details" at bounding box center [369, 77] width 116 height 31
click at [1141, 66] on button "Close" at bounding box center [1156, 68] width 45 height 19
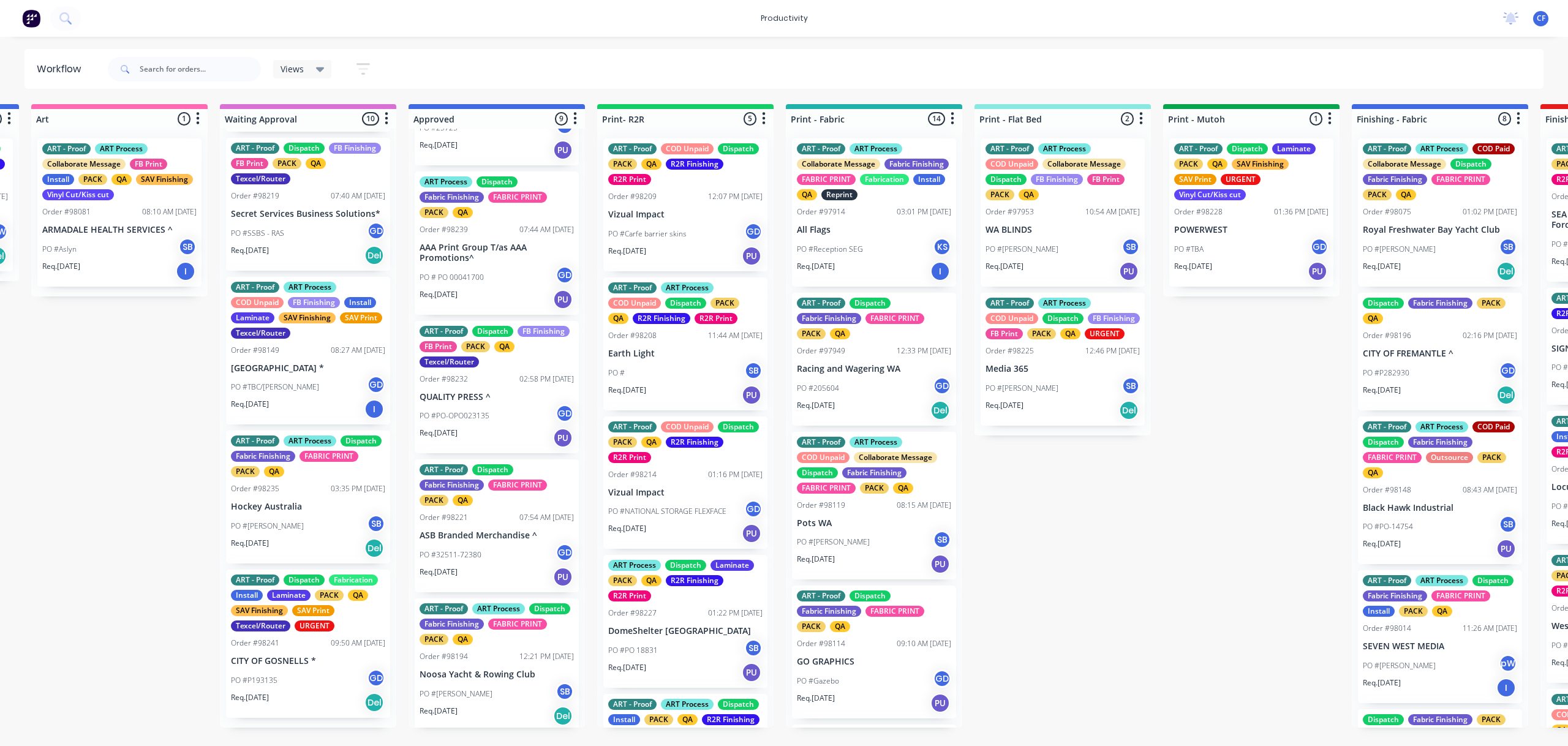
click at [114, 263] on div "Req. [DATE] I" at bounding box center [119, 271] width 154 height 21
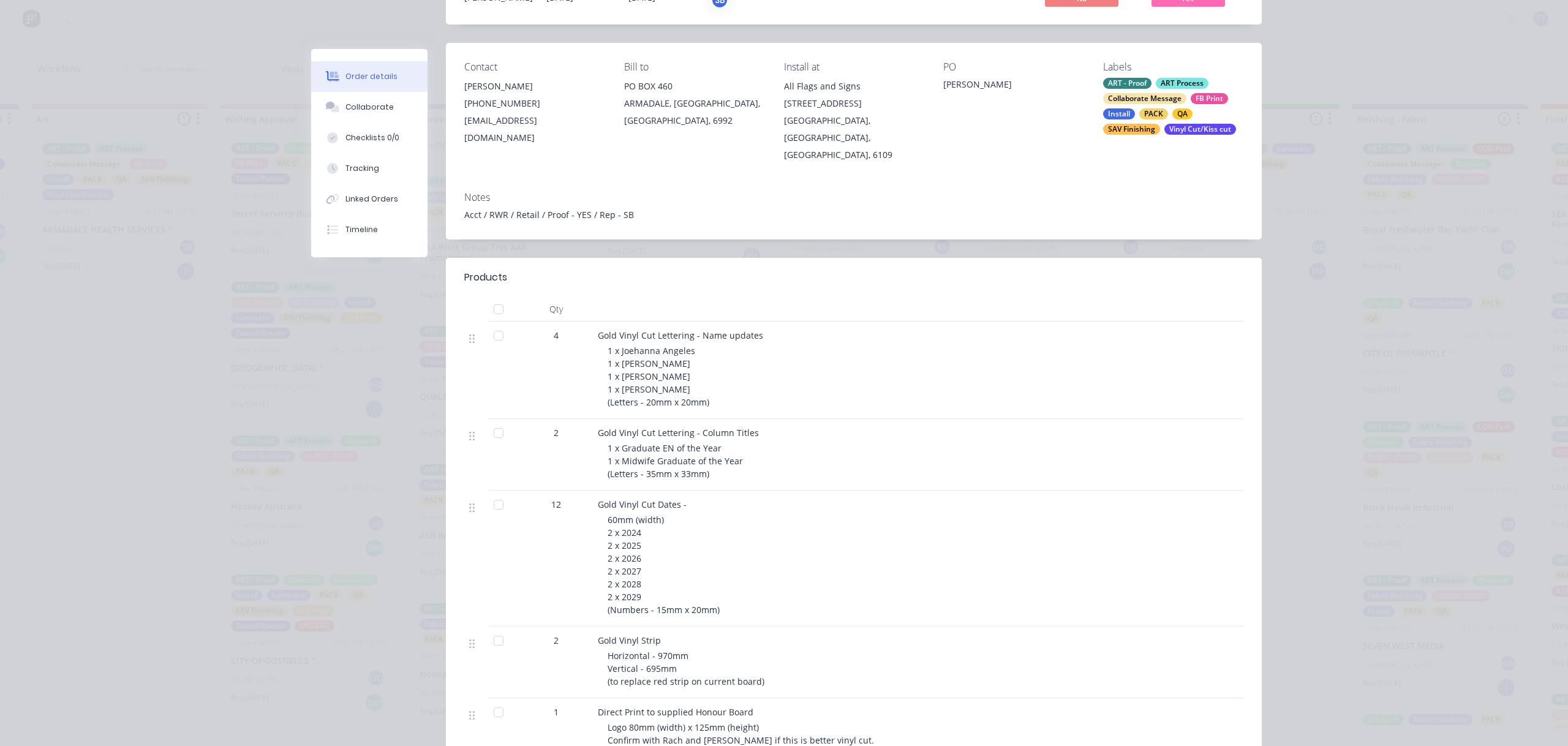
scroll to position [163, 0]
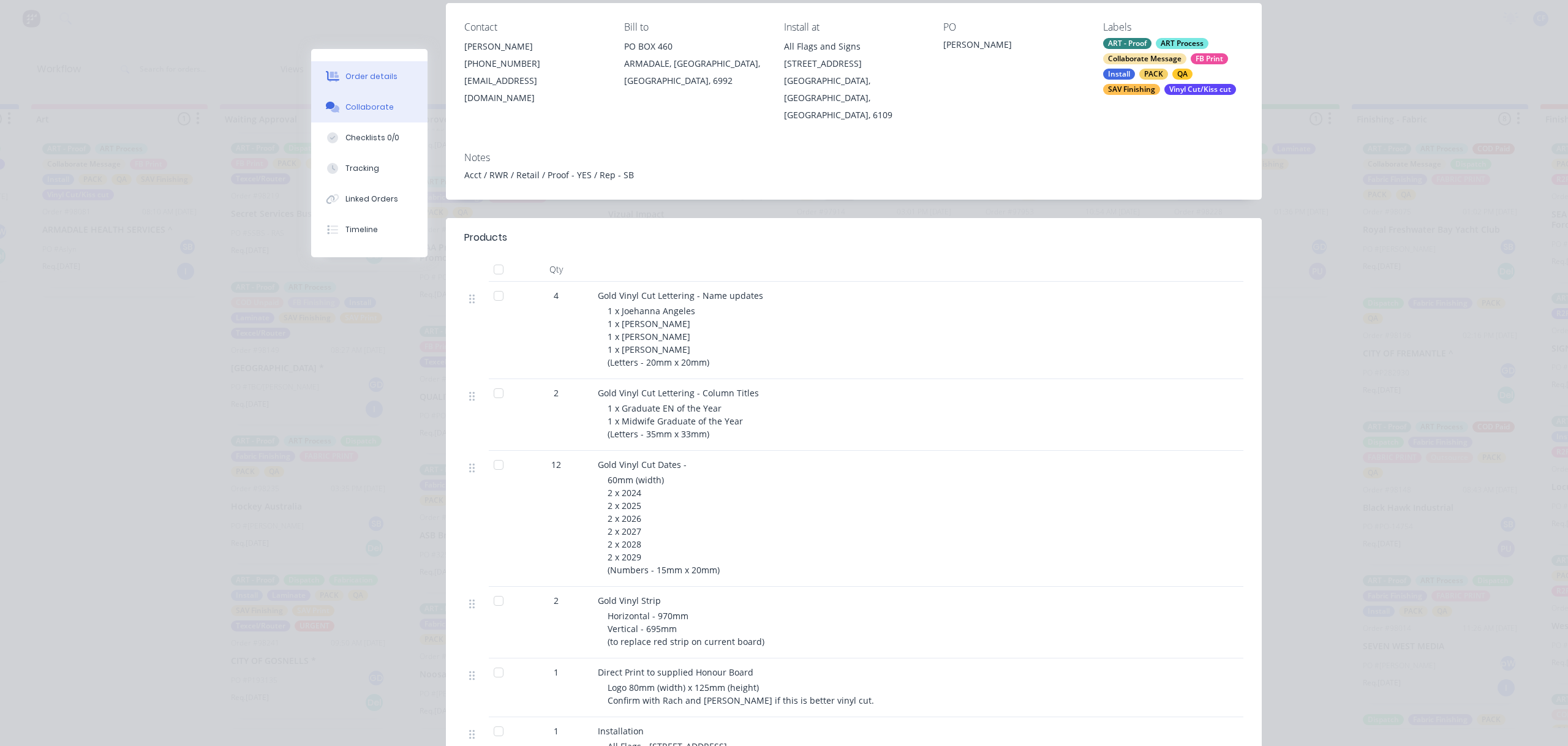
click at [364, 112] on button "Collaborate" at bounding box center [369, 107] width 116 height 31
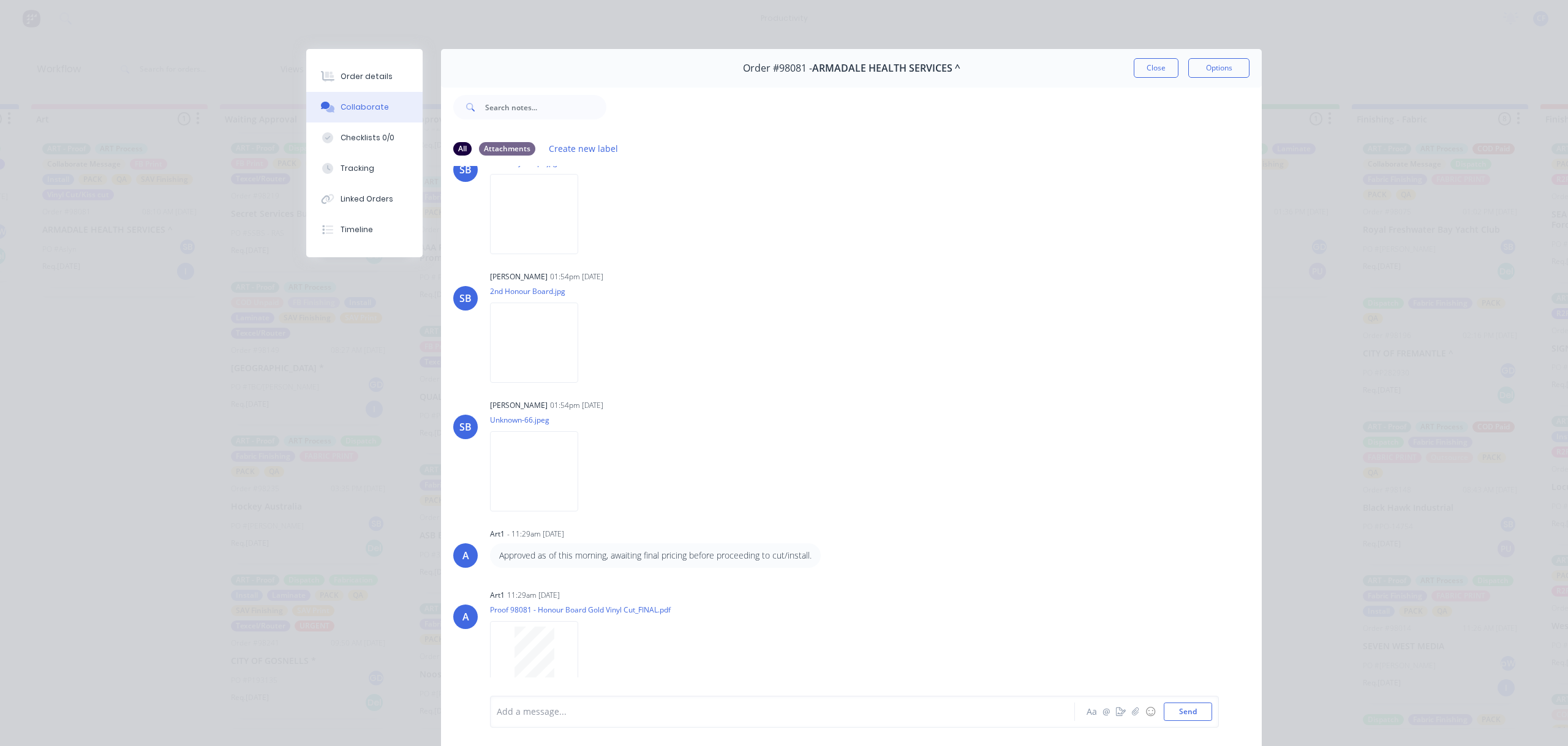
scroll to position [606, 0]
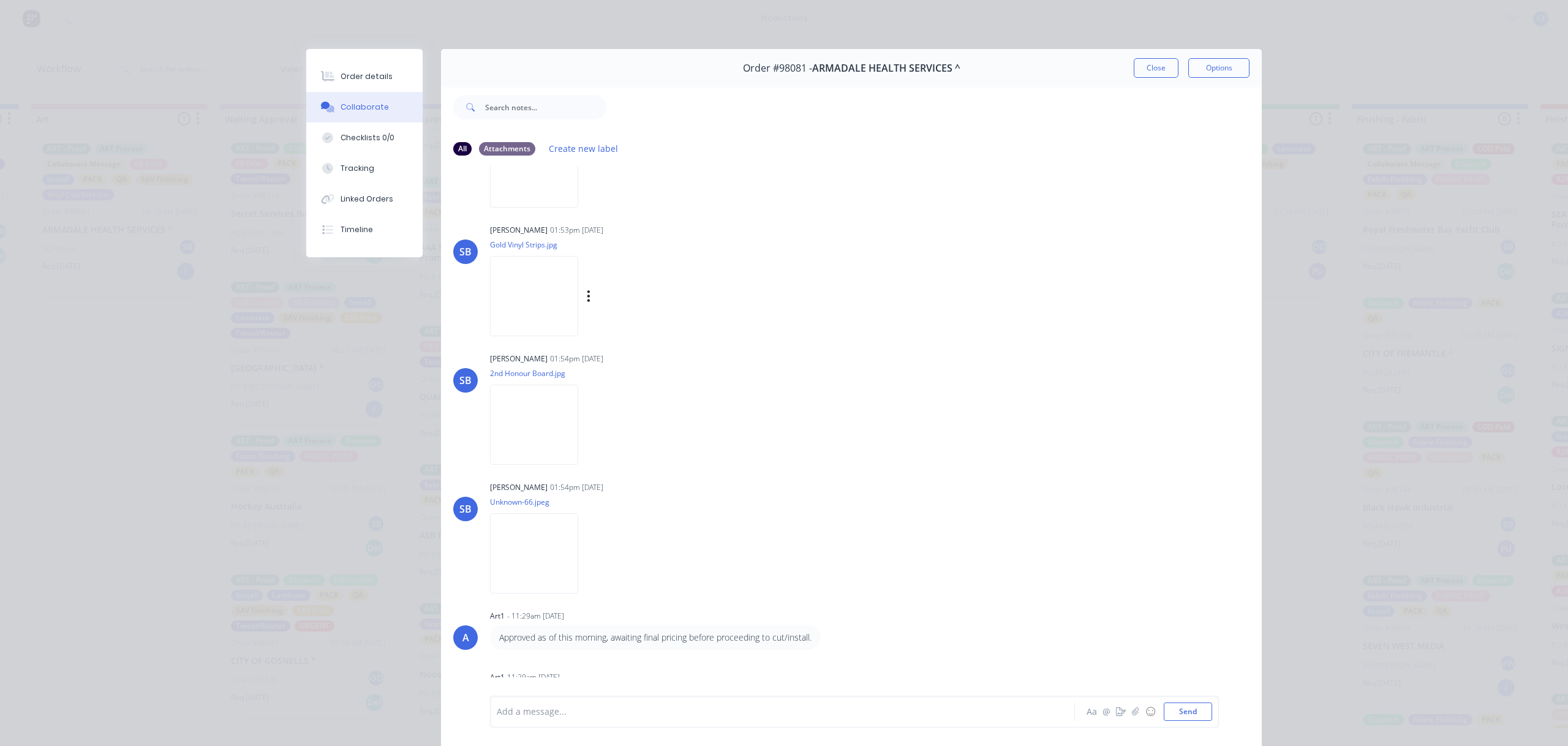
click at [533, 285] on img at bounding box center [534, 296] width 89 height 80
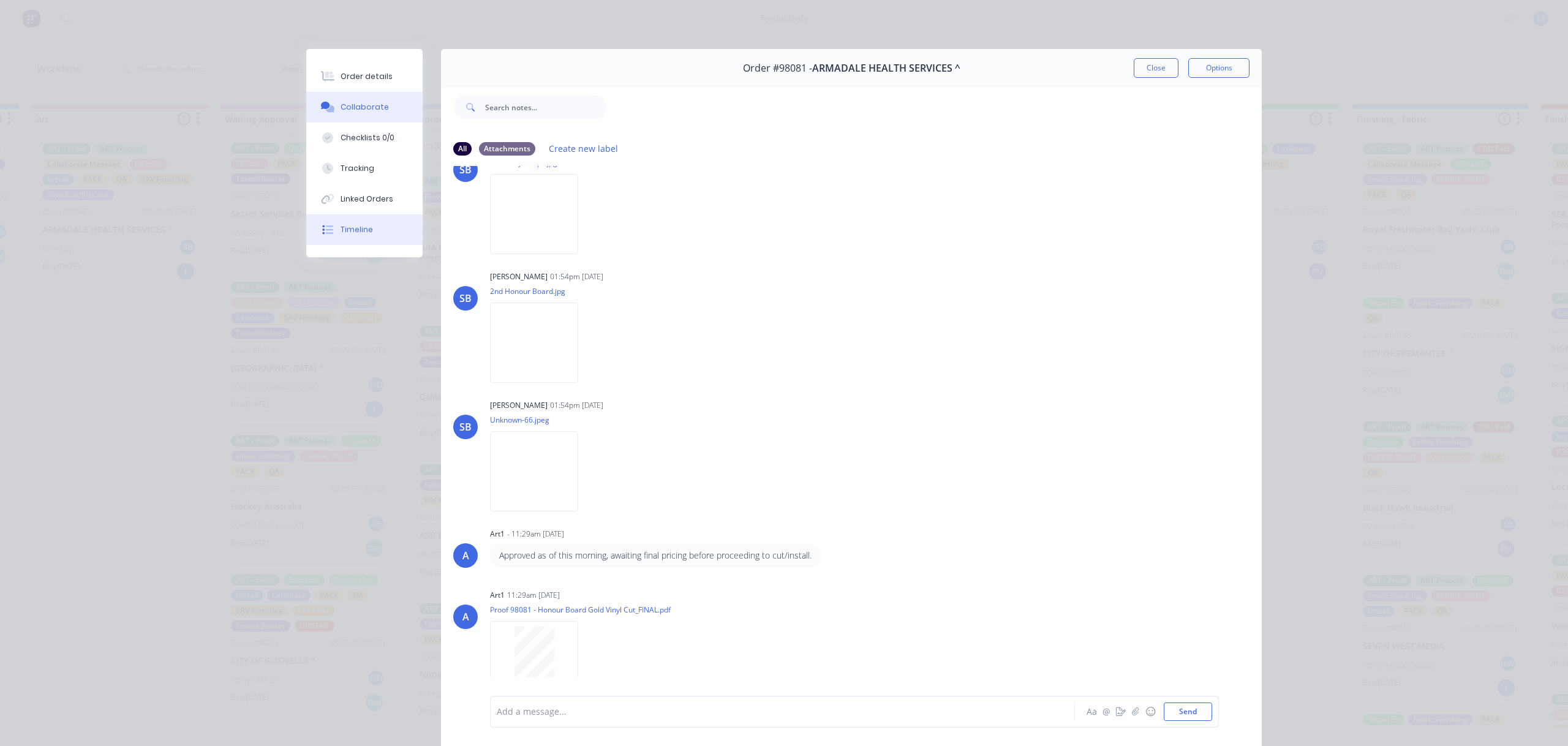
click at [360, 231] on div "Timeline" at bounding box center [357, 229] width 32 height 11
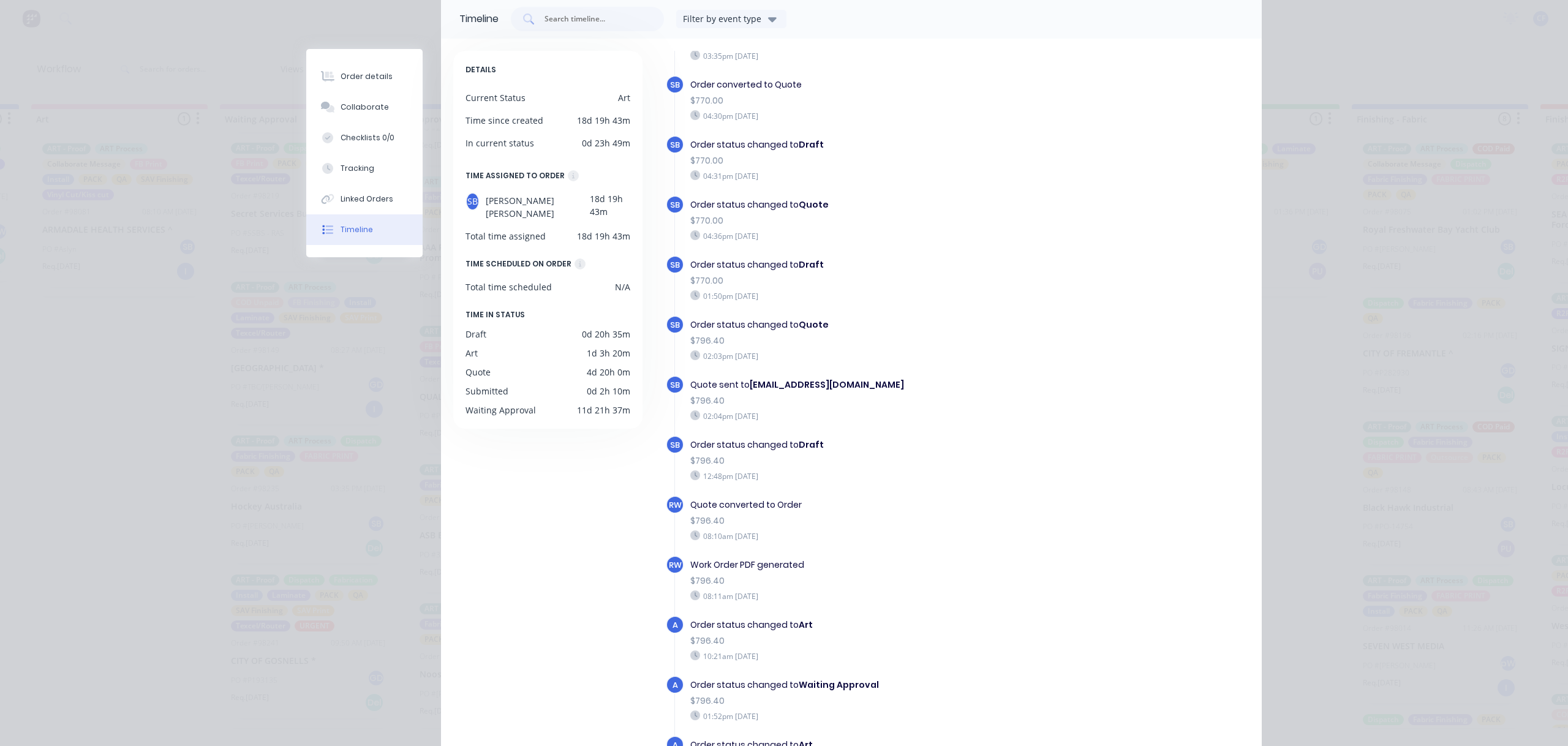
scroll to position [0, 0]
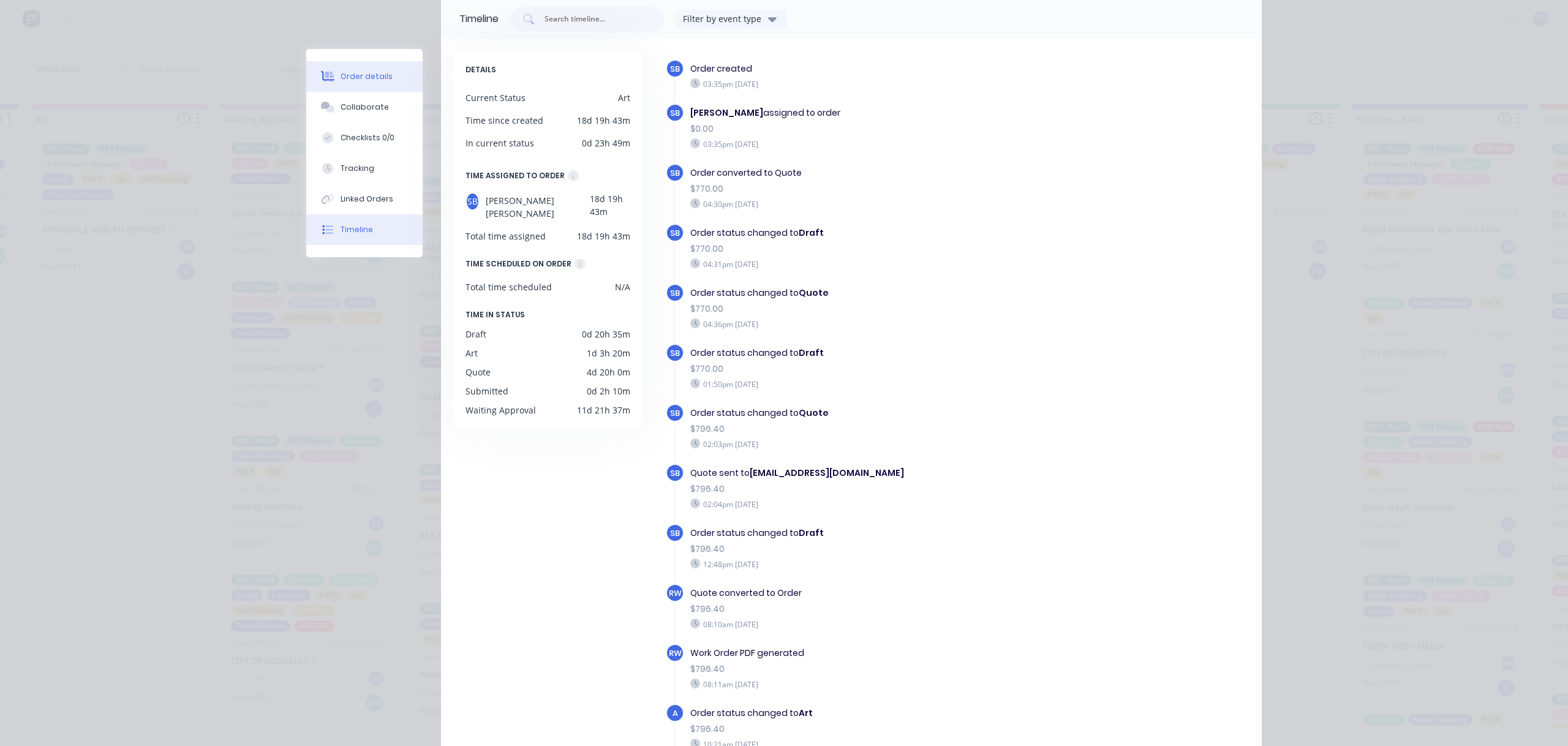
click at [358, 74] on div "Order details" at bounding box center [367, 76] width 52 height 11
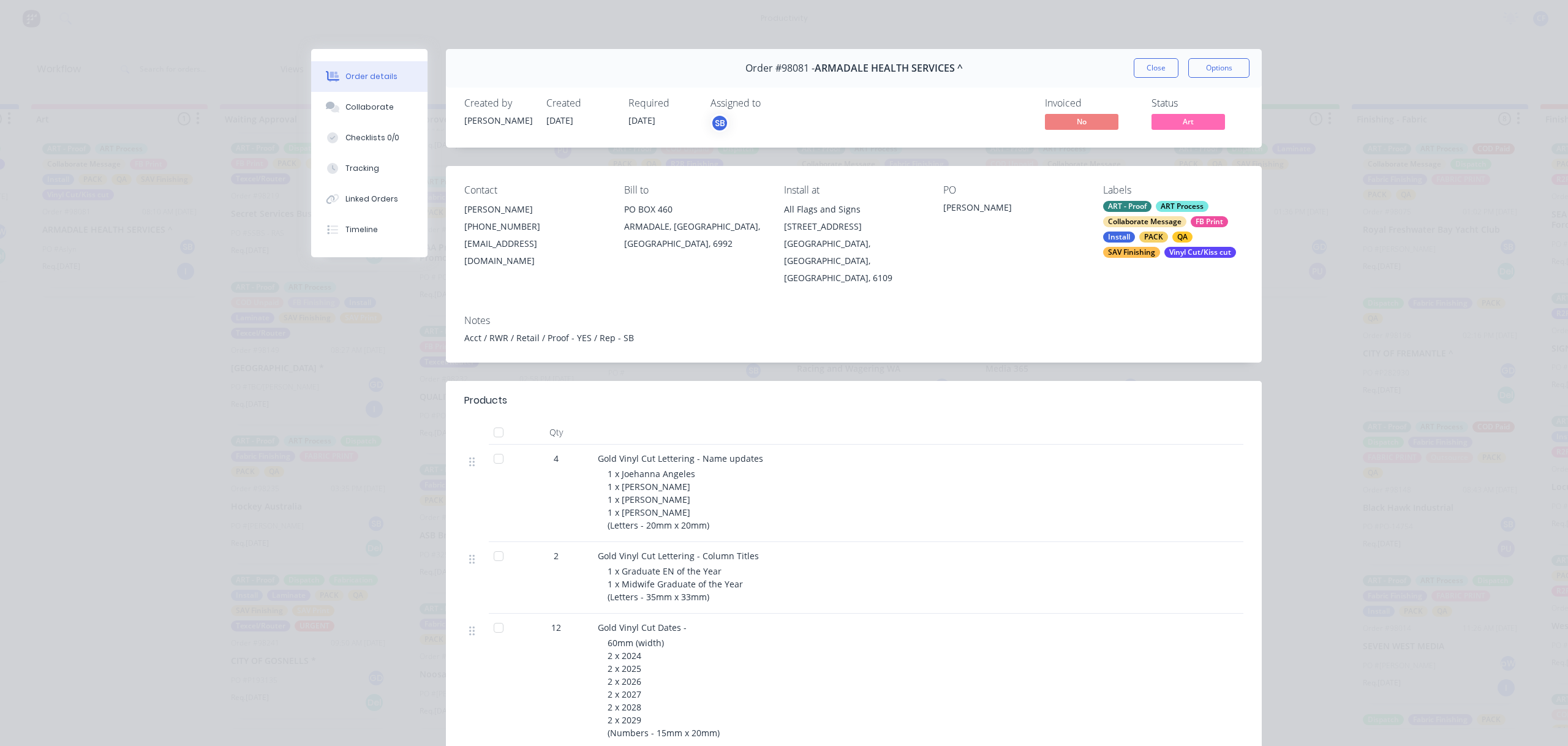
click at [1138, 56] on div "Order #98081 - ARMADALE HEALTH SERVICES ^ Close Options" at bounding box center [853, 69] width 816 height 38
click at [1144, 62] on button "Close" at bounding box center [1156, 68] width 45 height 19
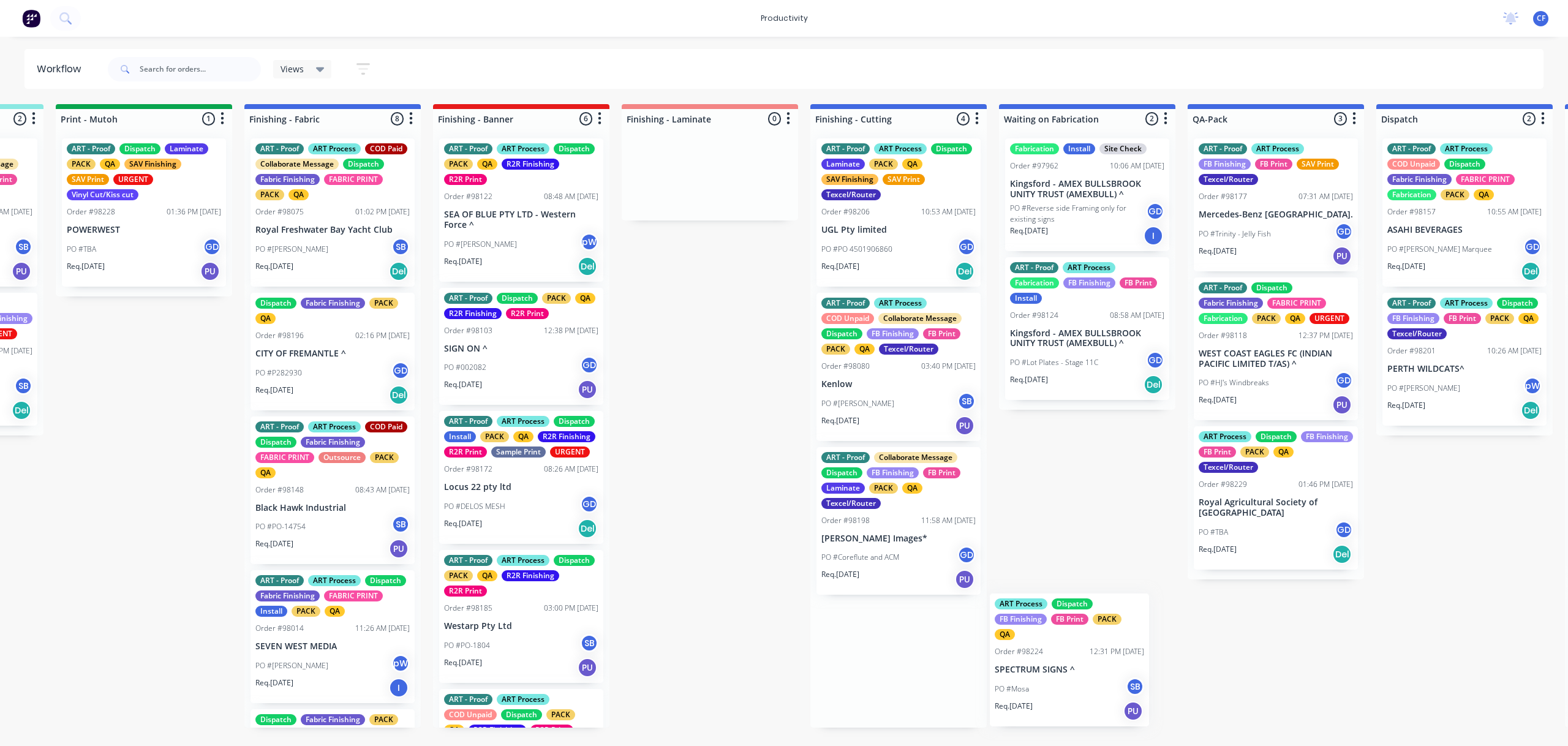
scroll to position [1, 0]
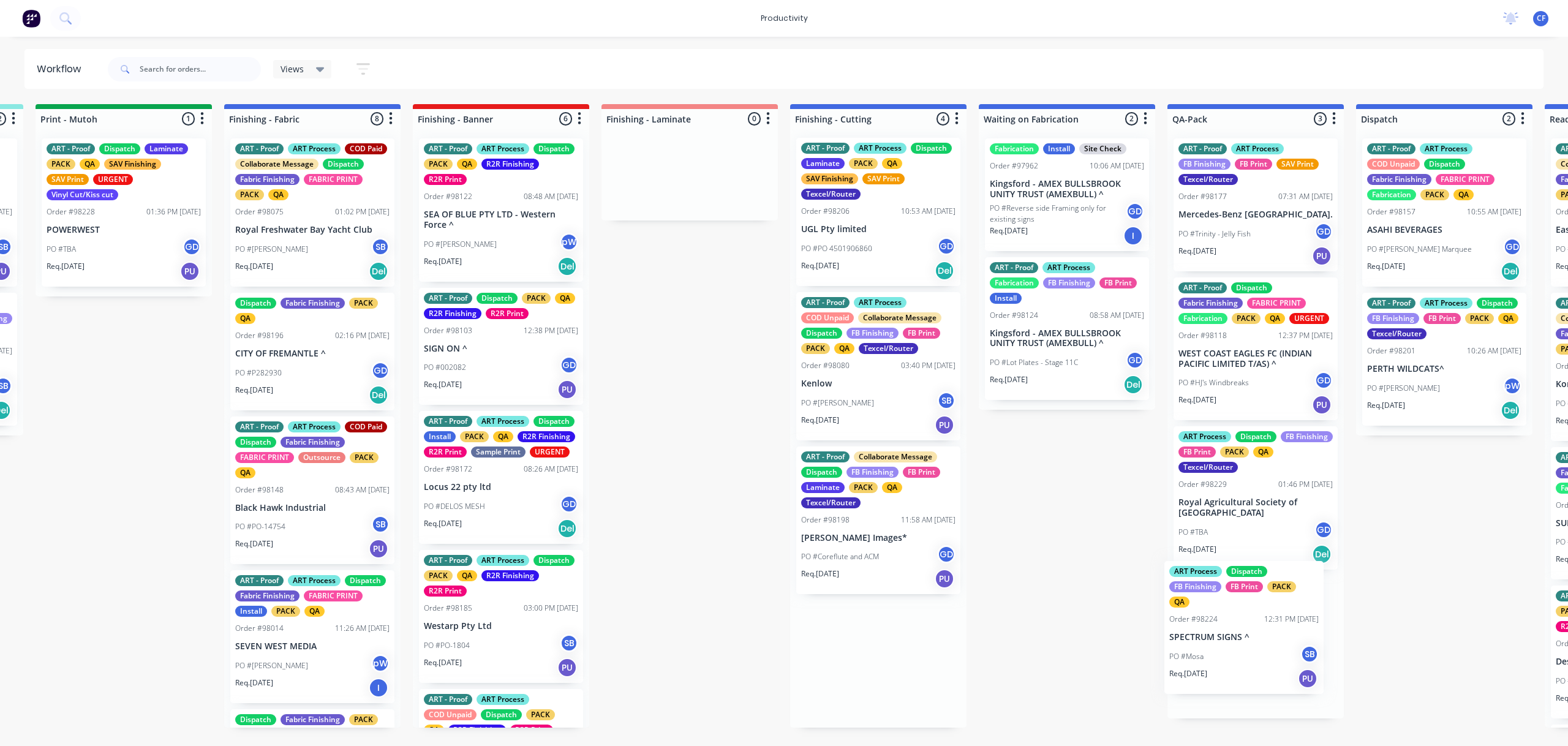
drag, startPoint x: 873, startPoint y: 682, endPoint x: 1232, endPoint y: 642, distance: 361.2
click at [1232, 642] on div "Submitted 1 Sort By Created date Required date Order number Customer name Most …" at bounding box center [278, 416] width 4707 height 624
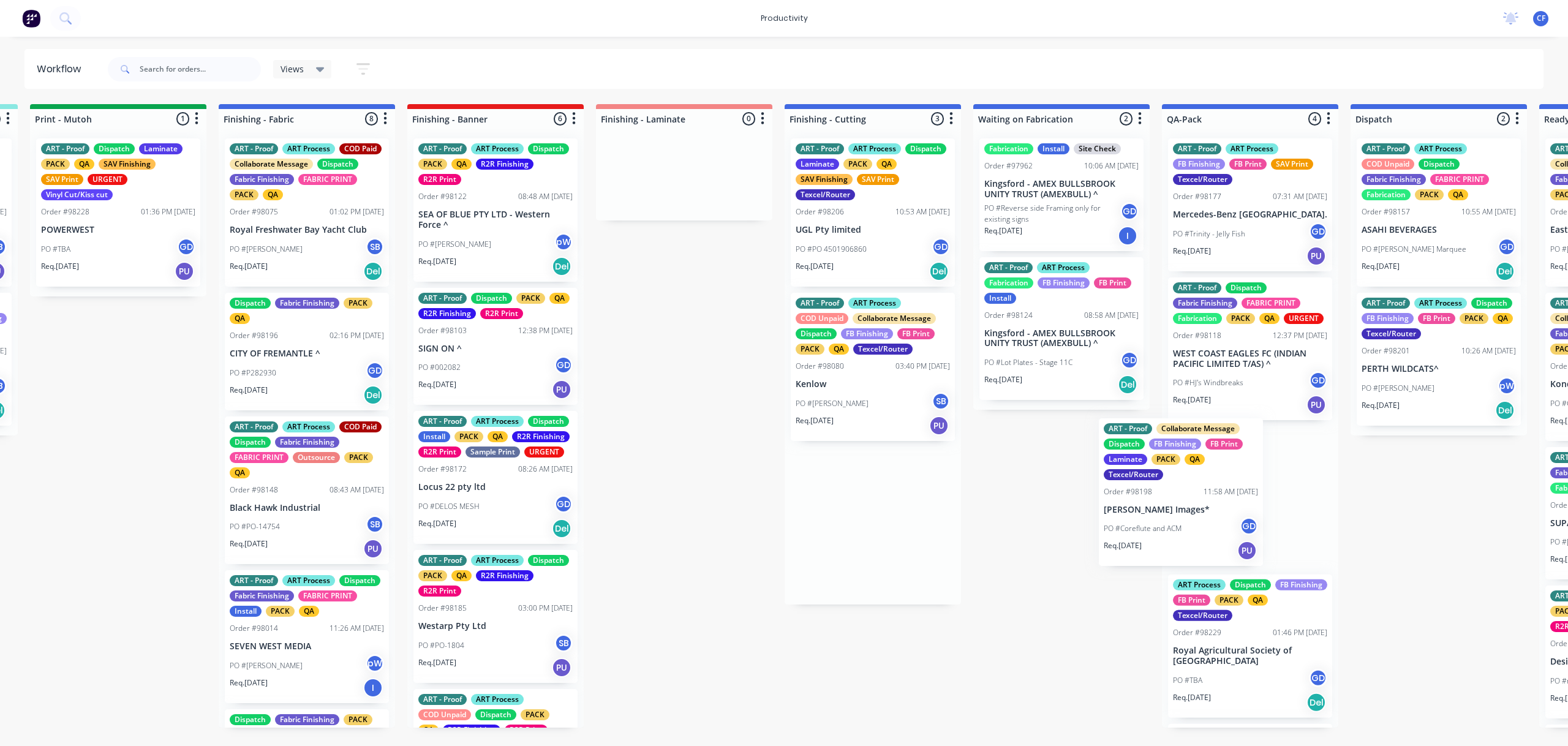
scroll to position [0, 2076]
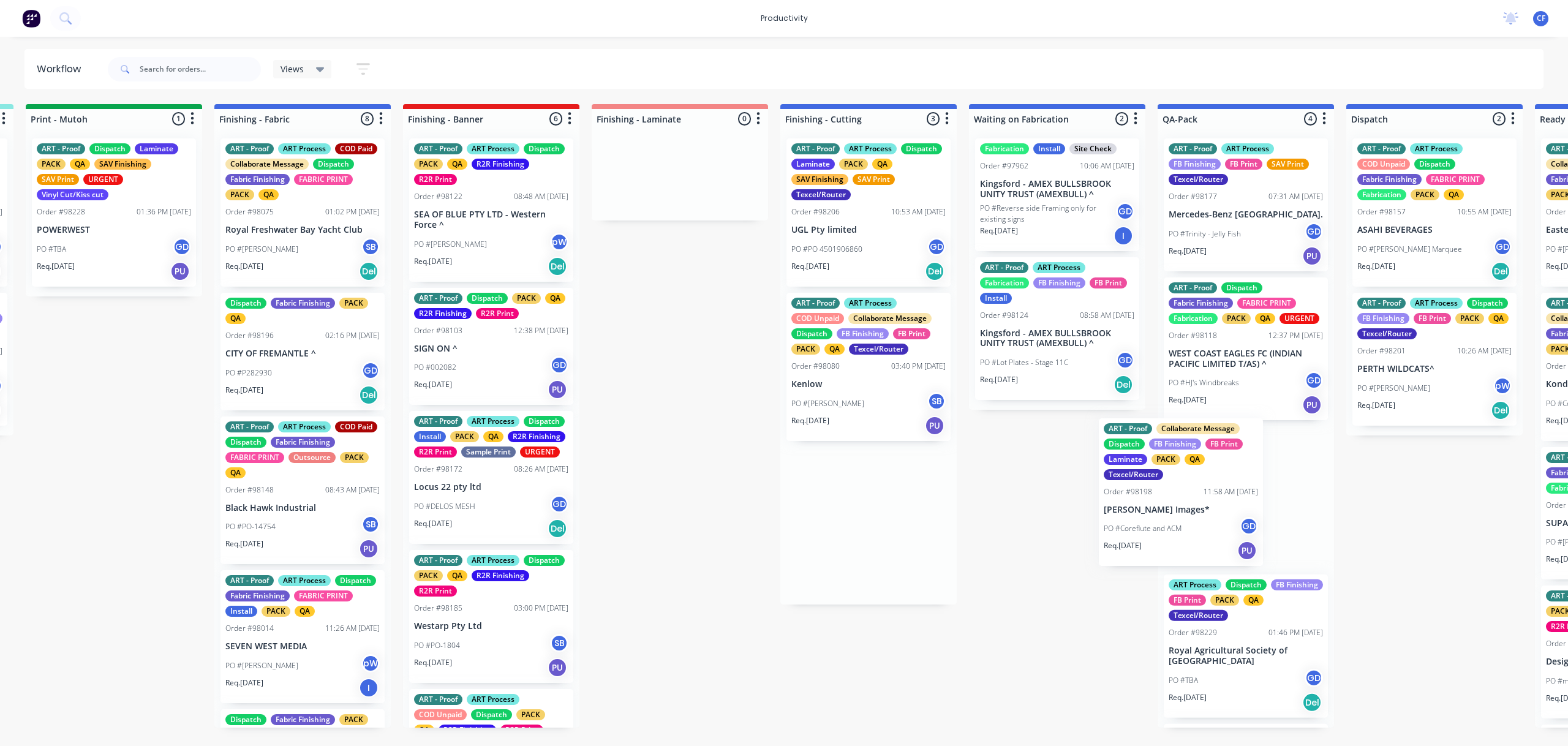
drag, startPoint x: 853, startPoint y: 544, endPoint x: 1184, endPoint y: 503, distance: 333.5
click at [1184, 503] on div "Submitted 1 Sort By Created date Required date Order number Customer name Most …" at bounding box center [269, 416] width 4707 height 624
